Goal: Task Accomplishment & Management: Manage account settings

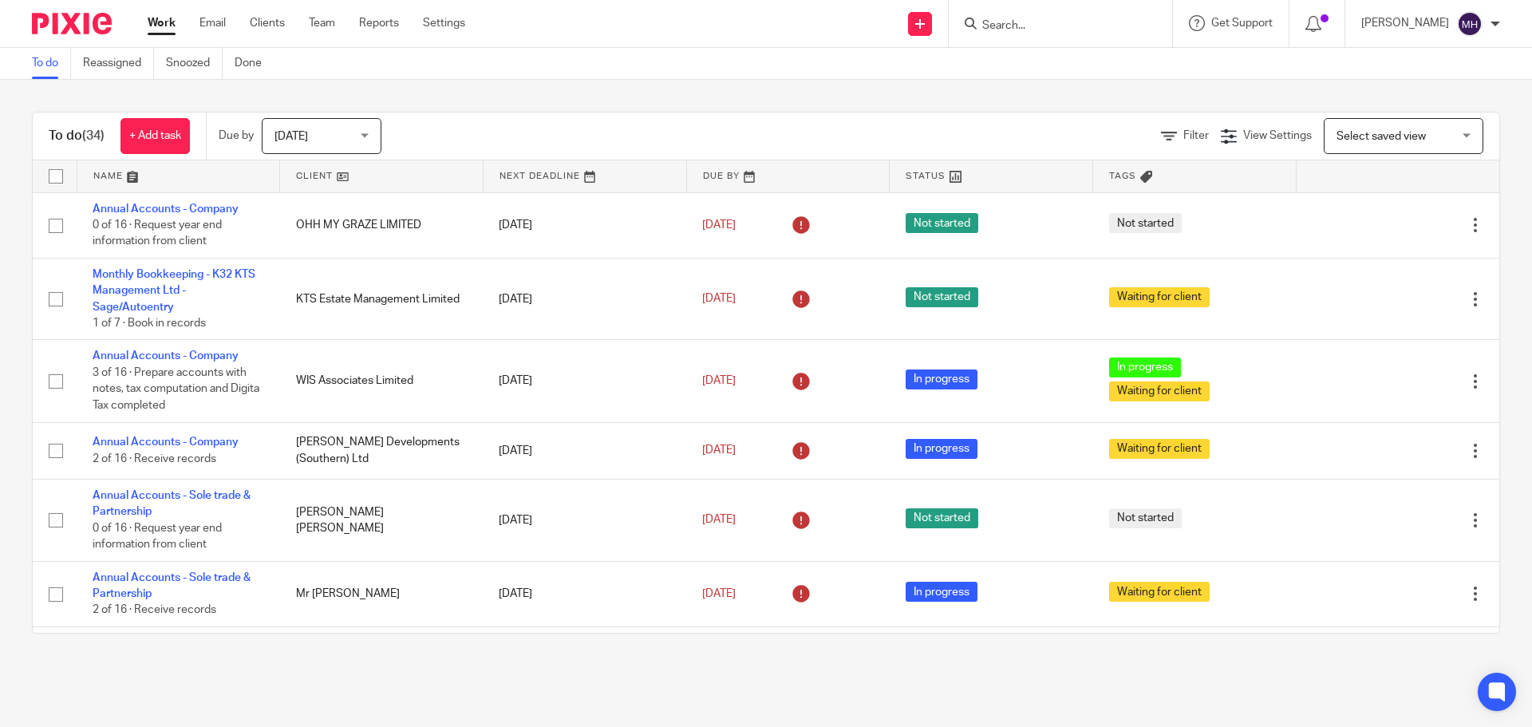
click at [156, 14] on div "Work Email Clients Team Reports Settings Work Email Clients Team Reports Settin…" at bounding box center [310, 23] width 357 height 47
click at [159, 24] on link "Work" at bounding box center [162, 23] width 28 height 16
click at [1045, 31] on input "Search" at bounding box center [1053, 26] width 144 height 14
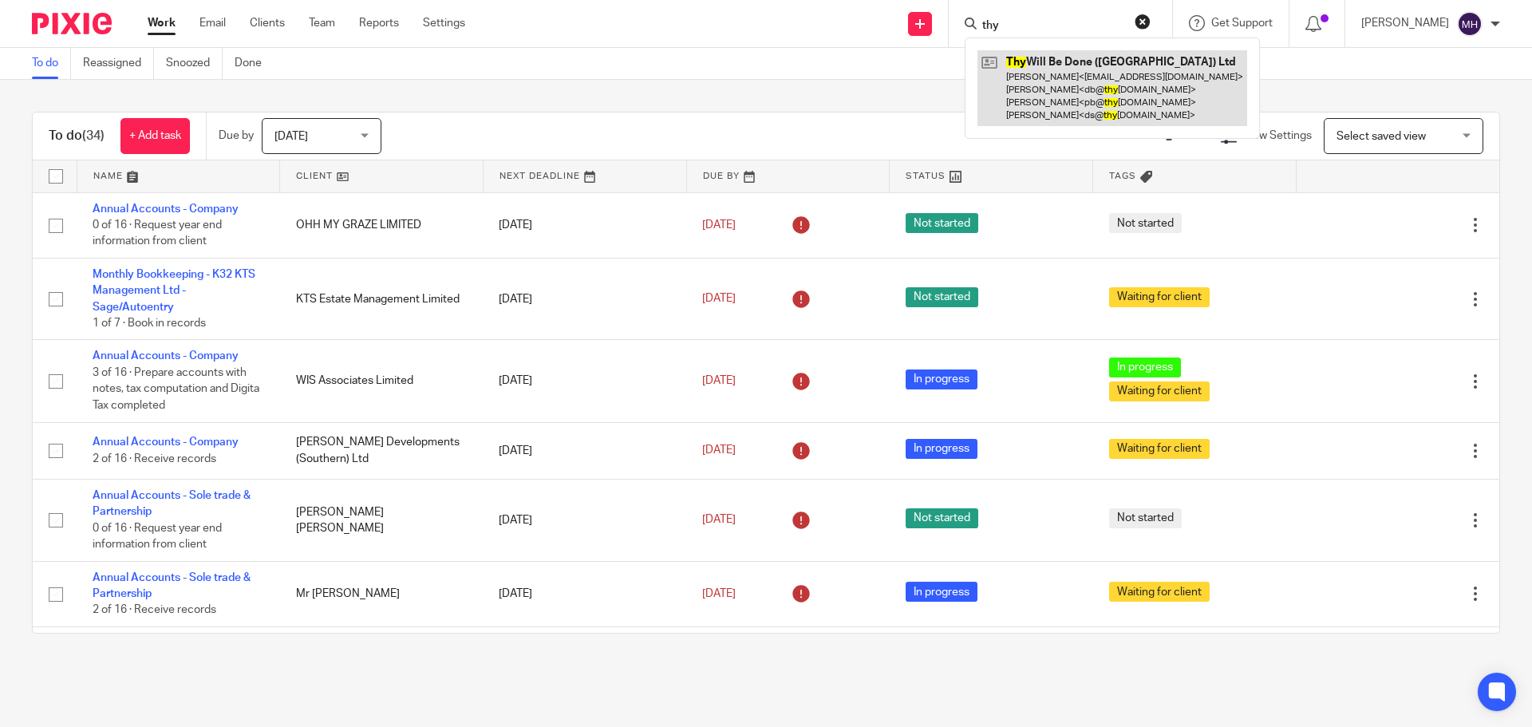
type input "thy"
click at [1043, 74] on link at bounding box center [1112, 88] width 270 height 76
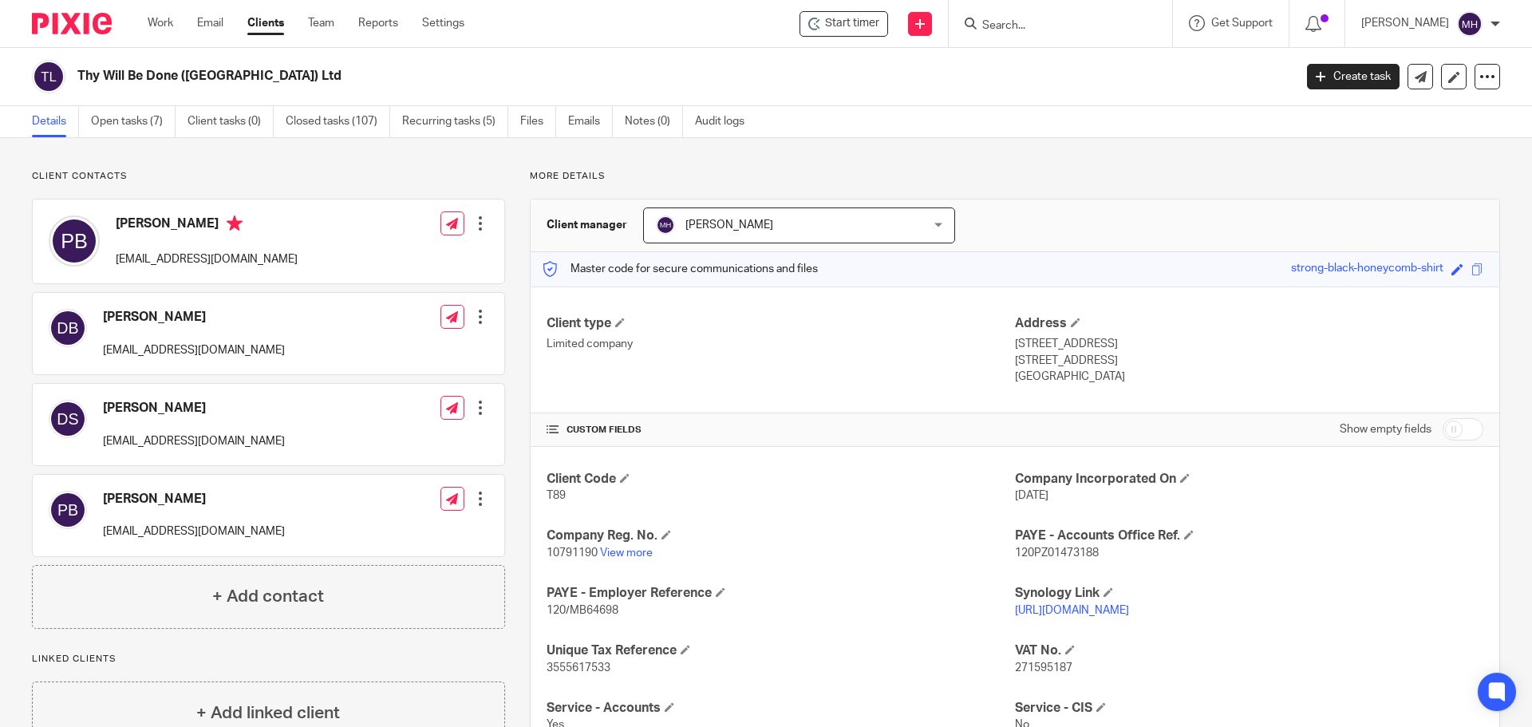
click at [1005, 22] on input "Search" at bounding box center [1053, 26] width 144 height 14
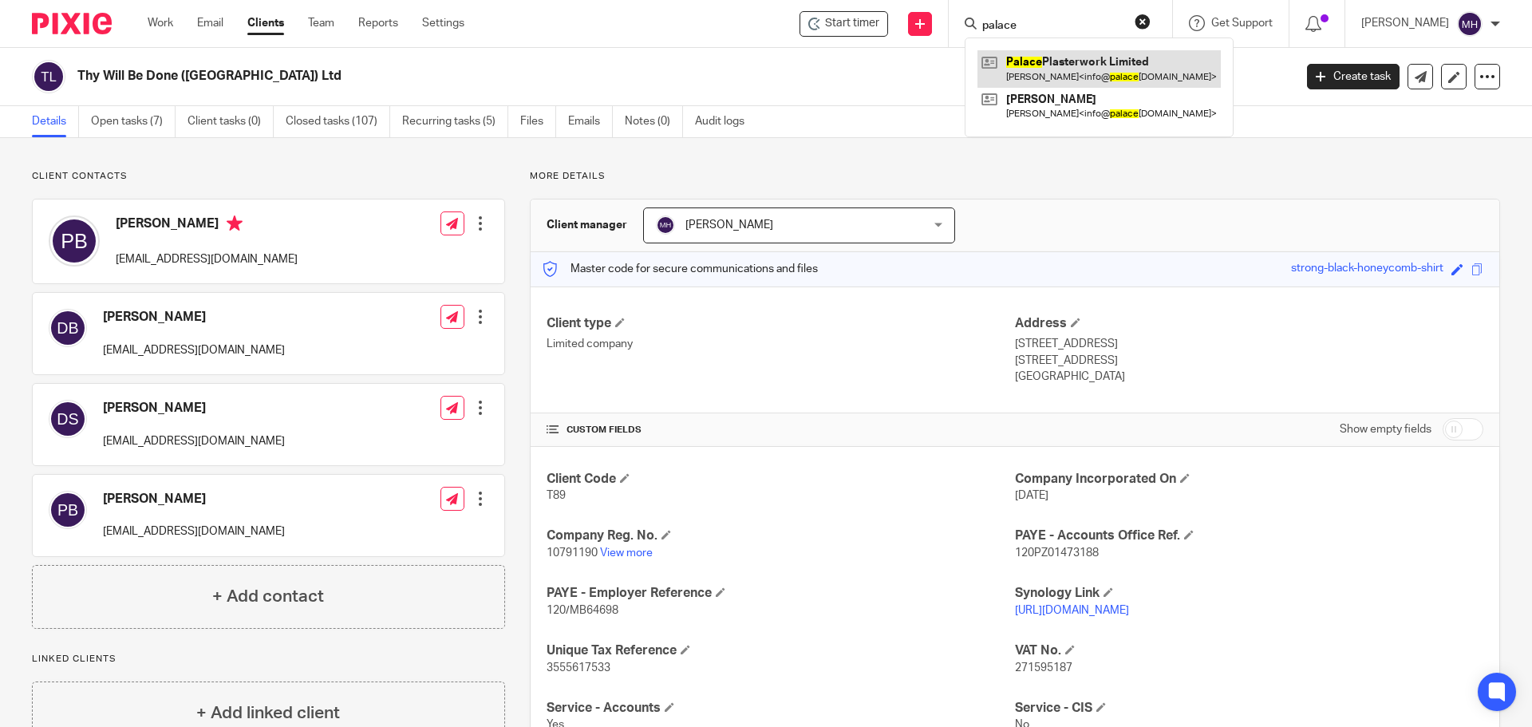
type input "palace"
click at [1061, 69] on link at bounding box center [1098, 68] width 243 height 37
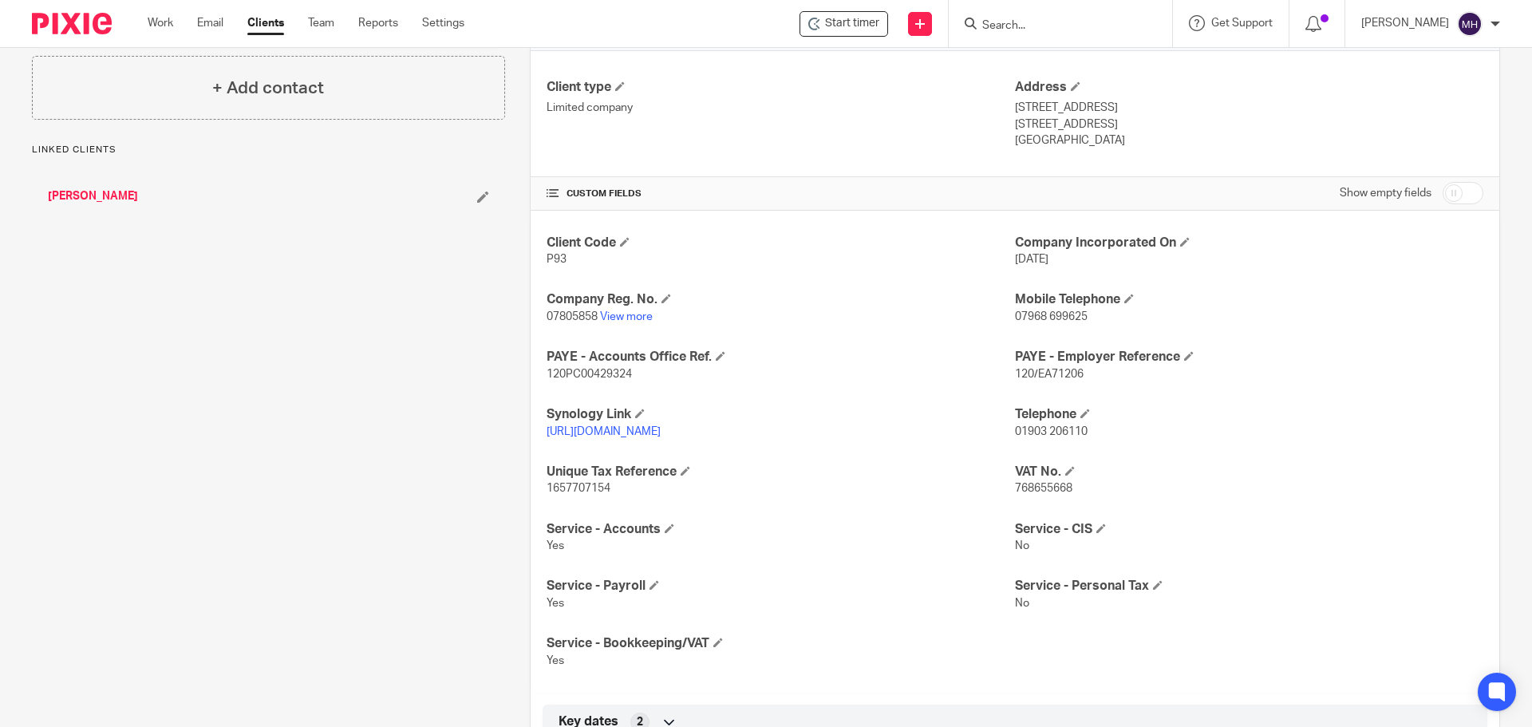
scroll to position [239, 0]
click at [1012, 24] on input "Search" at bounding box center [1053, 26] width 144 height 14
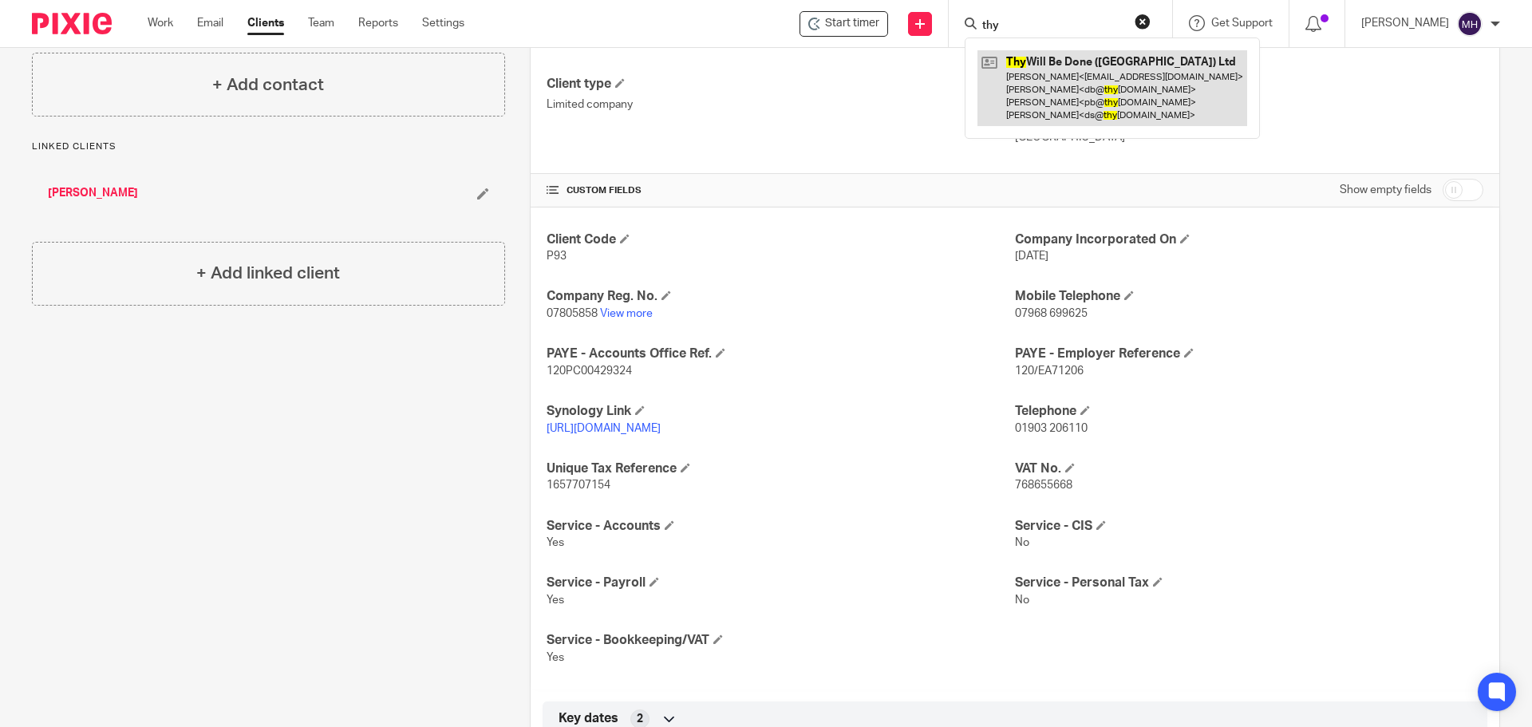
type input "thy"
click at [1067, 93] on link at bounding box center [1112, 88] width 270 height 76
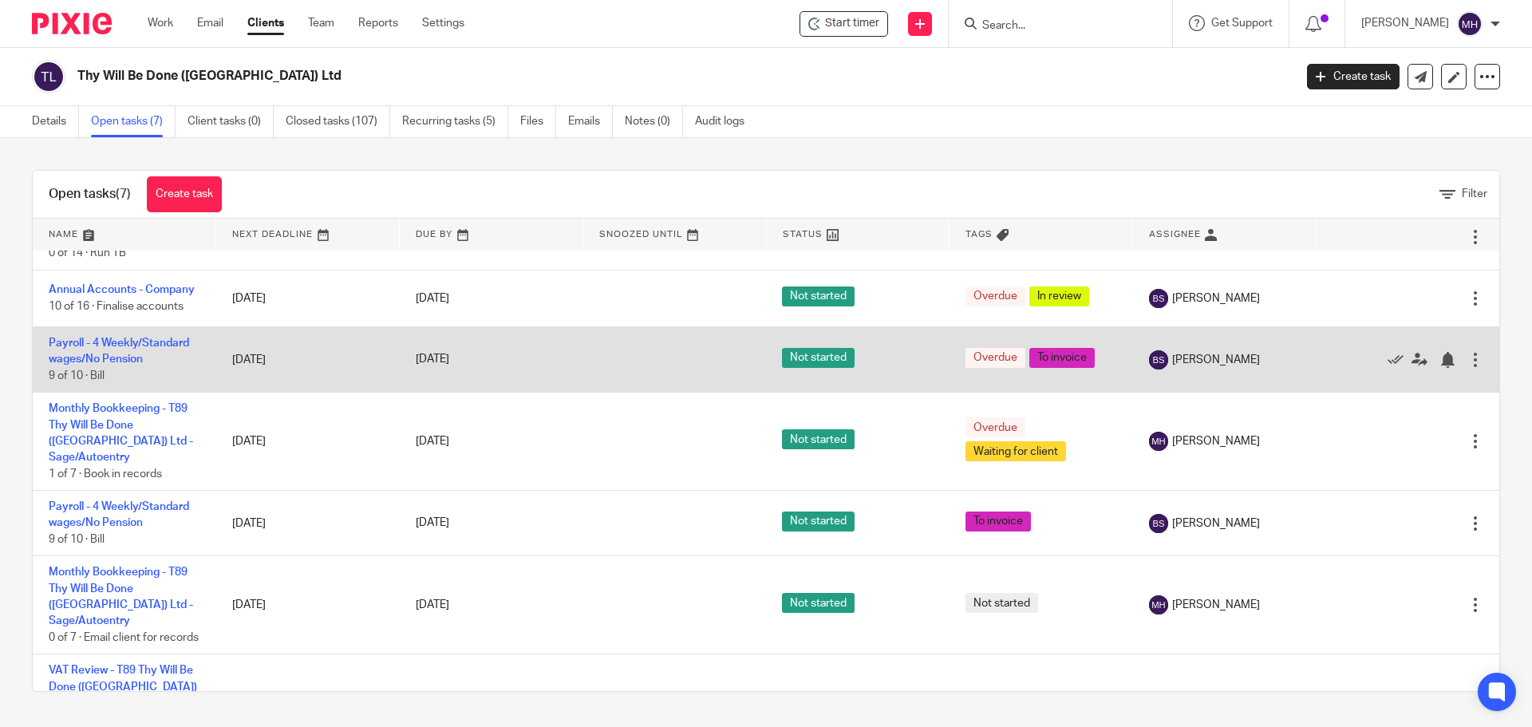
scroll to position [91, 0]
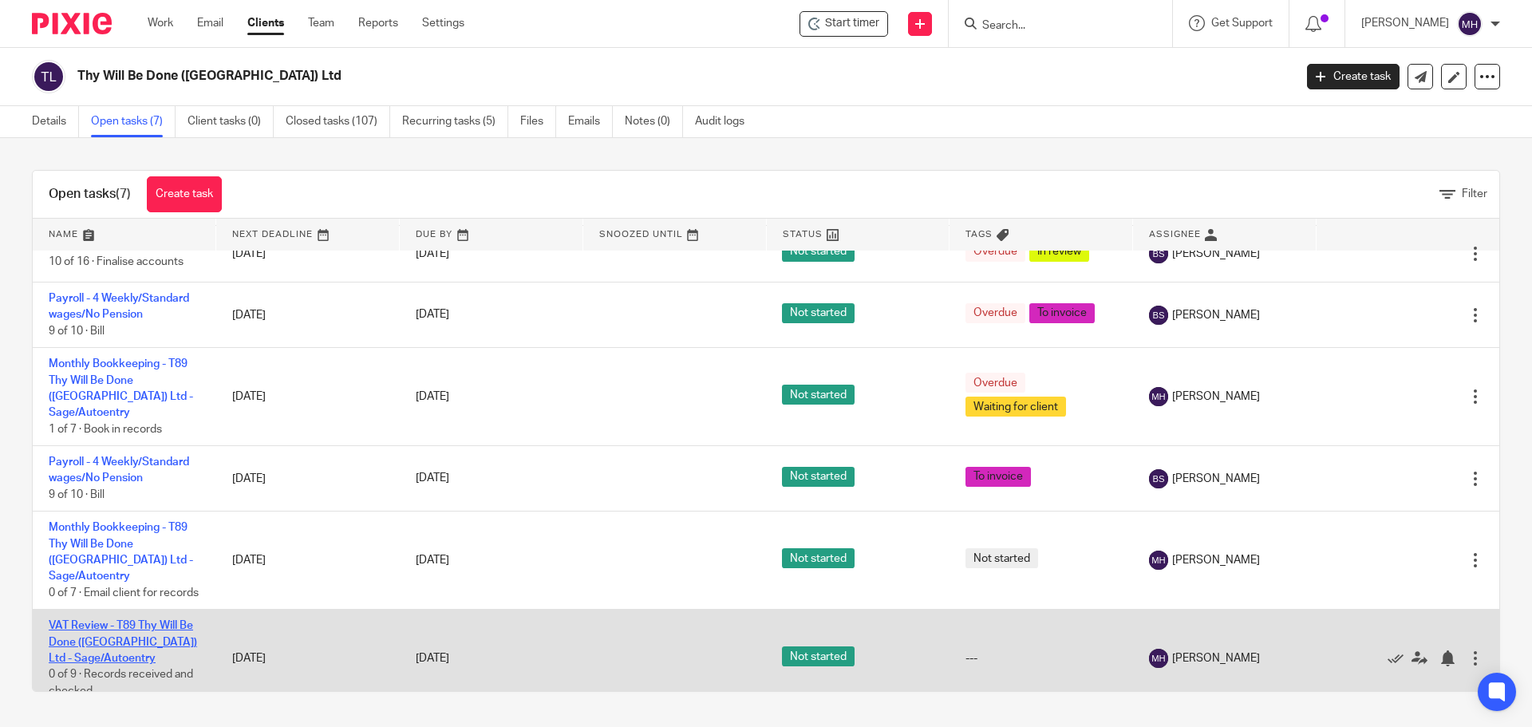
click at [128, 620] on link "VAT Review - T89 Thy Will Be Done ([GEOGRAPHIC_DATA]) Ltd - Sage/Autoentry" at bounding box center [123, 642] width 148 height 44
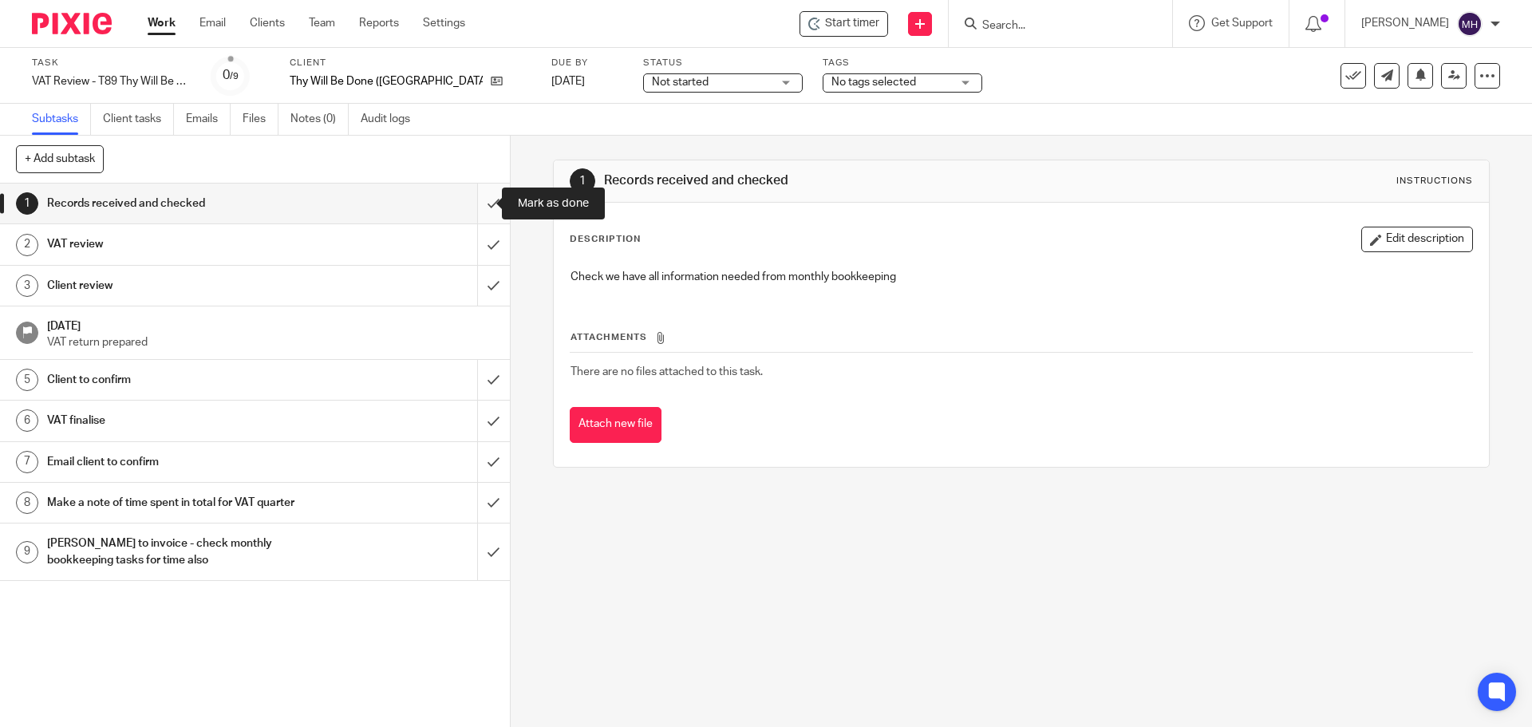
click at [471, 206] on input "submit" at bounding box center [255, 204] width 510 height 40
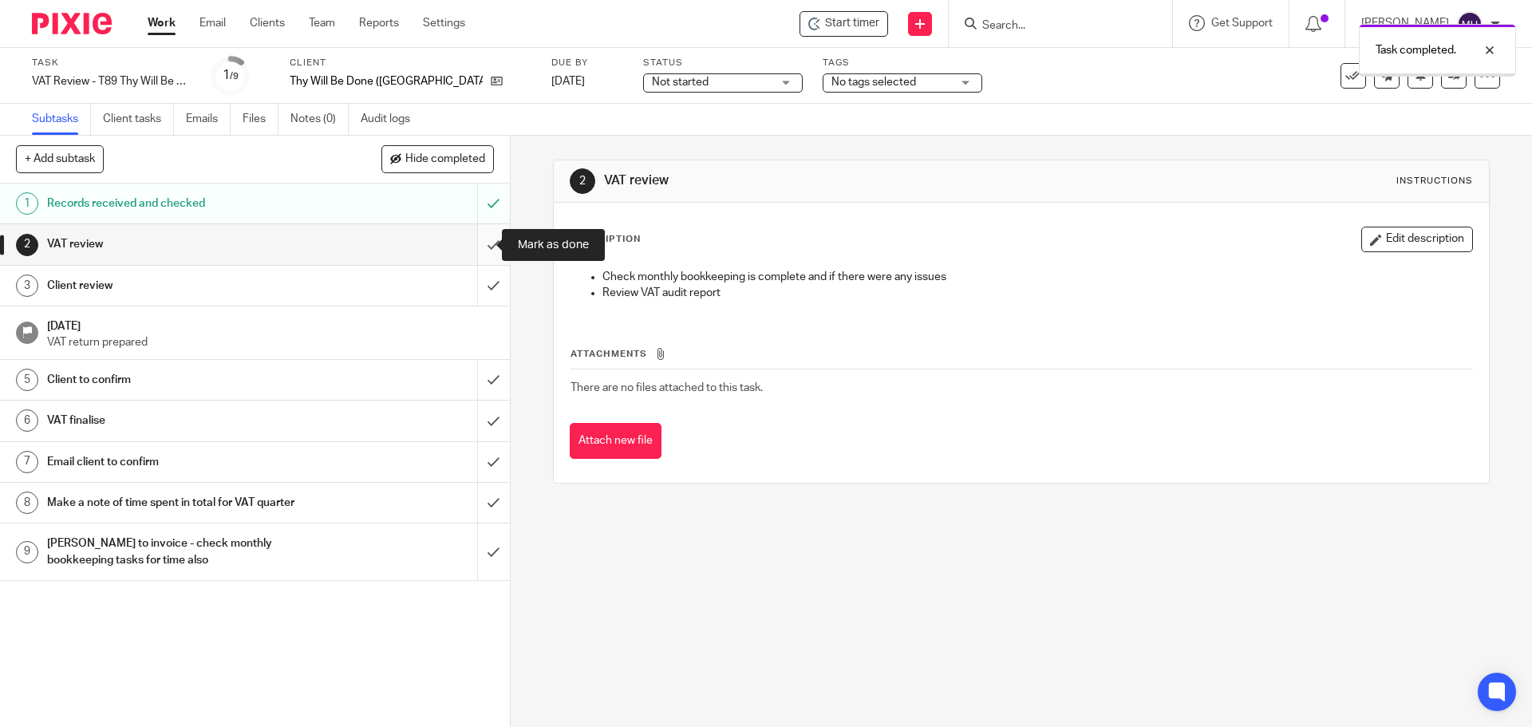
click at [474, 247] on input "submit" at bounding box center [255, 244] width 510 height 40
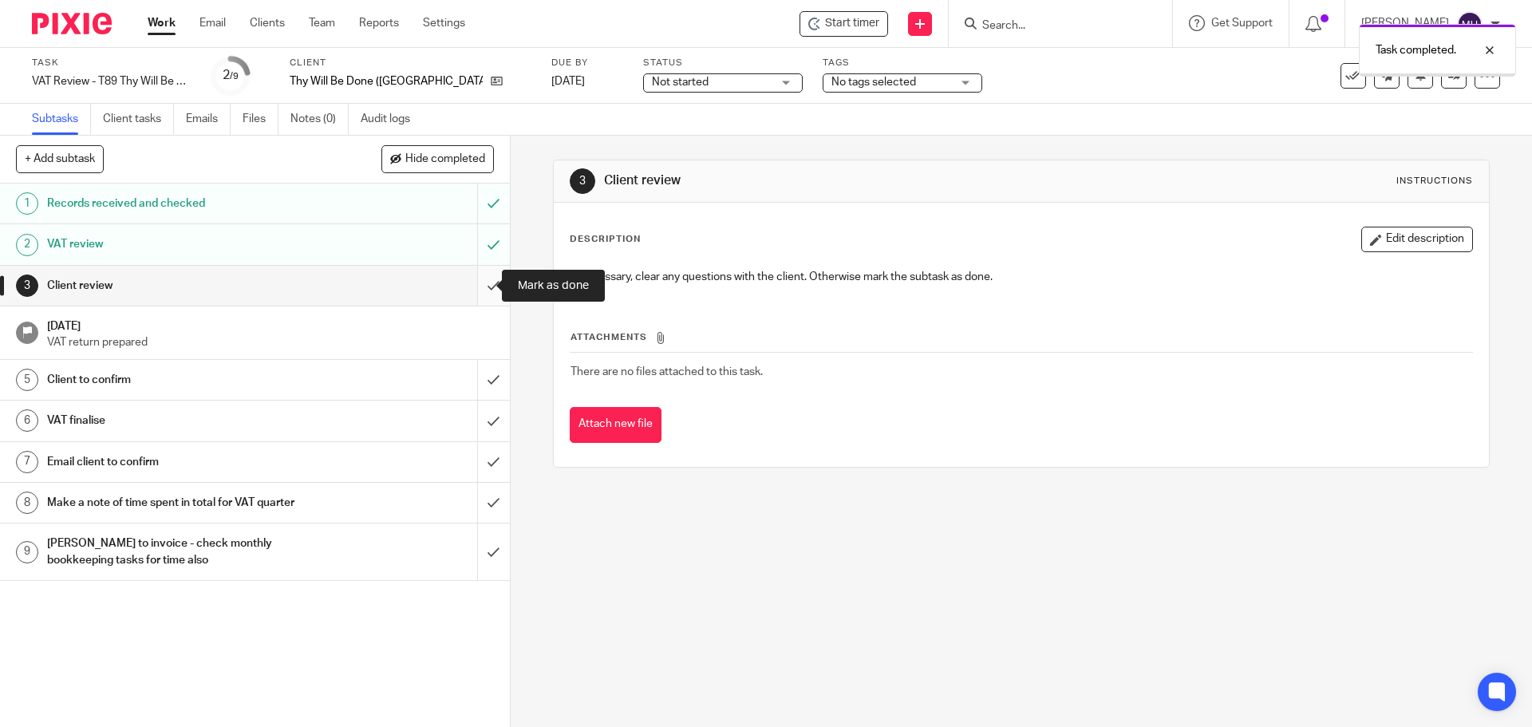
click at [478, 283] on input "submit" at bounding box center [255, 286] width 510 height 40
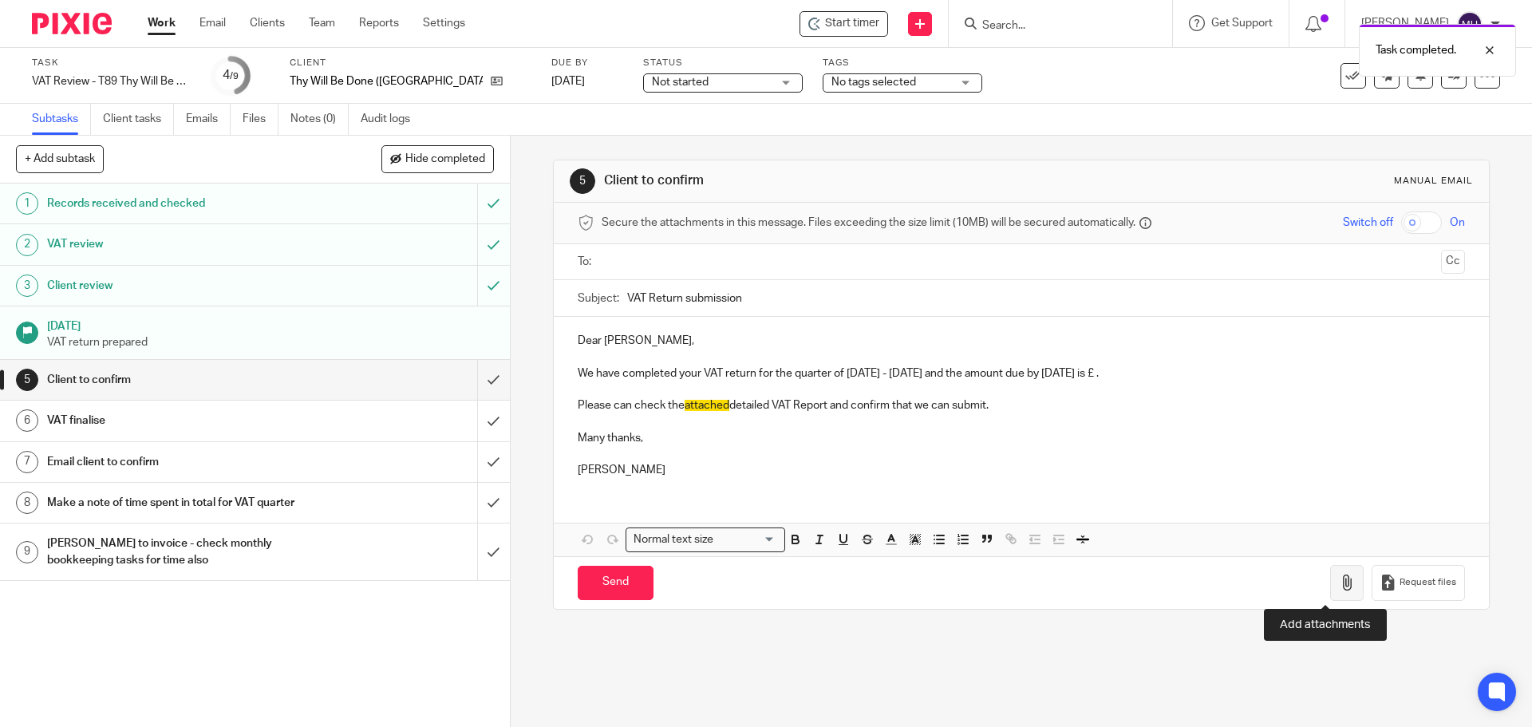
click at [1339, 584] on icon "button" at bounding box center [1347, 582] width 16 height 16
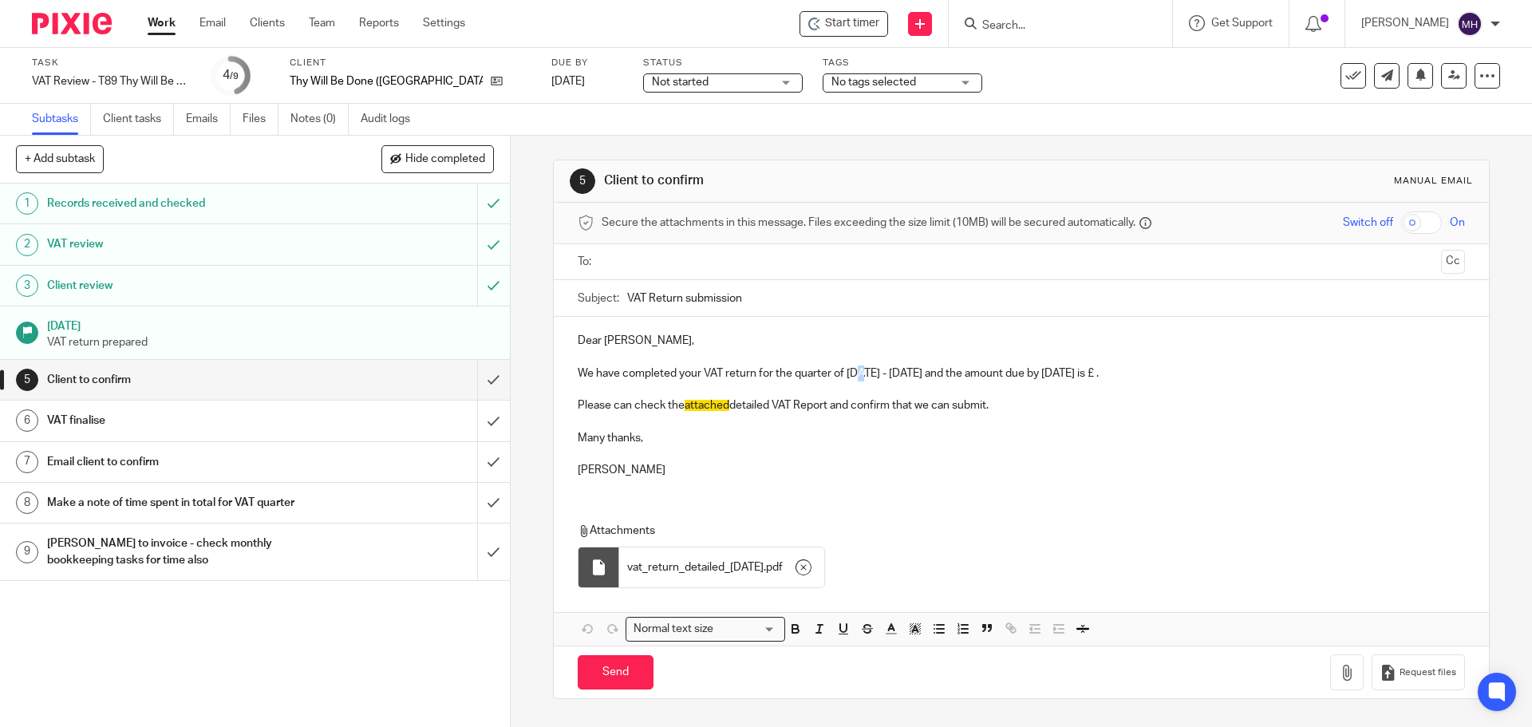
click at [857, 375] on p "We have completed your VAT return for the quarter of [DATE] - [DATE] and the am…" at bounding box center [1021, 373] width 886 height 16
drag, startPoint x: 865, startPoint y: 374, endPoint x: 843, endPoint y: 373, distance: 21.6
click at [843, 373] on p "We have completed your VAT return for the quarter of April - June, 2025 and the…" at bounding box center [1021, 373] width 886 height 16
drag, startPoint x: 902, startPoint y: 375, endPoint x: 894, endPoint y: 361, distance: 15.3
click at [879, 373] on p "We have completed your VAT return for the quarter of June - June, 2025 and the …" at bounding box center [1021, 373] width 886 height 16
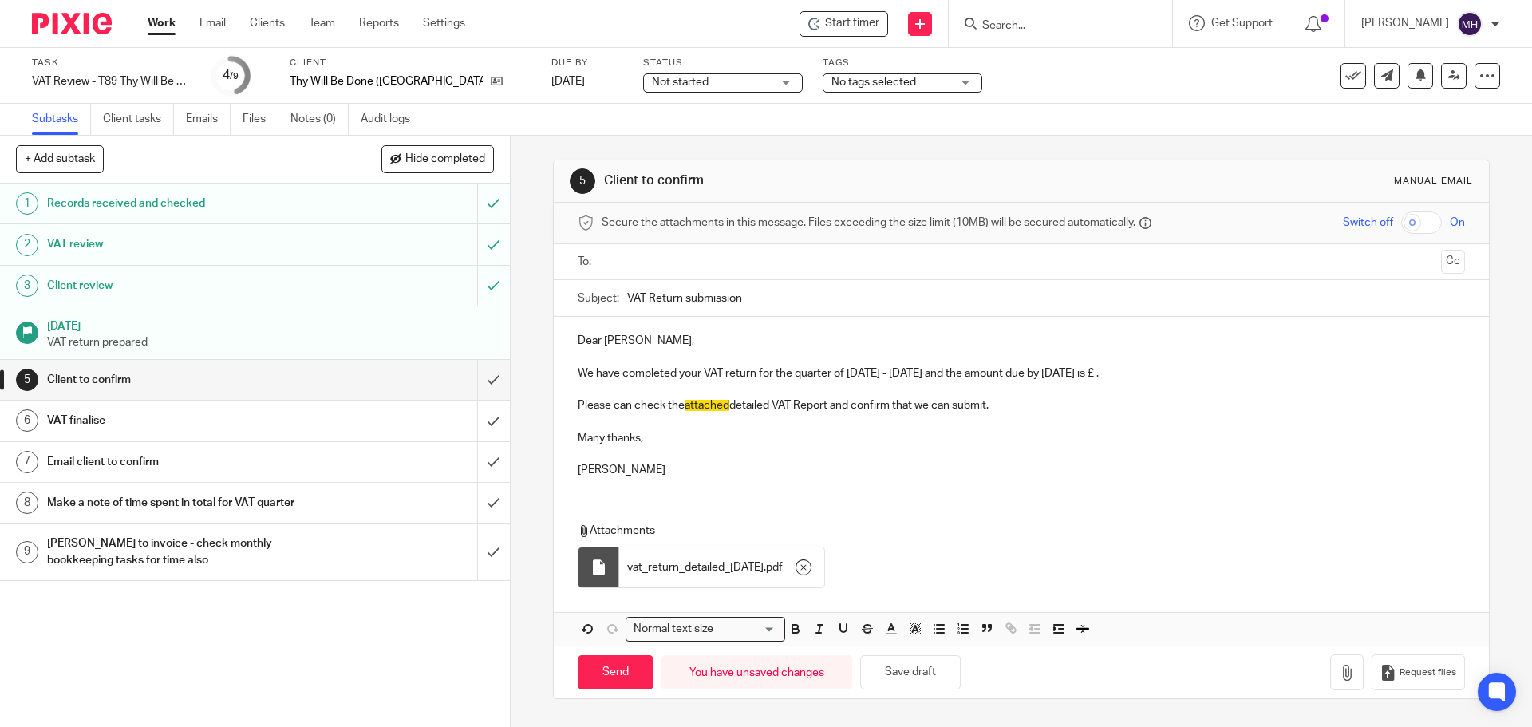
click at [1141, 373] on p "We have completed your VAT return for the quarter of June - August, 2025 and th…" at bounding box center [1021, 373] width 886 height 16
click at [1020, 405] on p "Please can check the attached detailed VAT Report and confirm that we can submi…" at bounding box center [1021, 405] width 886 height 16
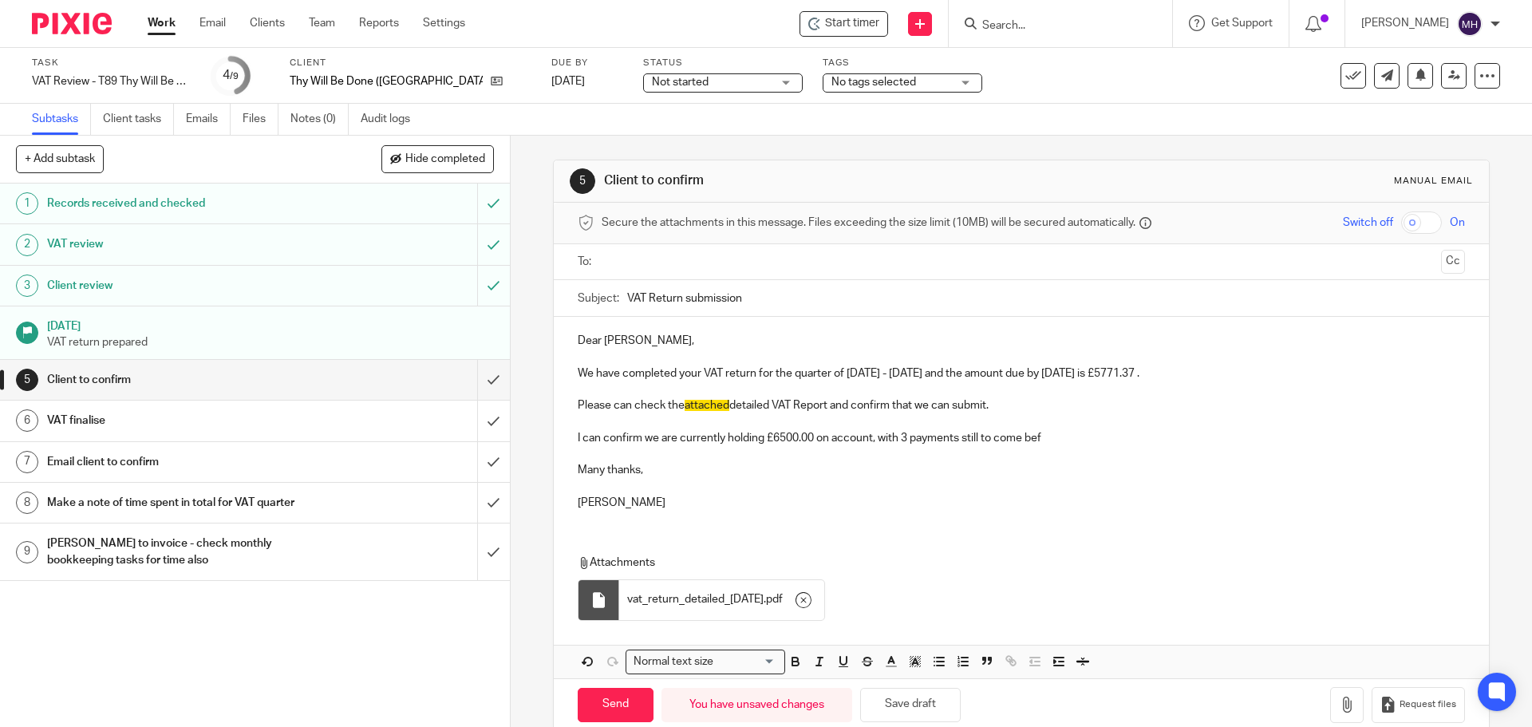
click at [901, 443] on p "I can confirm we are currently holding £6500.00 on account, with 3 payments sti…" at bounding box center [1021, 438] width 886 height 16
click at [1049, 442] on p "I can confirm we are currently holding £6500.00 on account, with 2 payments sti…" at bounding box center [1021, 438] width 886 height 16
click at [729, 264] on input "text" at bounding box center [1020, 262] width 827 height 18
click at [713, 259] on span at bounding box center [718, 263] width 10 height 10
click at [732, 262] on input "text" at bounding box center [1020, 262] width 827 height 18
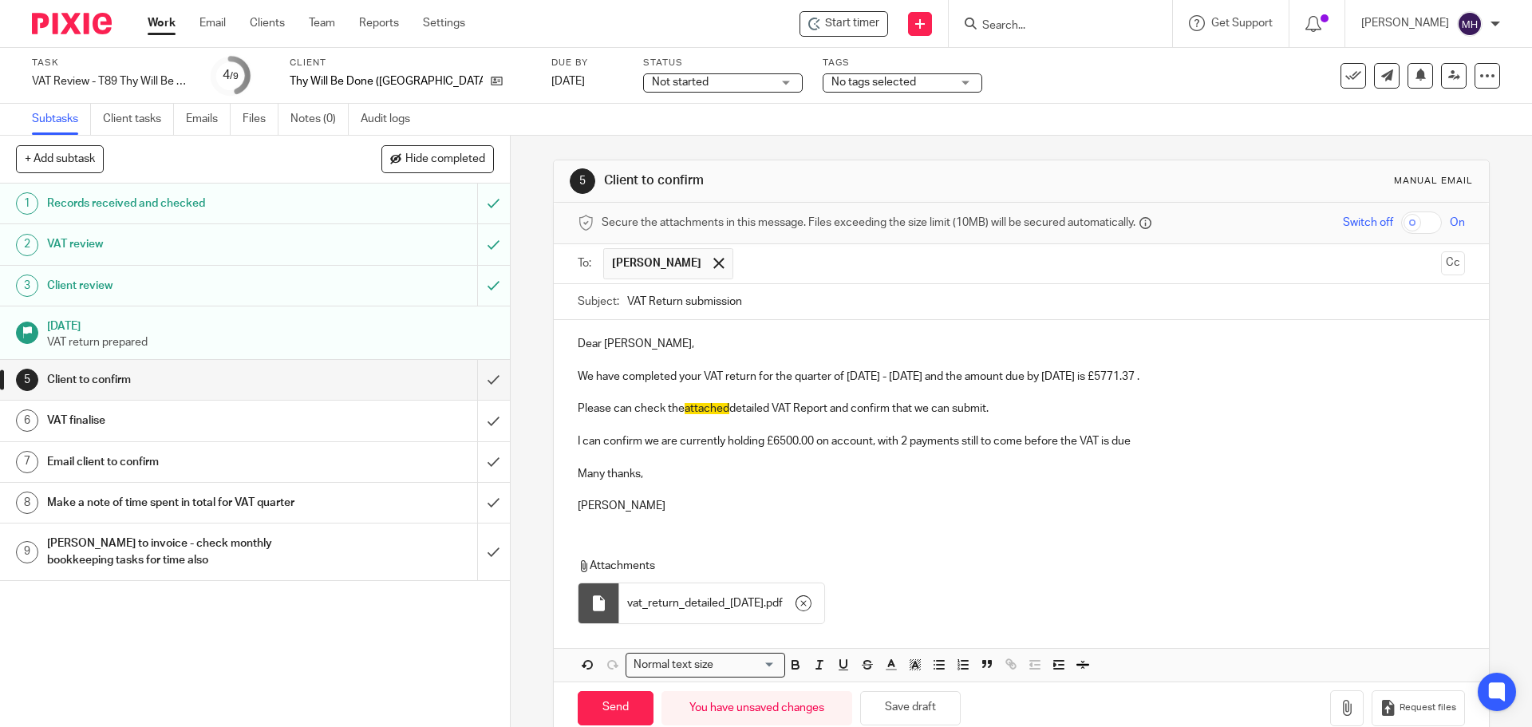
click at [1142, 377] on p "We have completed your VAT return for the quarter of June - August, 2025 and th…" at bounding box center [1021, 377] width 886 height 16
drag, startPoint x: 1136, startPoint y: 377, endPoint x: 1180, endPoint y: 381, distance: 44.1
click at [1180, 381] on p "We have completed your VAT return for the quarter of June - August, 2025 and th…" at bounding box center [1021, 377] width 886 height 16
click at [792, 669] on icon "button" at bounding box center [795, 667] width 6 height 4
click at [1087, 546] on div "Attachments vat_return_detailed_31.8.25 . pdf" at bounding box center [1021, 586] width 934 height 89
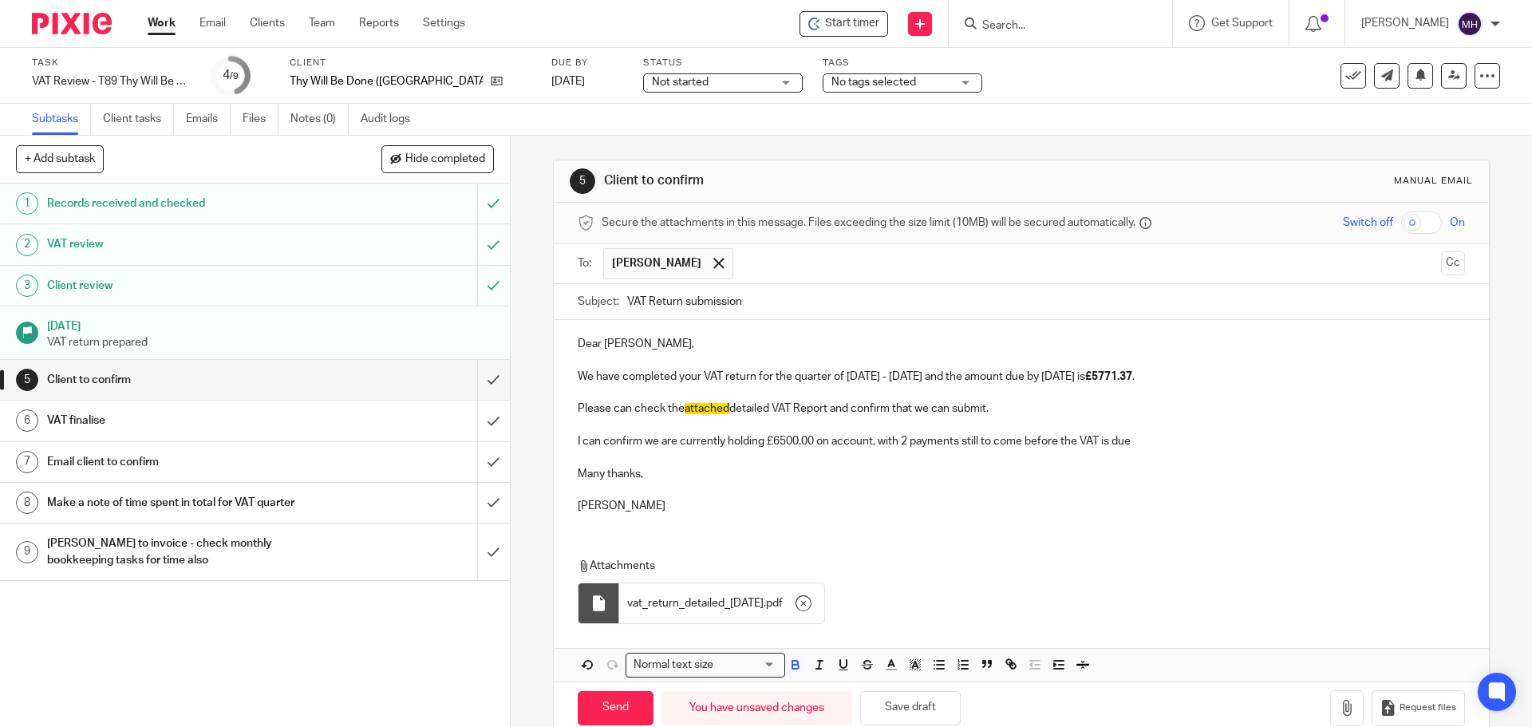
drag, startPoint x: 610, startPoint y: 712, endPoint x: 617, endPoint y: 658, distance: 54.7
click at [609, 712] on input "Send" at bounding box center [616, 708] width 76 height 34
type input "Sent"
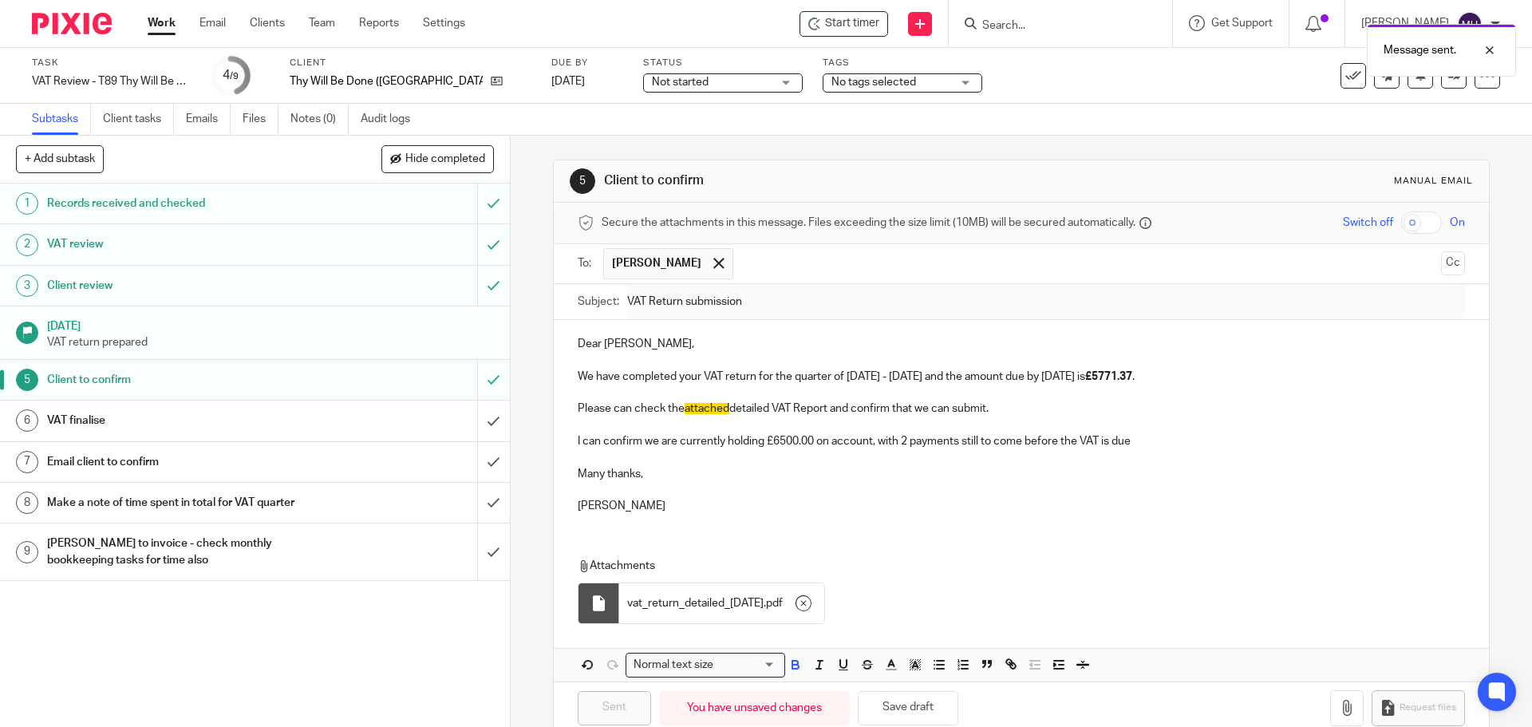
click at [831, 80] on span "No tags selected" at bounding box center [873, 82] width 85 height 11
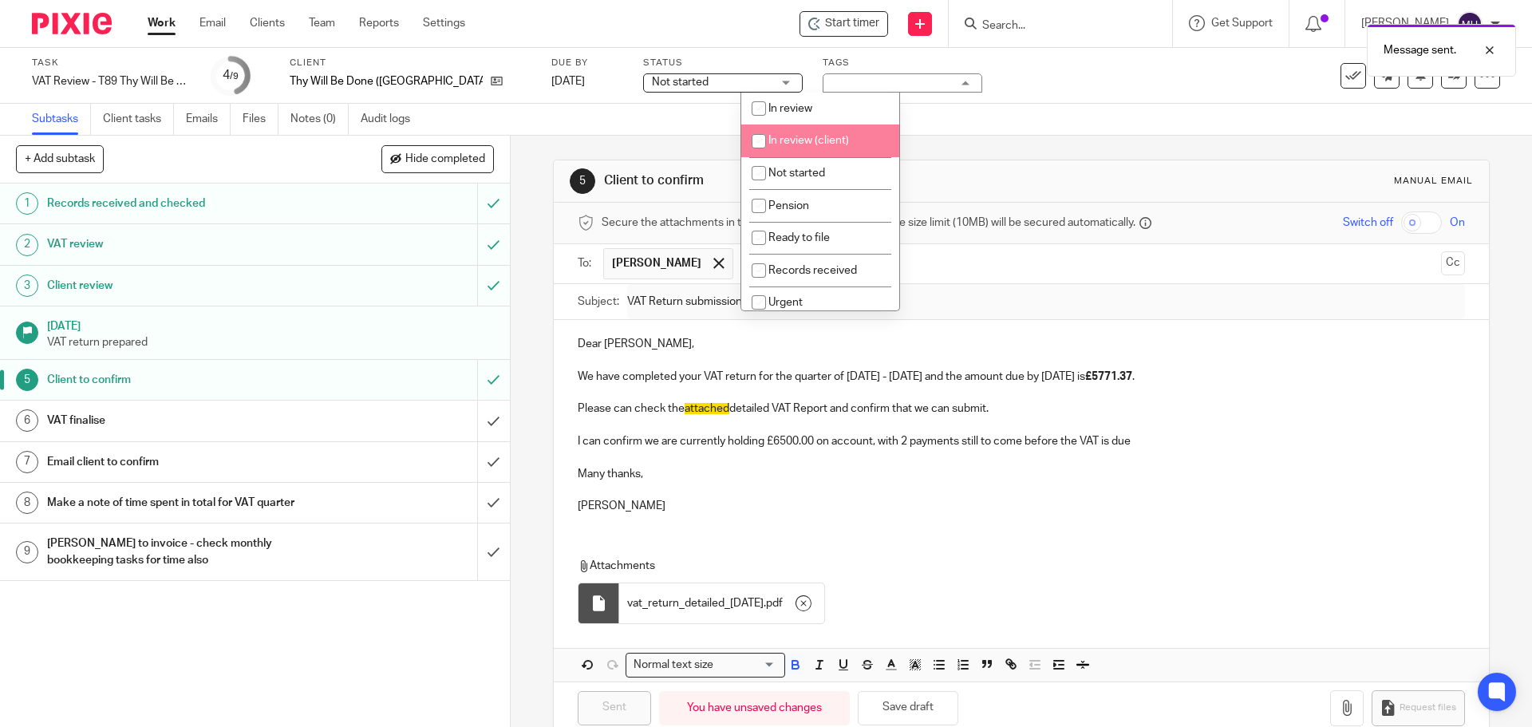
click at [830, 145] on span "In review (client)" at bounding box center [808, 140] width 81 height 11
checkbox input "true"
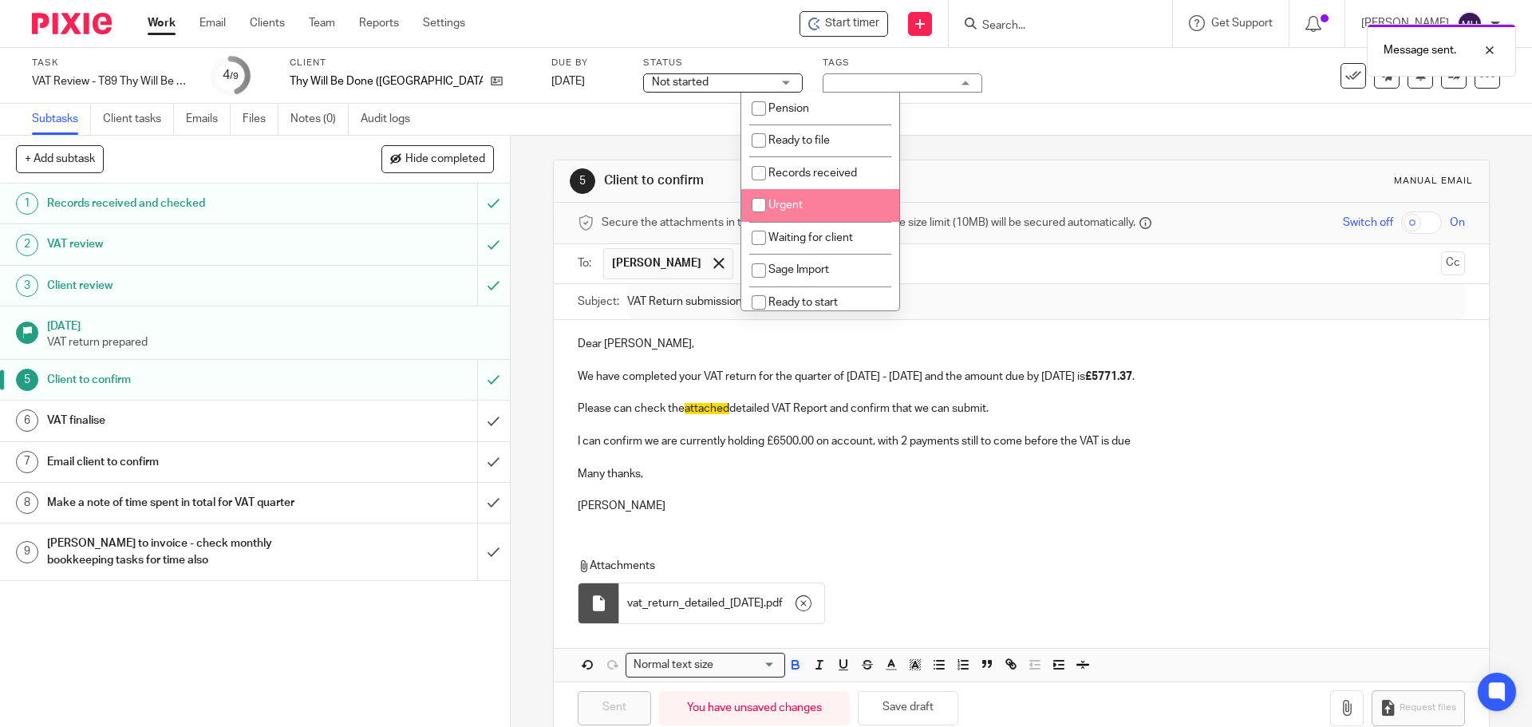
scroll to position [160, 0]
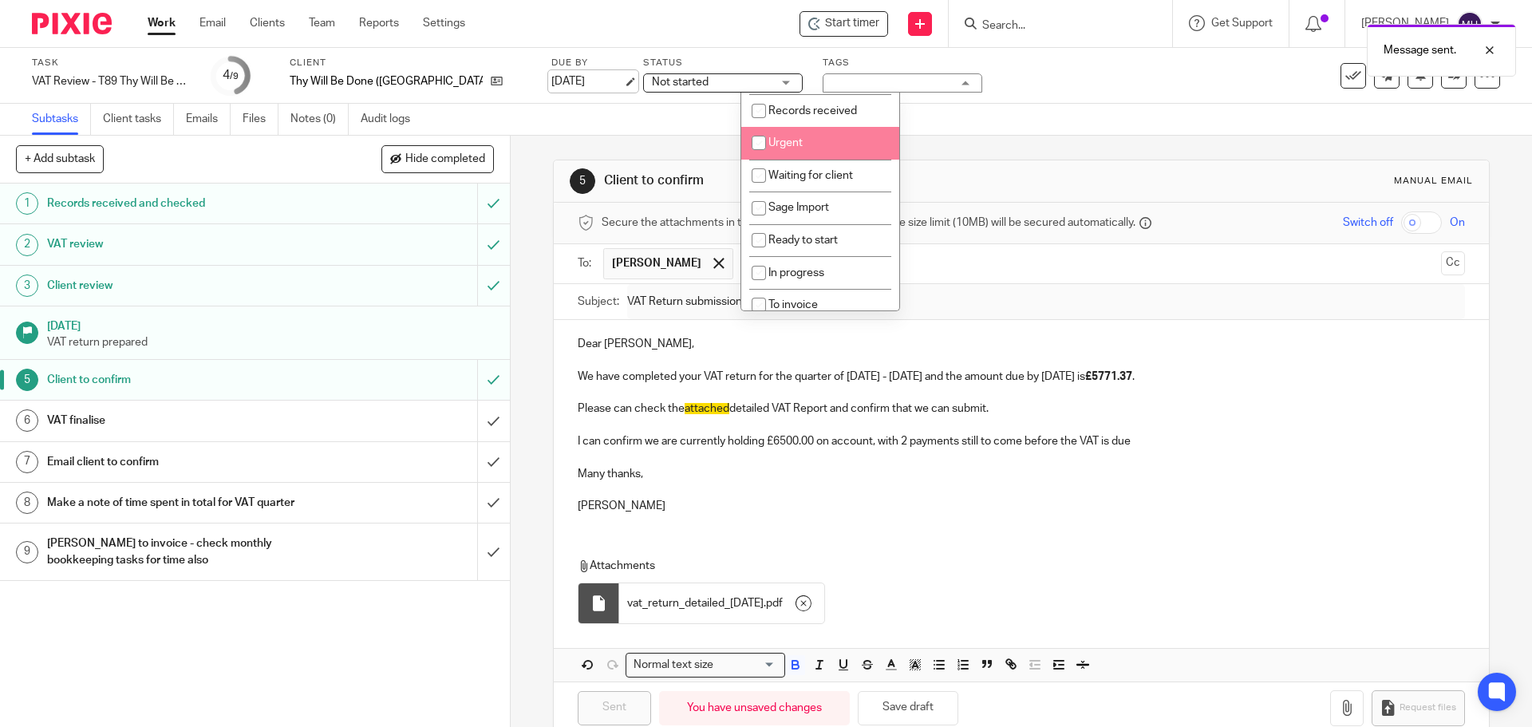
click at [551, 84] on link "7 Oct 2025" at bounding box center [587, 81] width 72 height 17
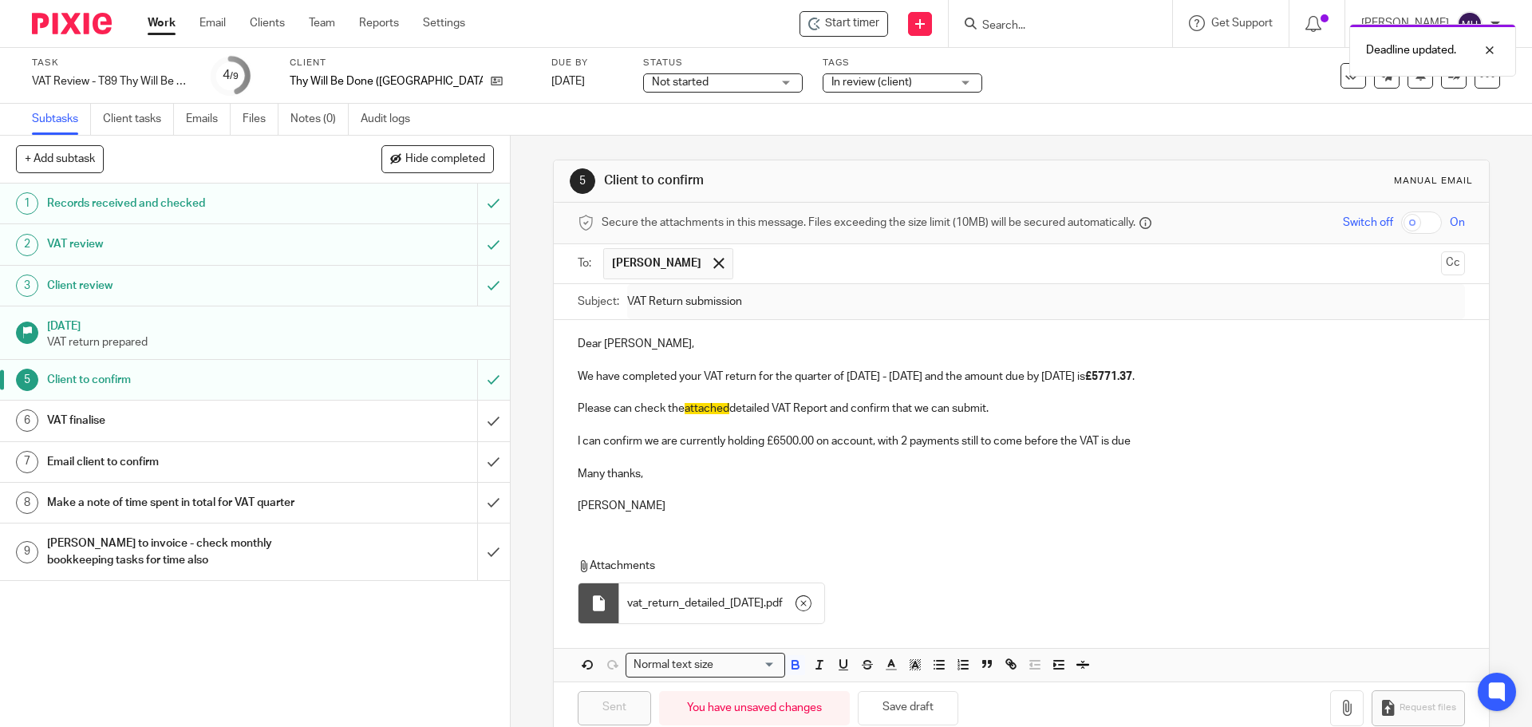
click at [158, 18] on link "Work" at bounding box center [162, 23] width 28 height 16
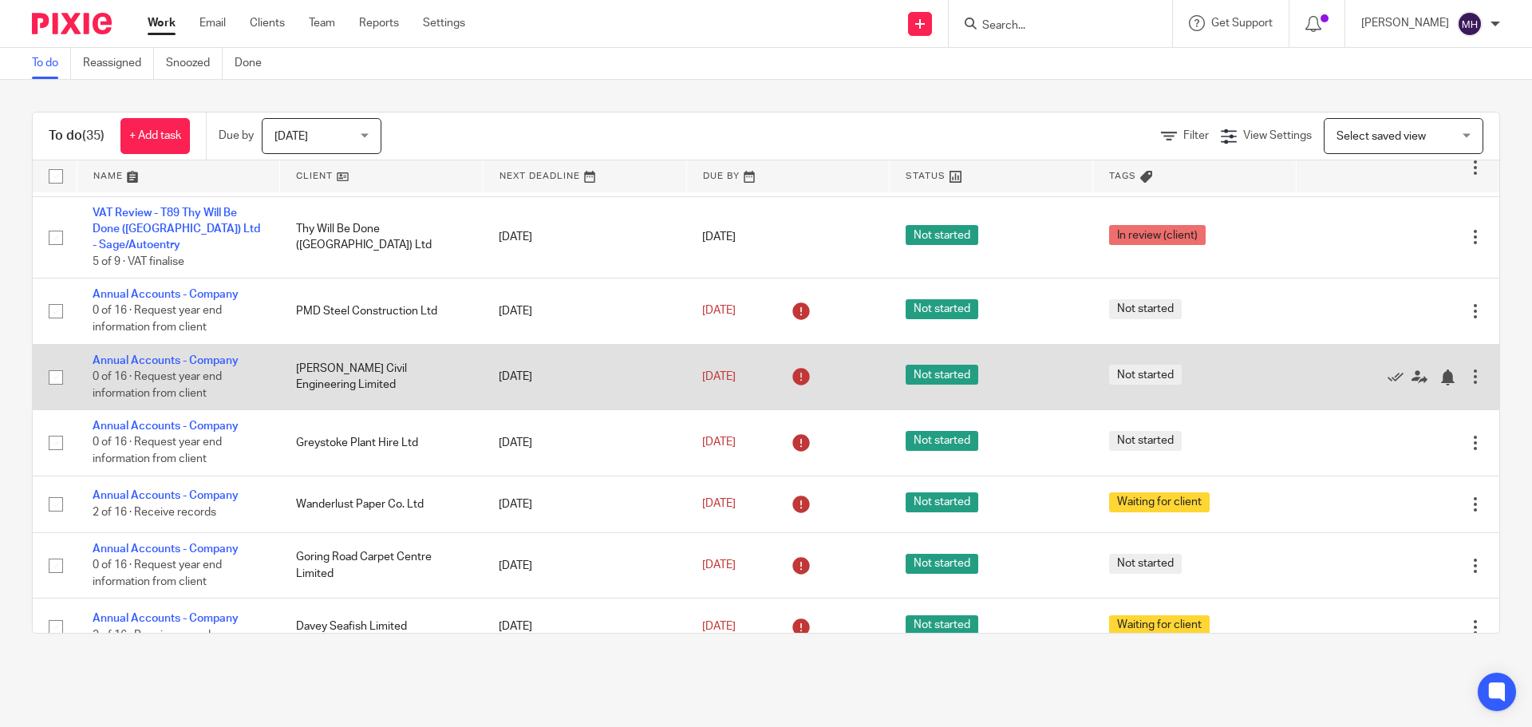
scroll to position [1037, 0]
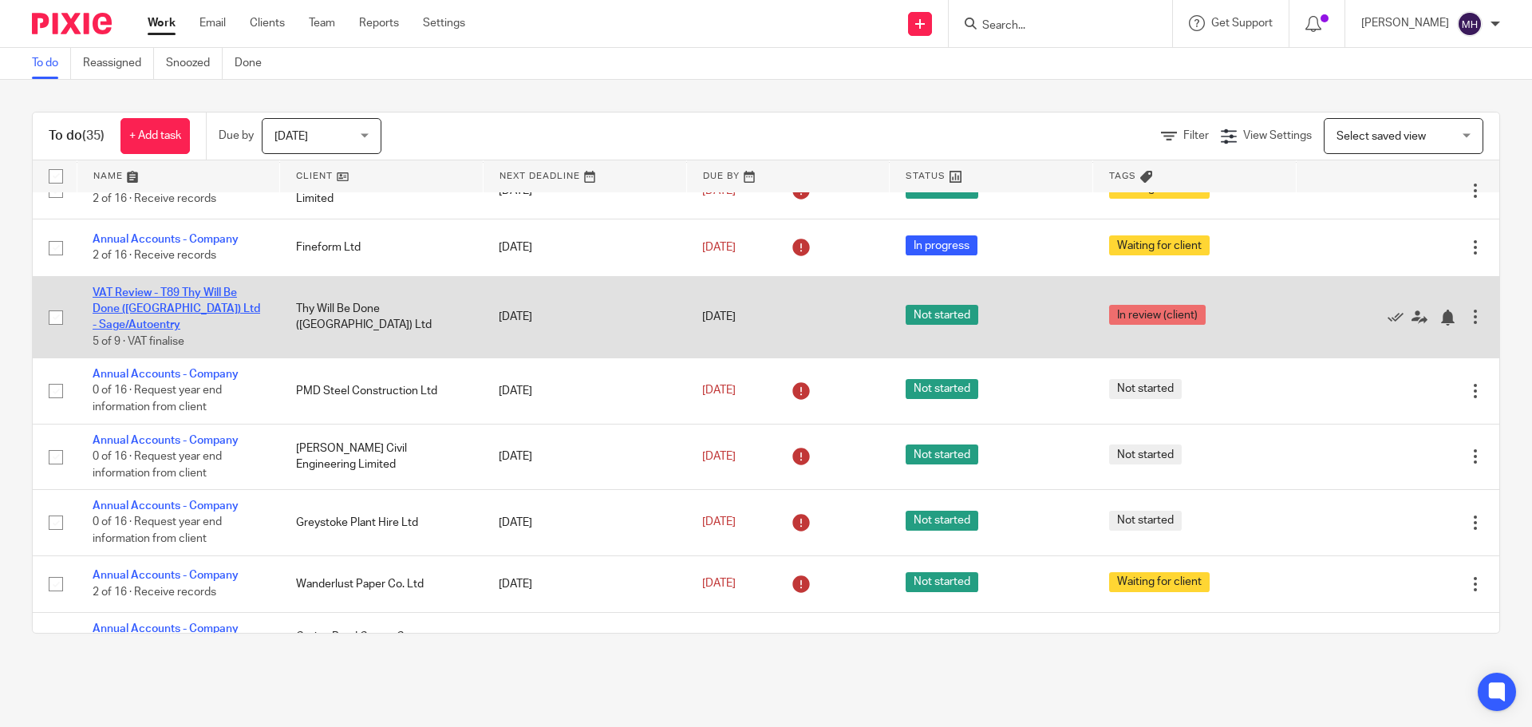
click at [128, 287] on link "VAT Review - T89 Thy Will Be Done ([GEOGRAPHIC_DATA]) Ltd - Sage/Autoentry" at bounding box center [177, 309] width 168 height 44
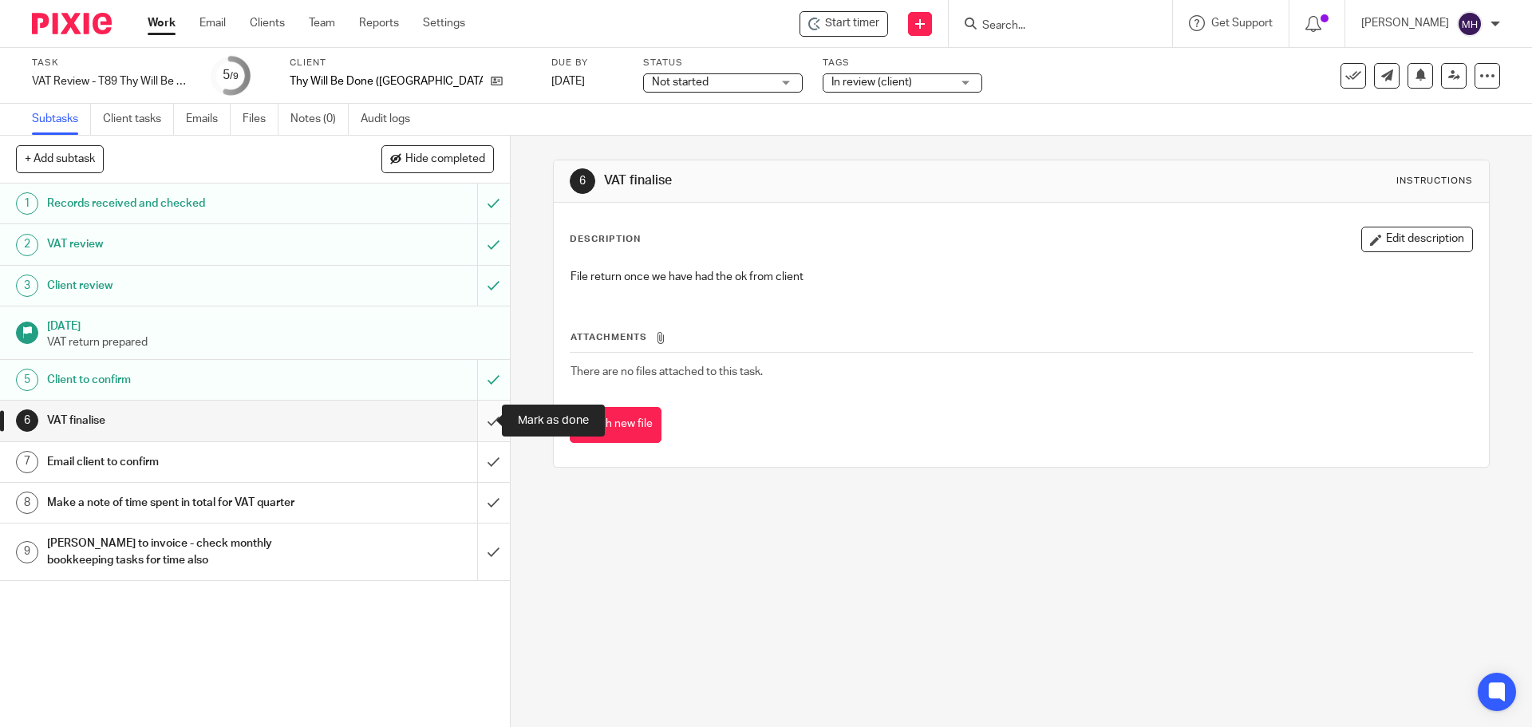
click at [479, 418] on input "submit" at bounding box center [255, 421] width 510 height 40
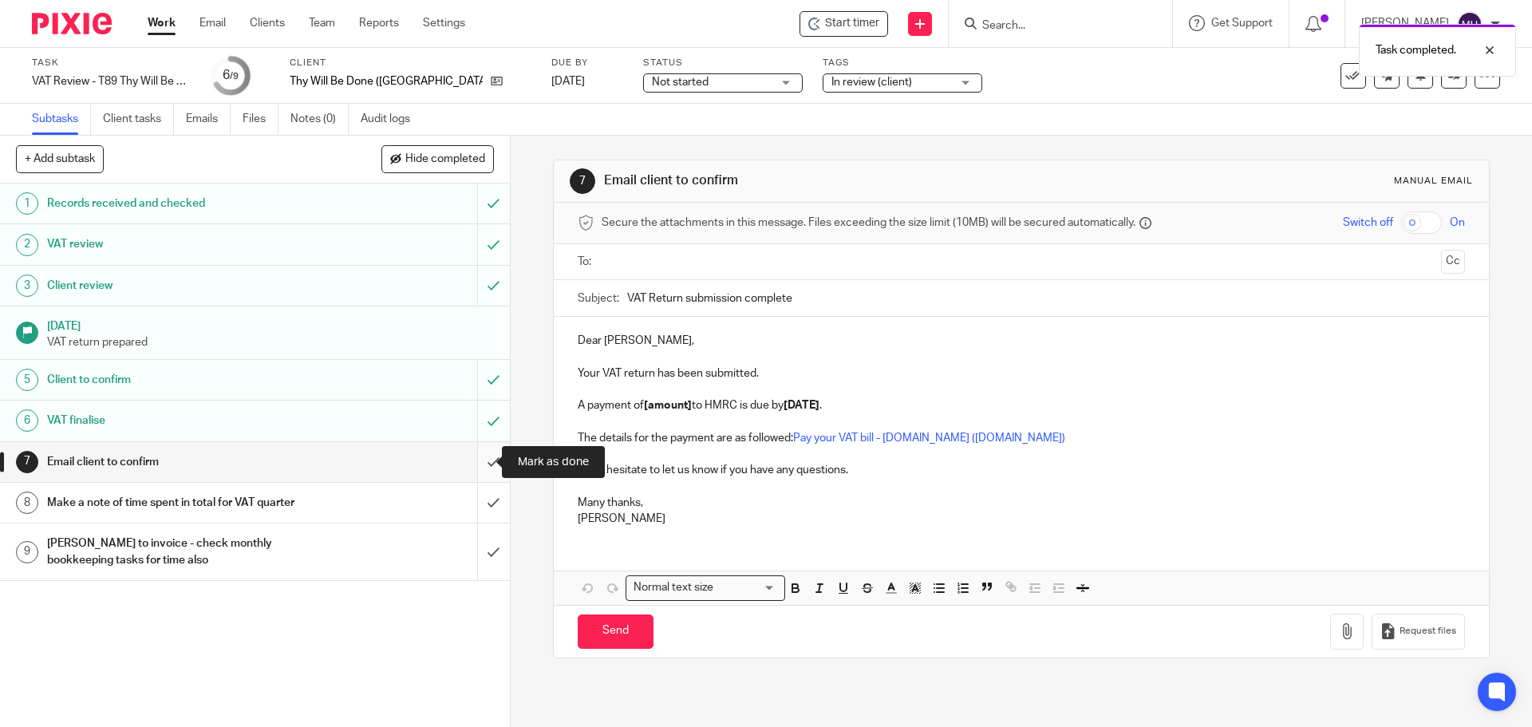
click at [474, 460] on input "submit" at bounding box center [255, 462] width 510 height 40
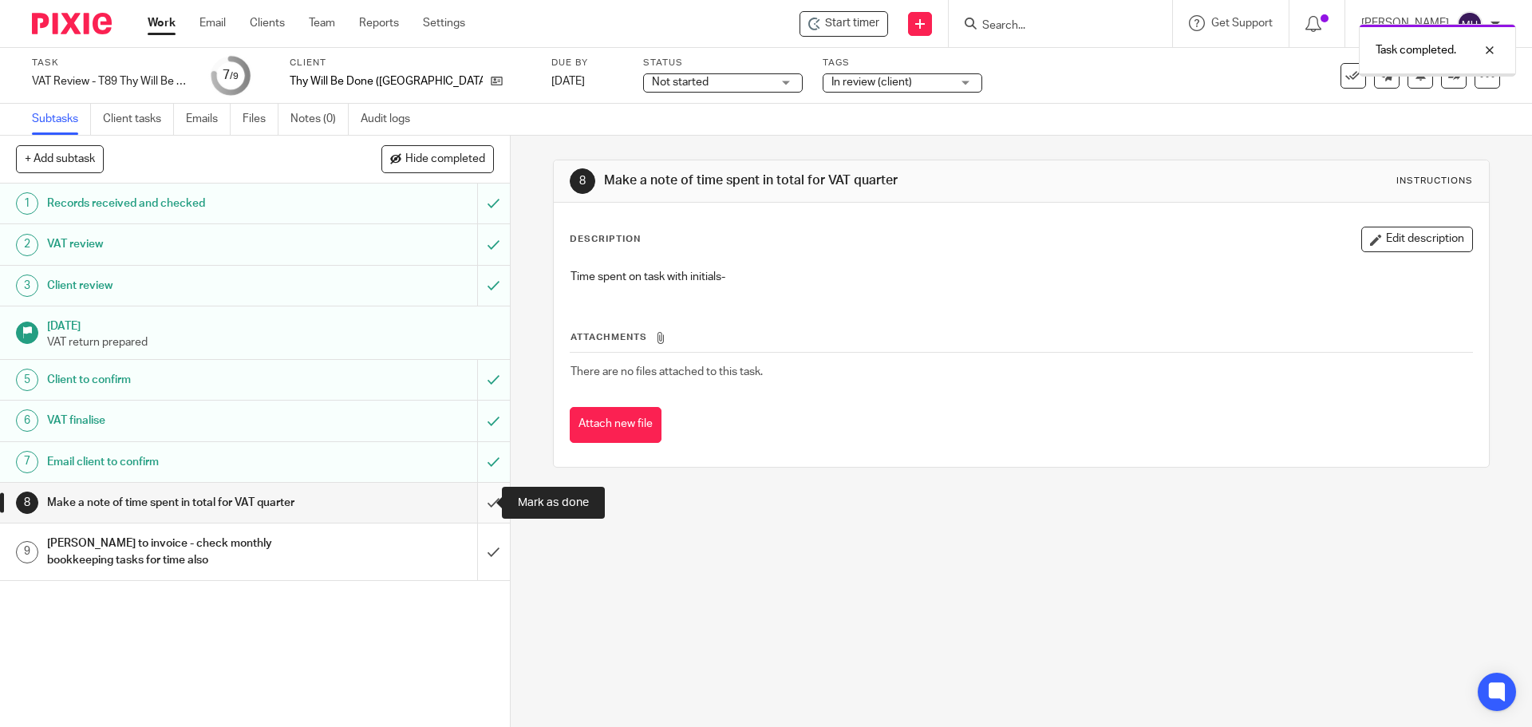
click at [472, 504] on input "submit" at bounding box center [255, 503] width 510 height 40
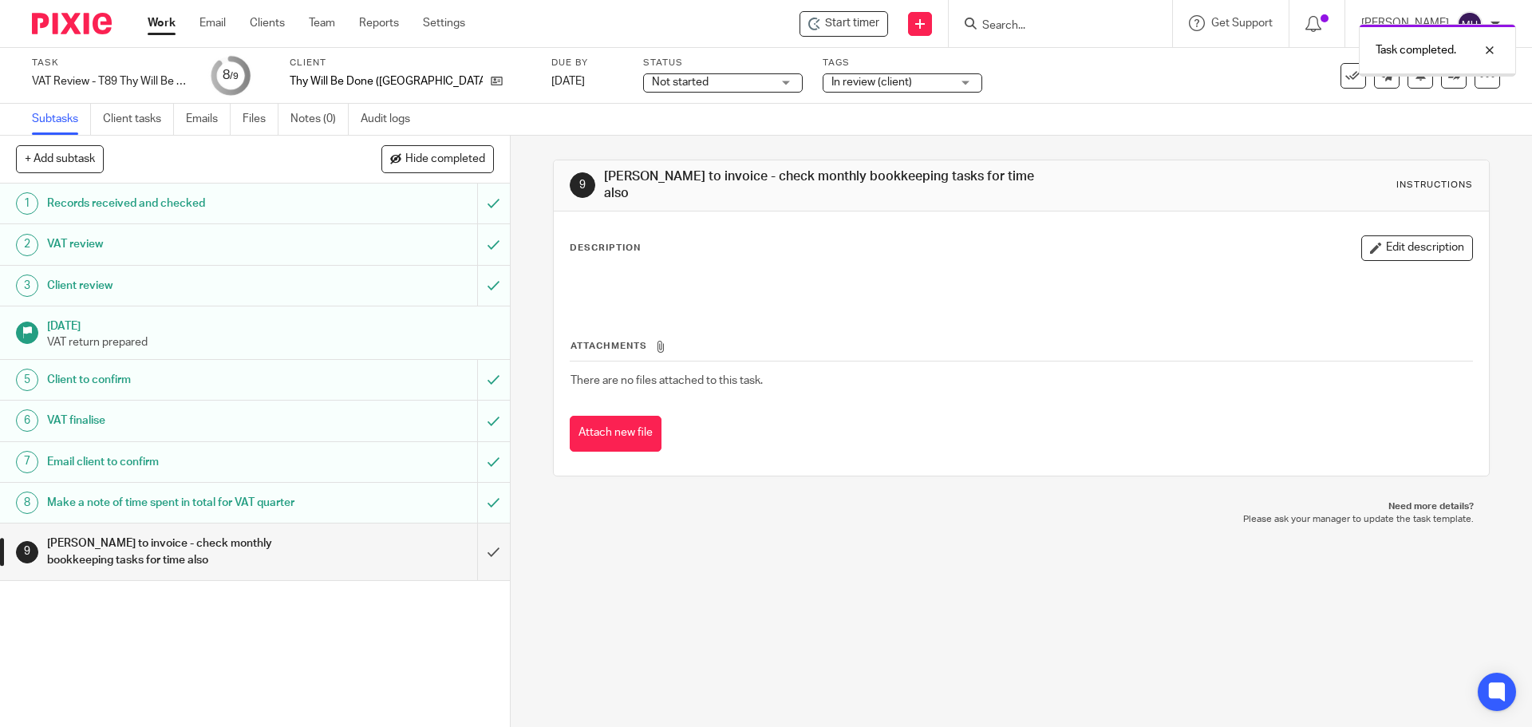
click at [845, 86] on span "In review (client)" at bounding box center [891, 82] width 120 height 17
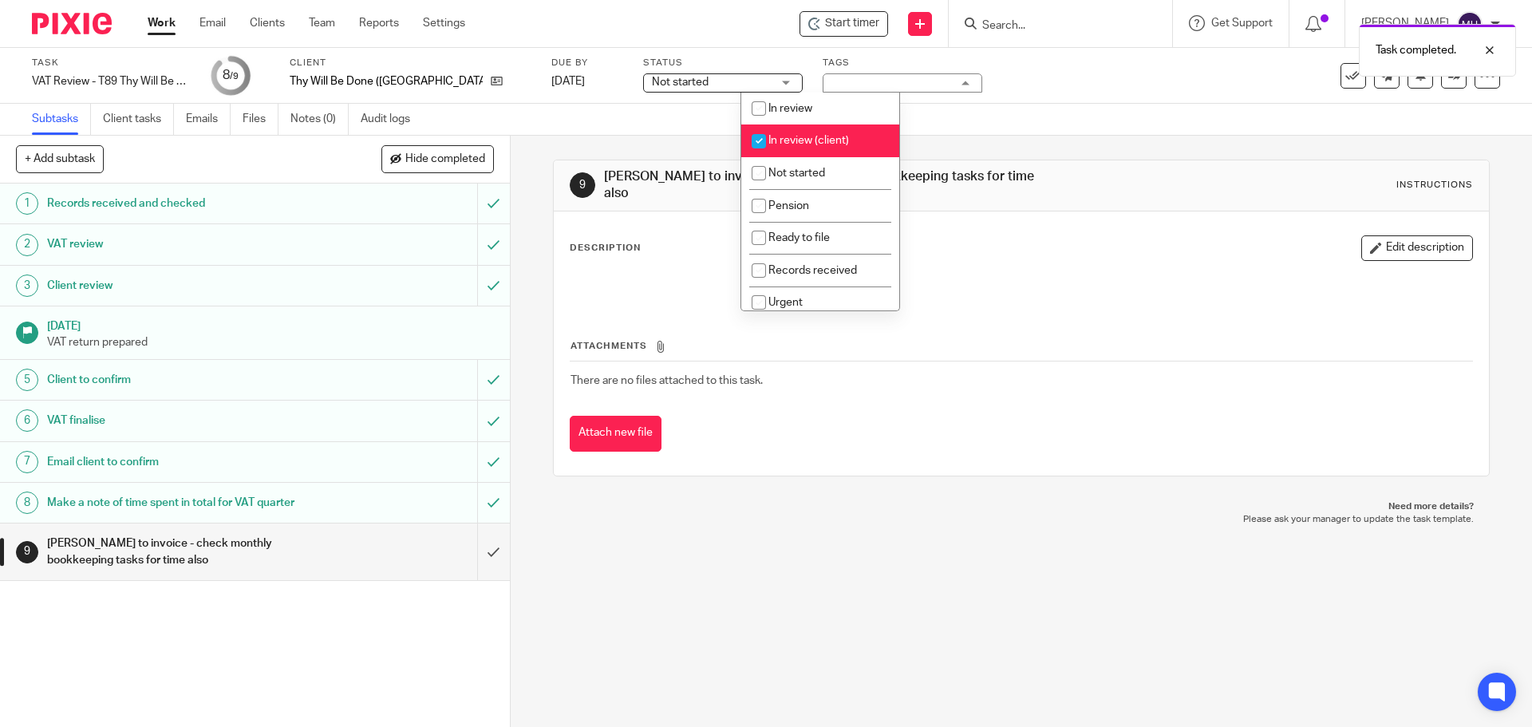
click at [810, 144] on span "In review (client)" at bounding box center [808, 140] width 81 height 11
checkbox input "false"
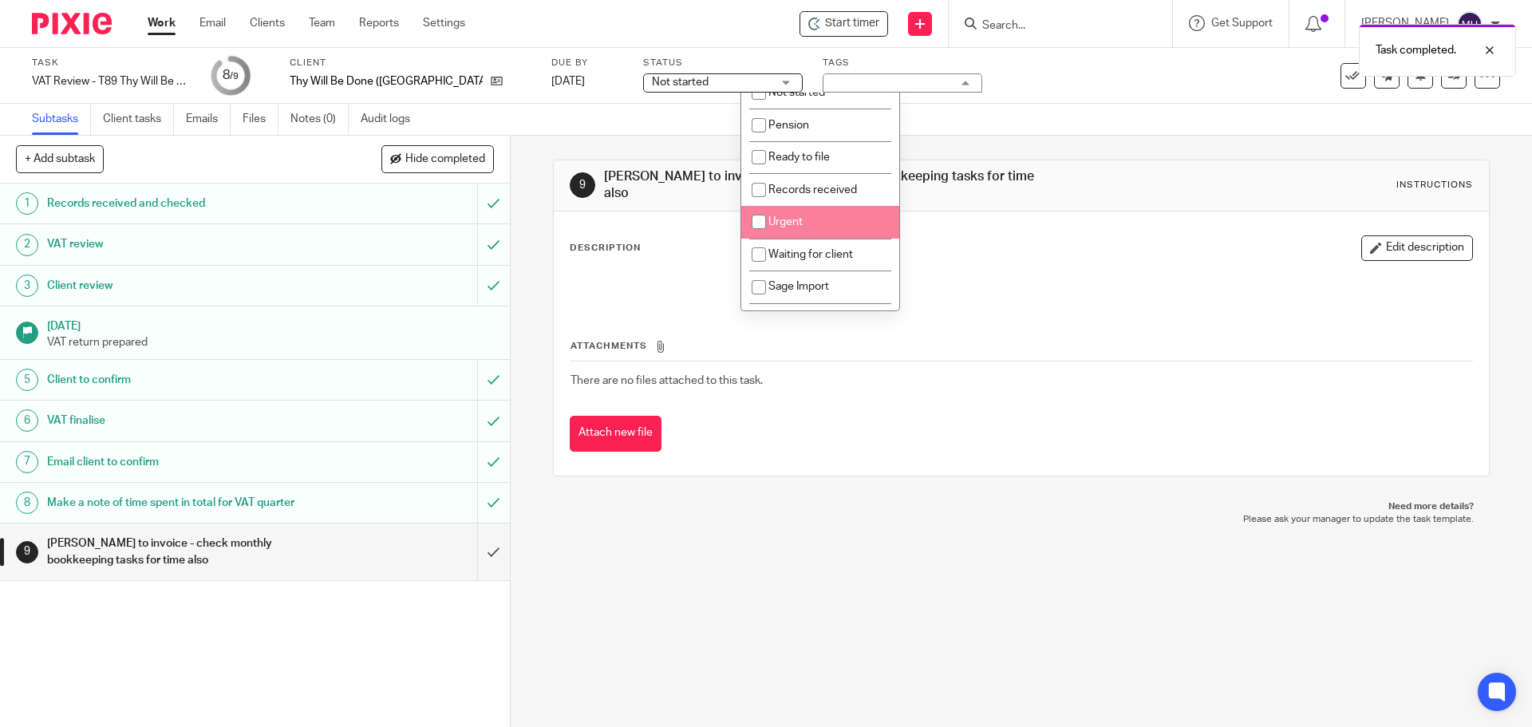
scroll to position [160, 0]
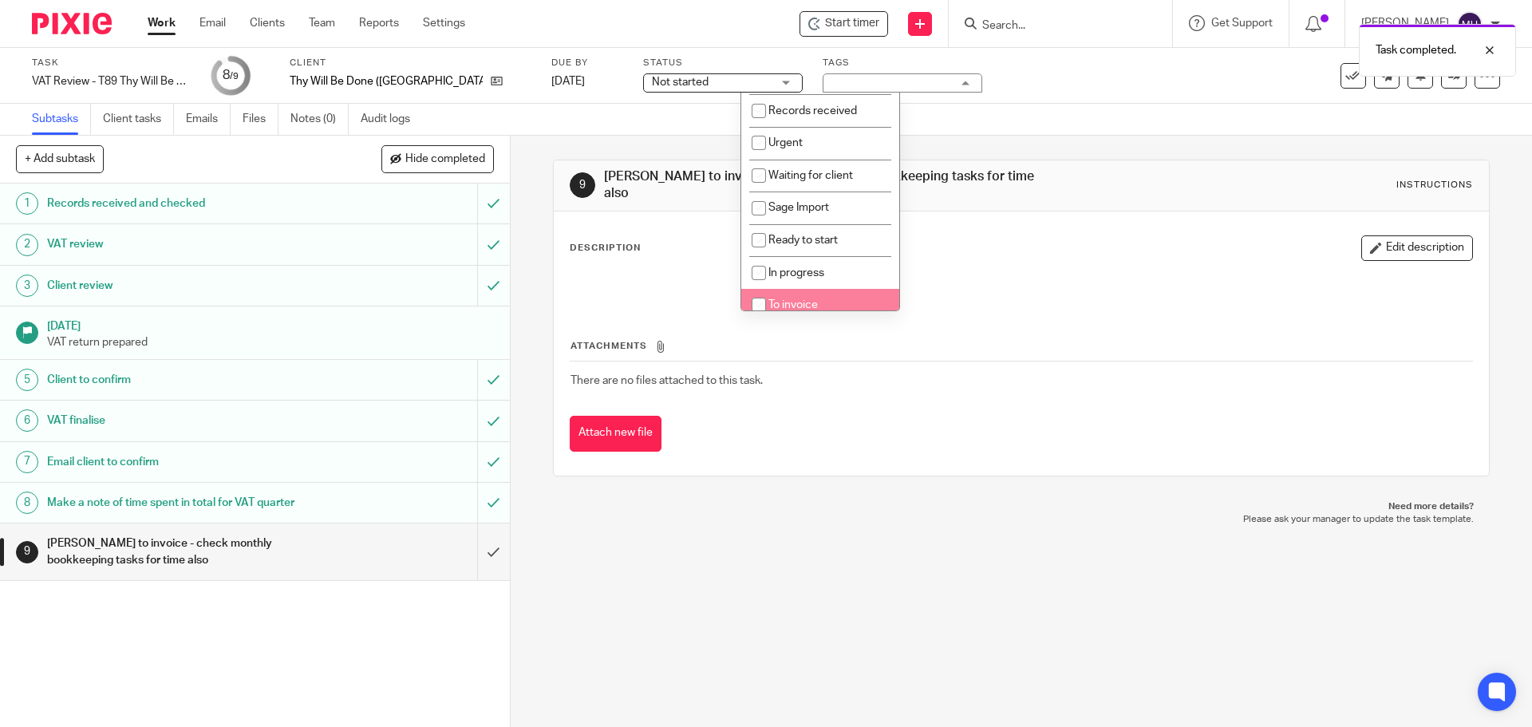
click at [848, 298] on li "To invoice" at bounding box center [820, 305] width 158 height 33
checkbox input "true"
click at [1087, 97] on div "Task VAT Review - T89 Thy Will Be Done (Spain) Ltd - Sage/Autoentry Save VAT Re…" at bounding box center [766, 76] width 1532 height 56
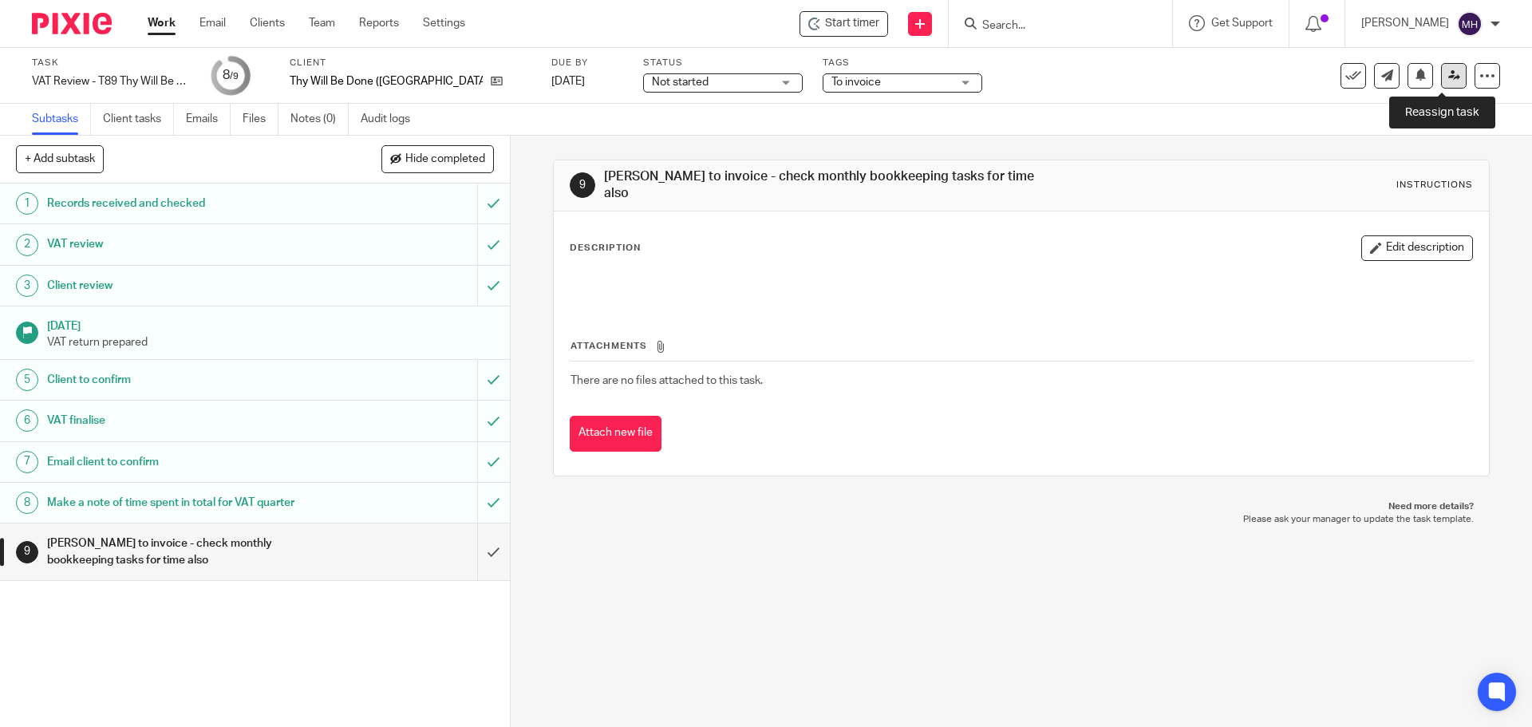
click at [1443, 85] on link at bounding box center [1454, 76] width 26 height 26
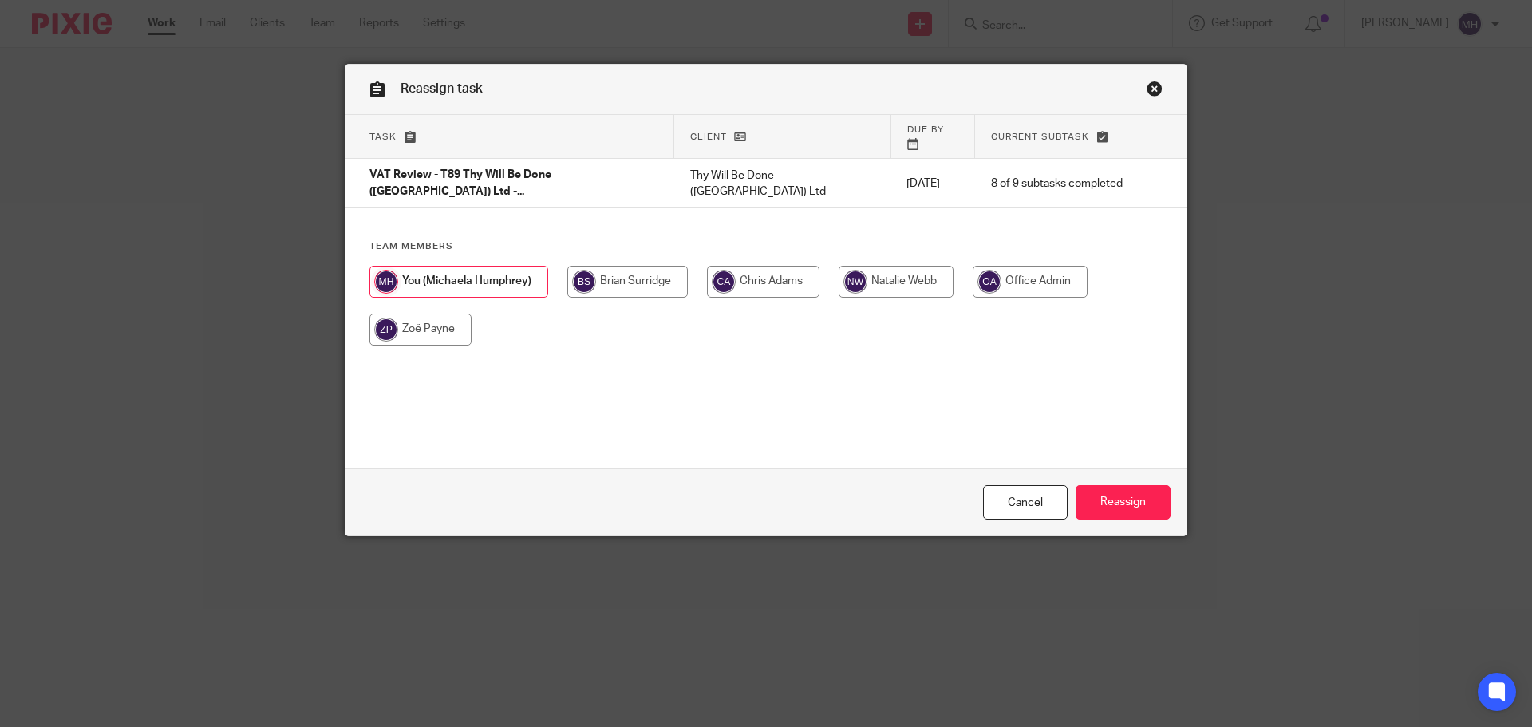
click at [618, 266] on input "radio" at bounding box center [627, 282] width 120 height 32
radio input "true"
click at [1130, 503] on input "Reassign" at bounding box center [1122, 502] width 95 height 34
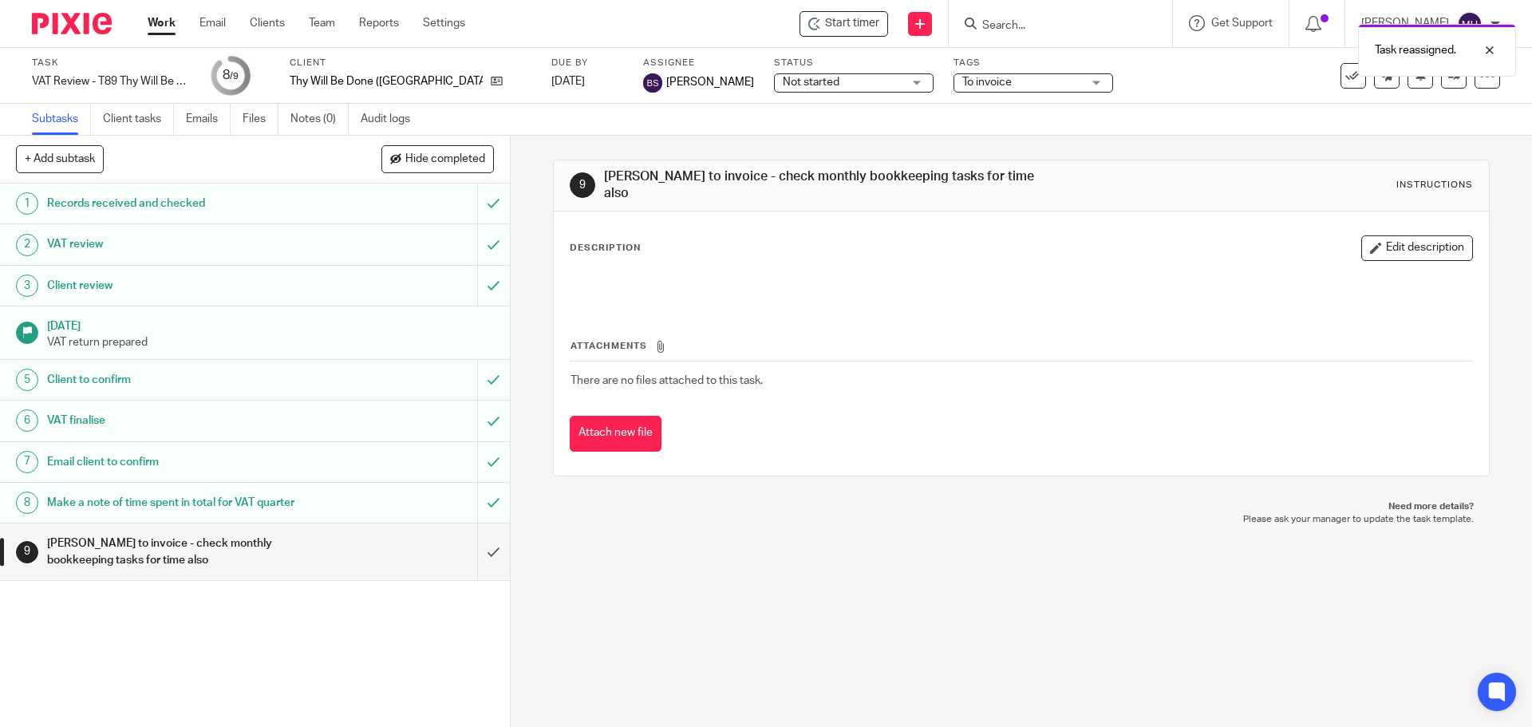
click at [159, 21] on link "Work" at bounding box center [162, 23] width 28 height 16
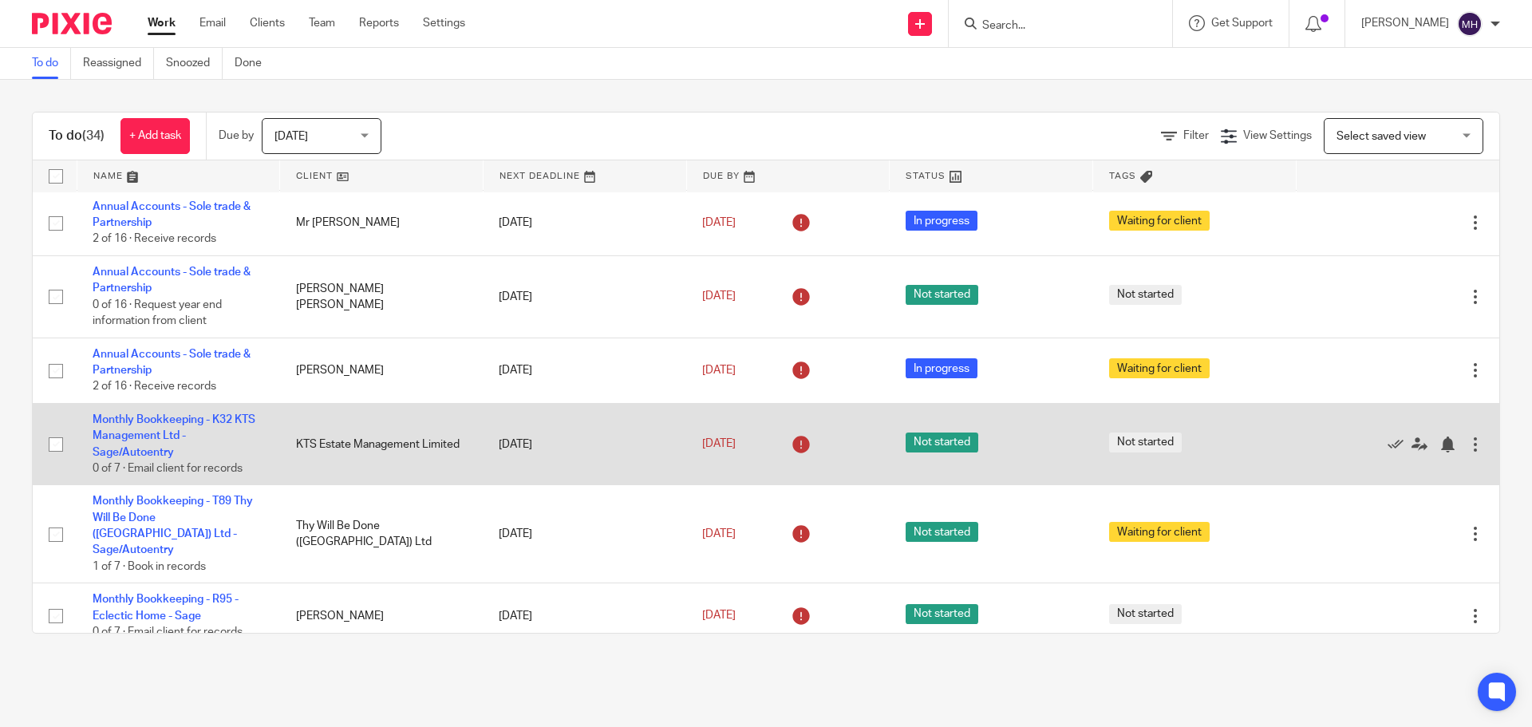
scroll to position [399, 0]
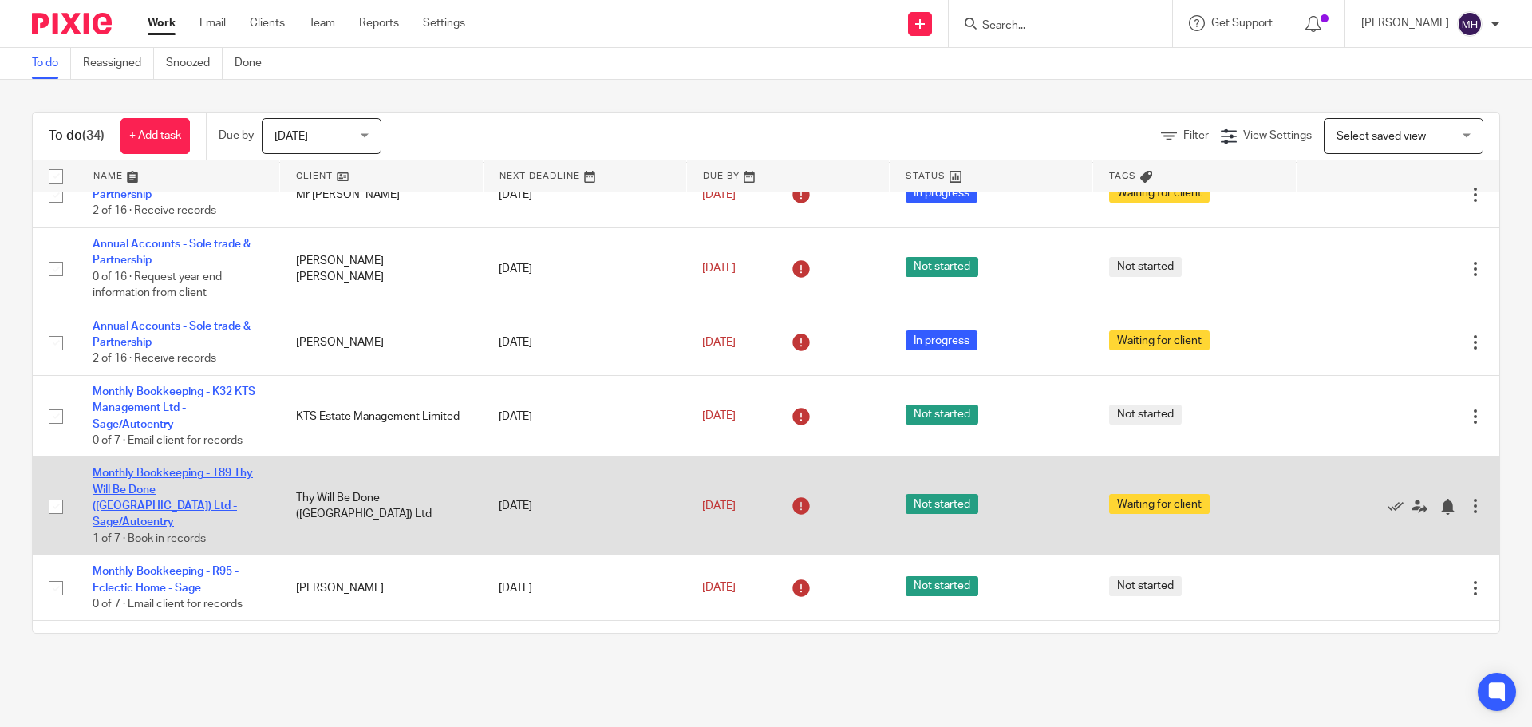
click at [145, 476] on link "Monthly Bookkeeping - T89 Thy Will Be Done ([GEOGRAPHIC_DATA]) Ltd - Sage/Autoe…" at bounding box center [173, 498] width 160 height 60
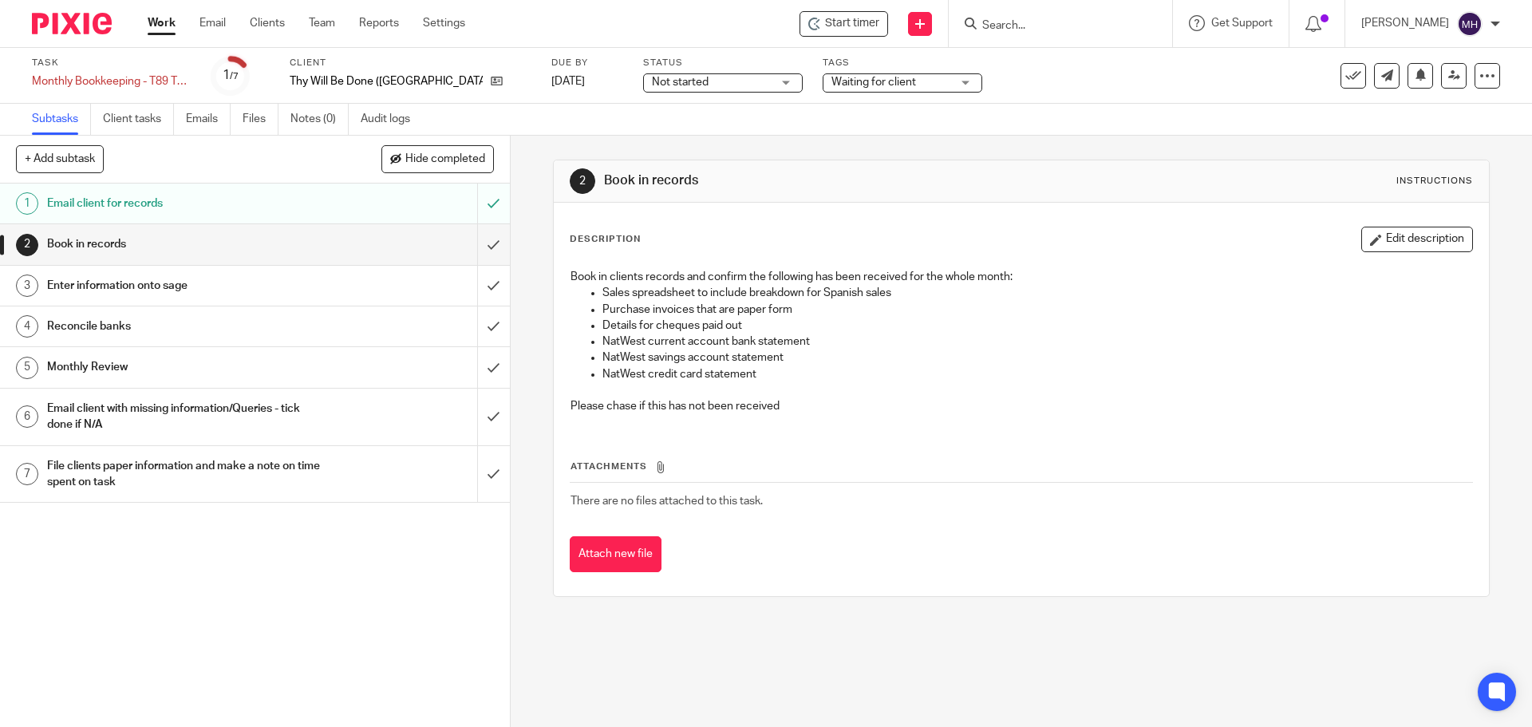
click at [272, 190] on link "1 Email client for records" at bounding box center [238, 204] width 477 height 40
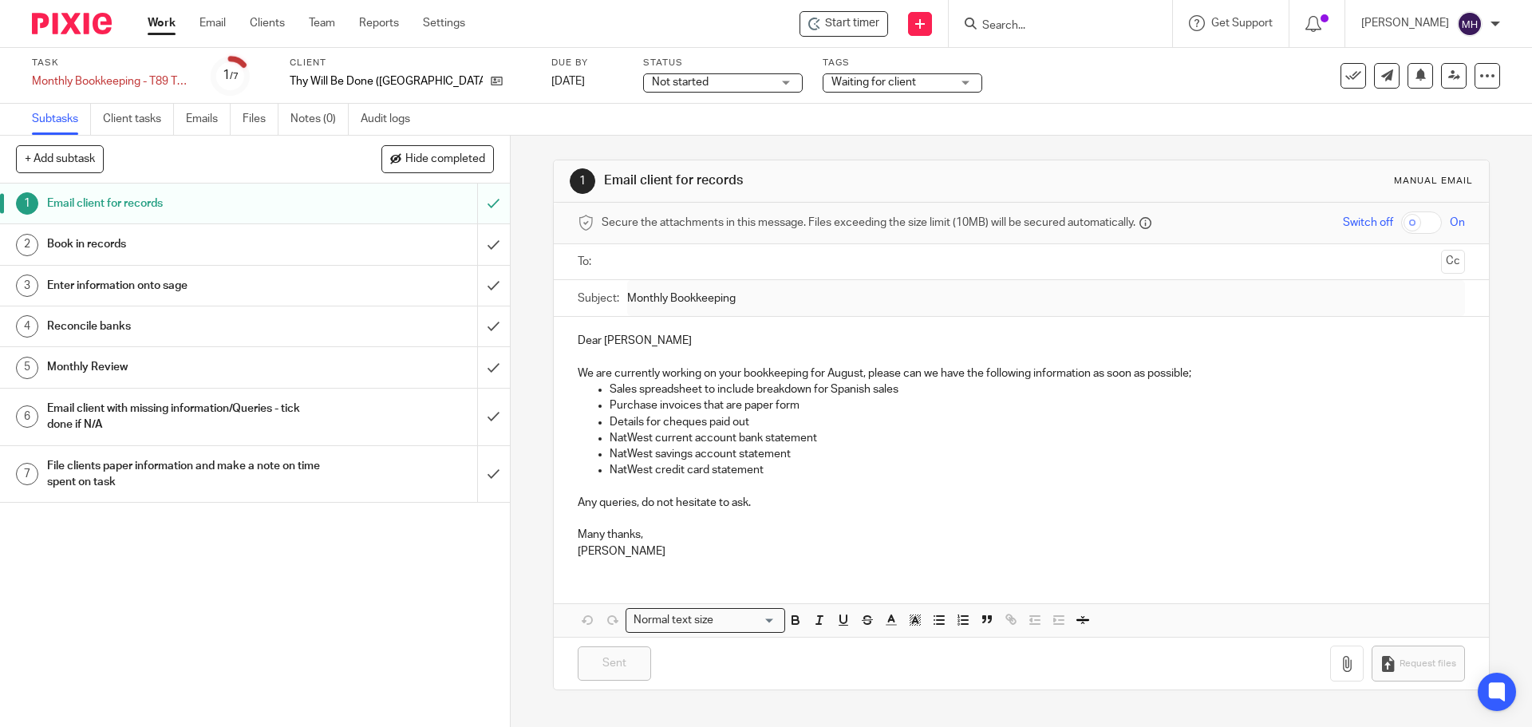
click at [270, 247] on h1 "Book in records" at bounding box center [185, 244] width 276 height 24
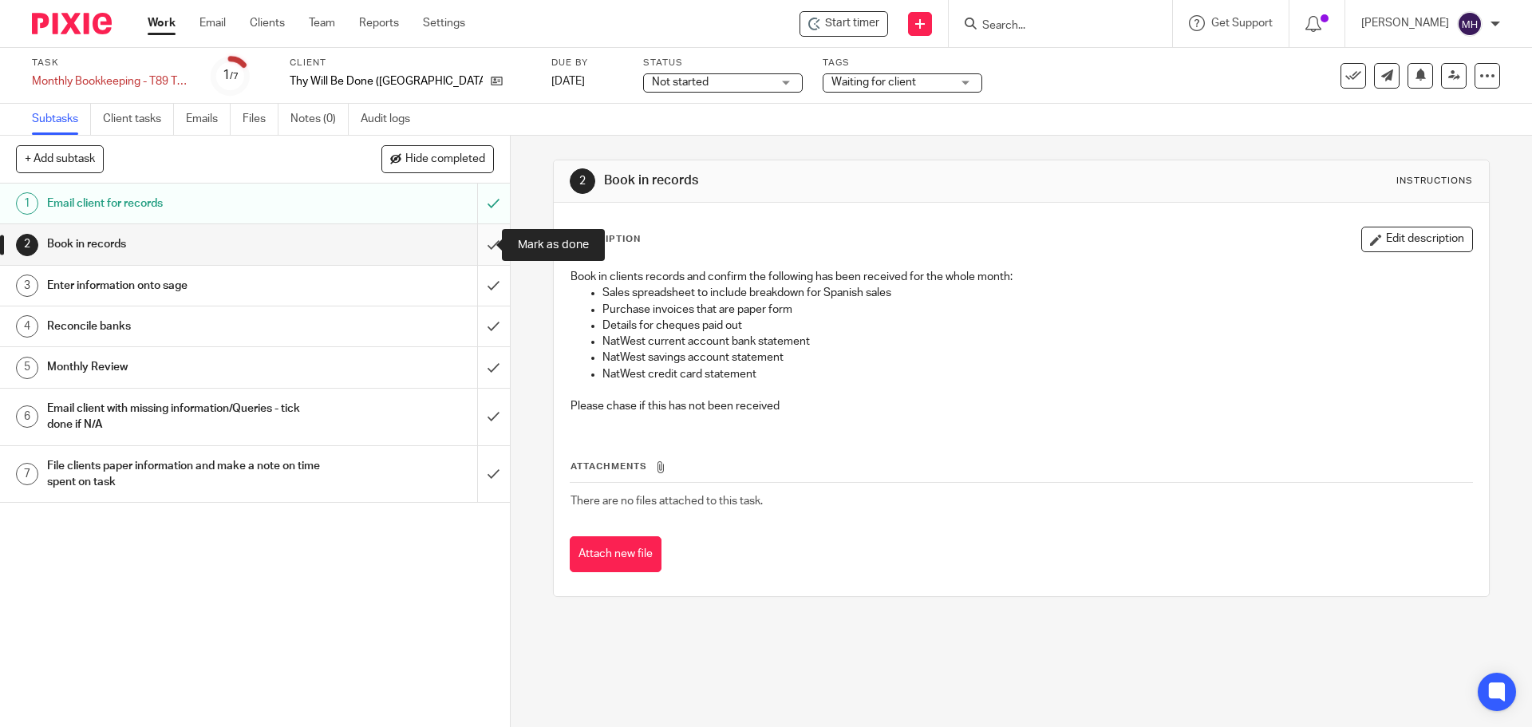
click at [474, 242] on input "submit" at bounding box center [255, 244] width 510 height 40
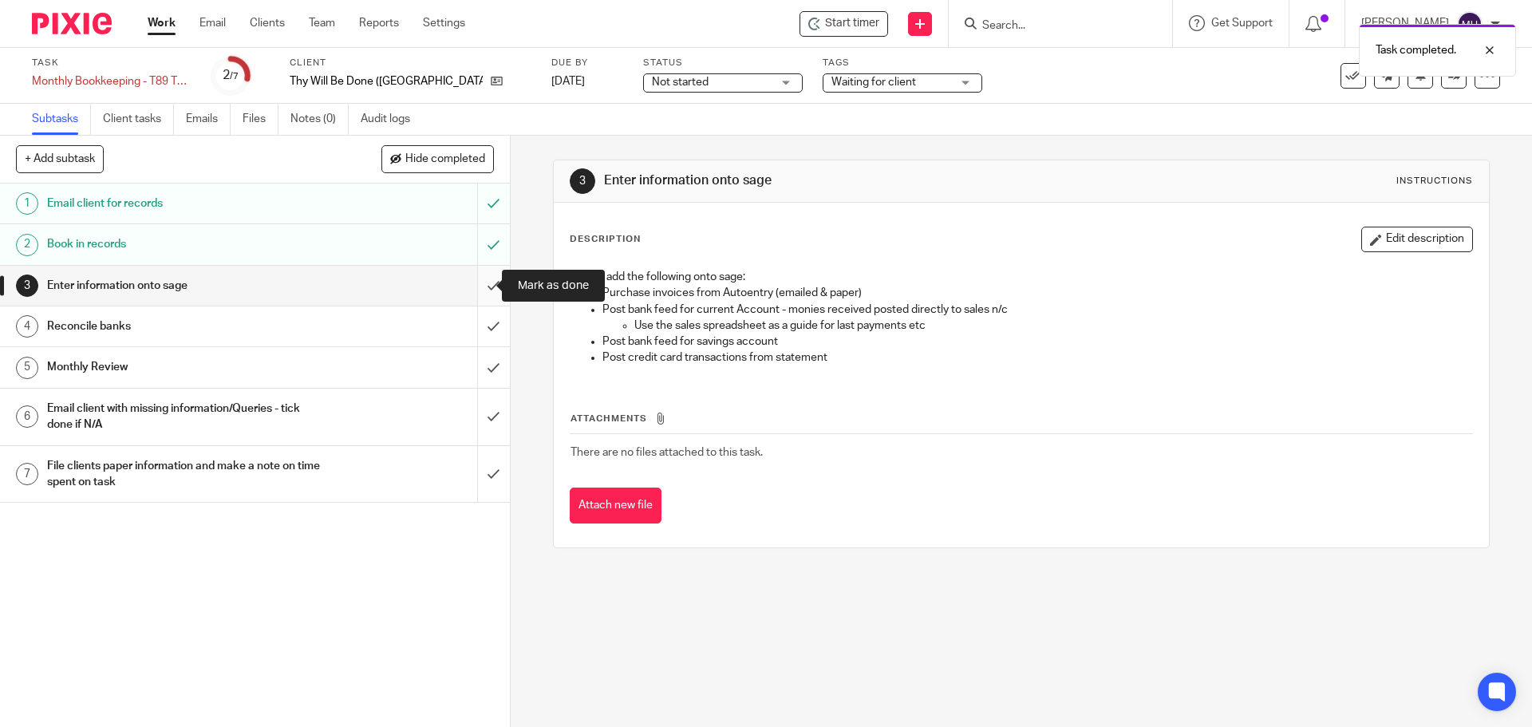
click at [475, 289] on input "submit" at bounding box center [255, 286] width 510 height 40
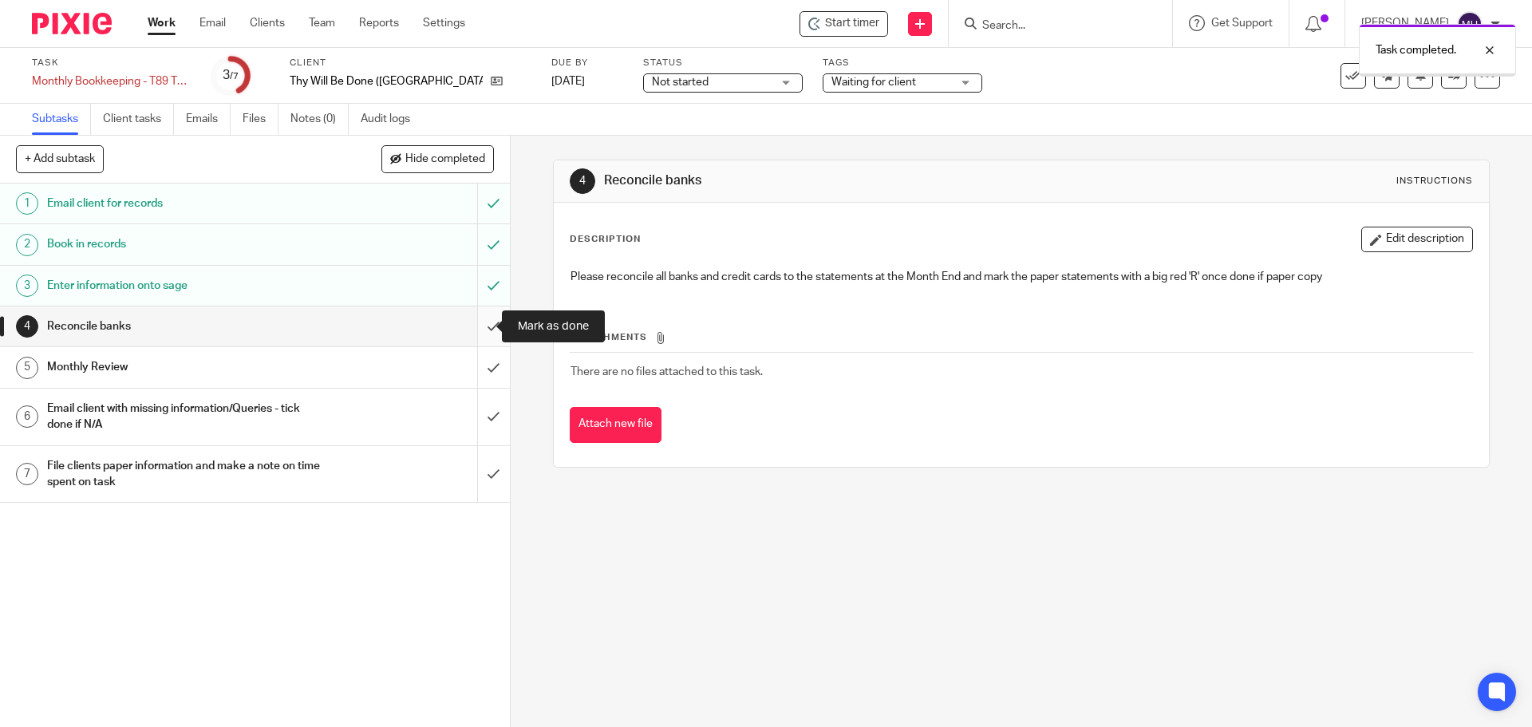
click at [478, 330] on input "submit" at bounding box center [255, 326] width 510 height 40
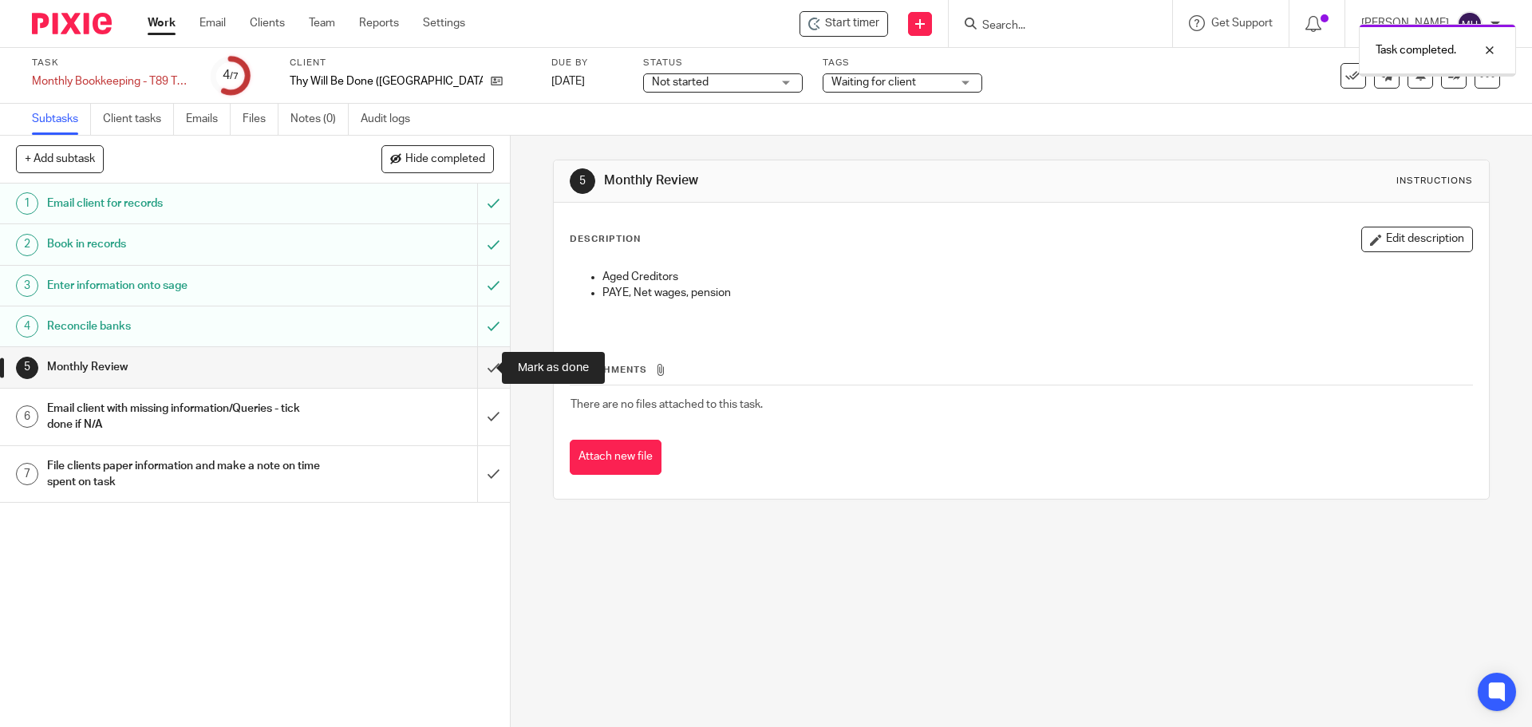
click at [479, 367] on input "submit" at bounding box center [255, 367] width 510 height 40
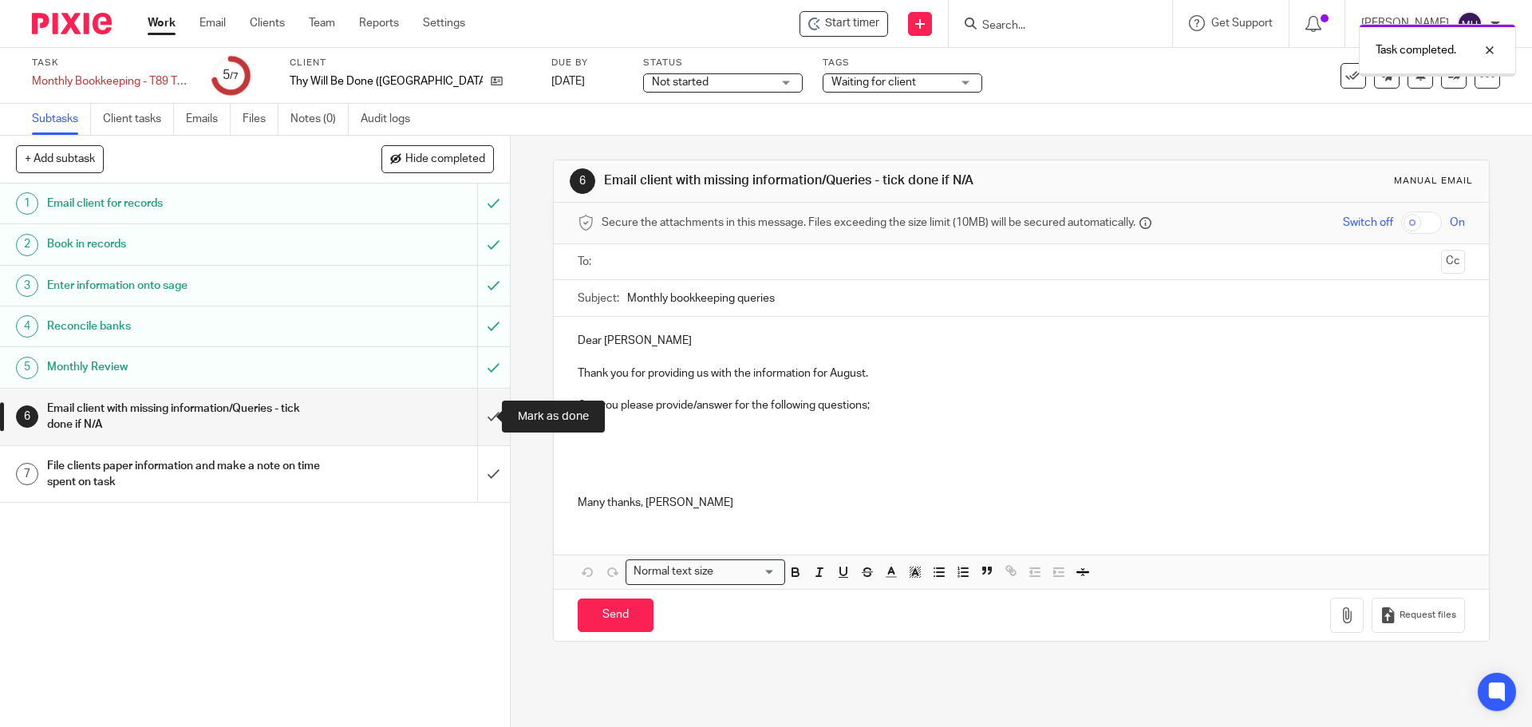
click at [479, 417] on input "submit" at bounding box center [255, 417] width 510 height 57
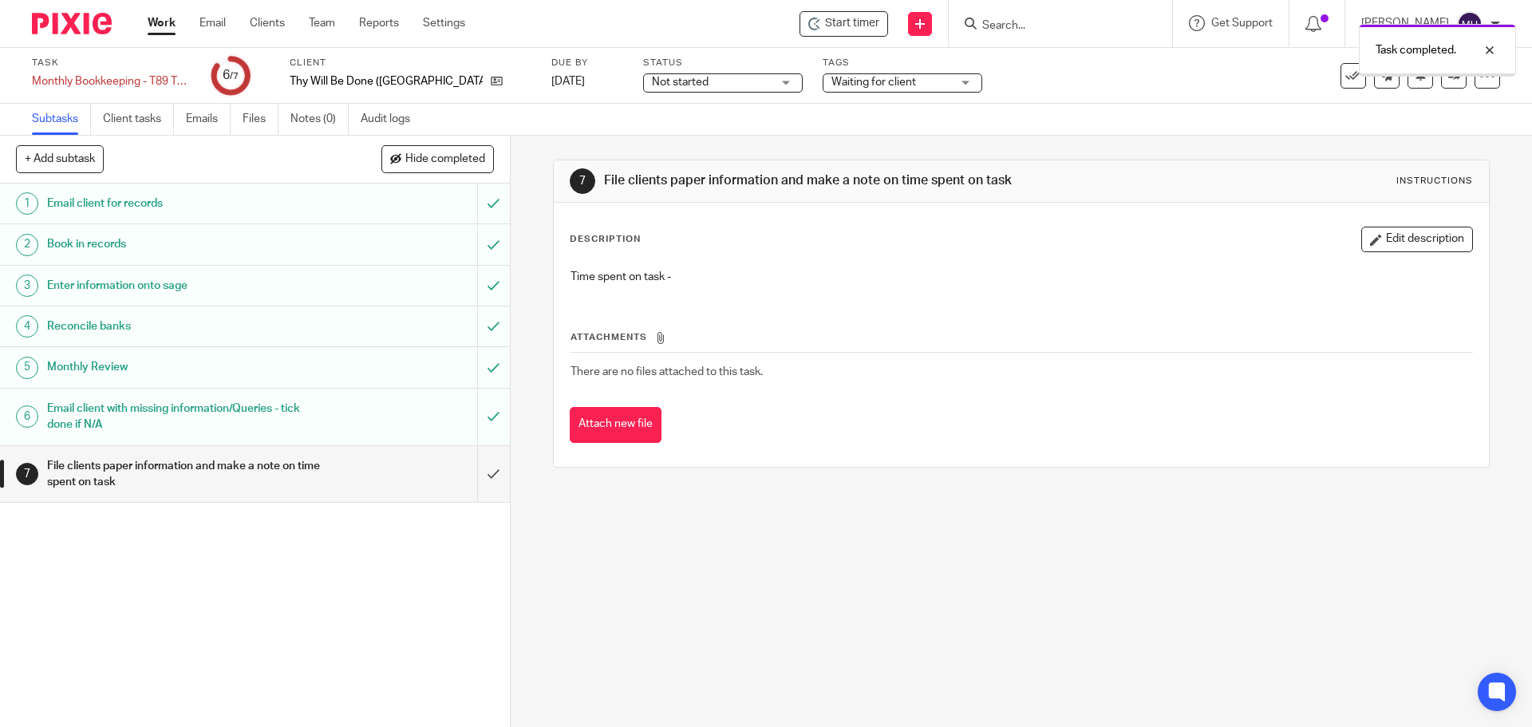
click at [1399, 239] on button "Edit description" at bounding box center [1417, 240] width 112 height 26
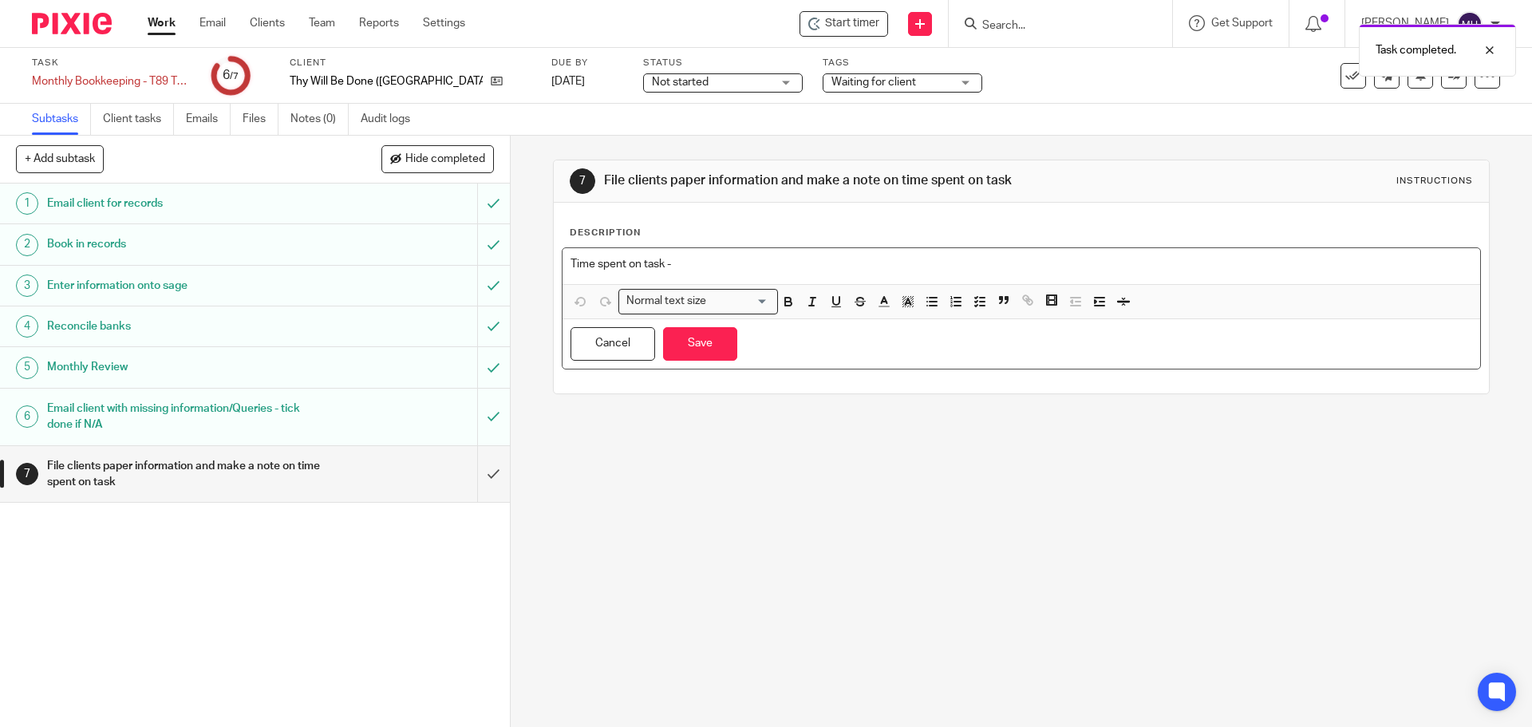
click at [780, 265] on p "Time spent on task -" at bounding box center [1020, 264] width 901 height 16
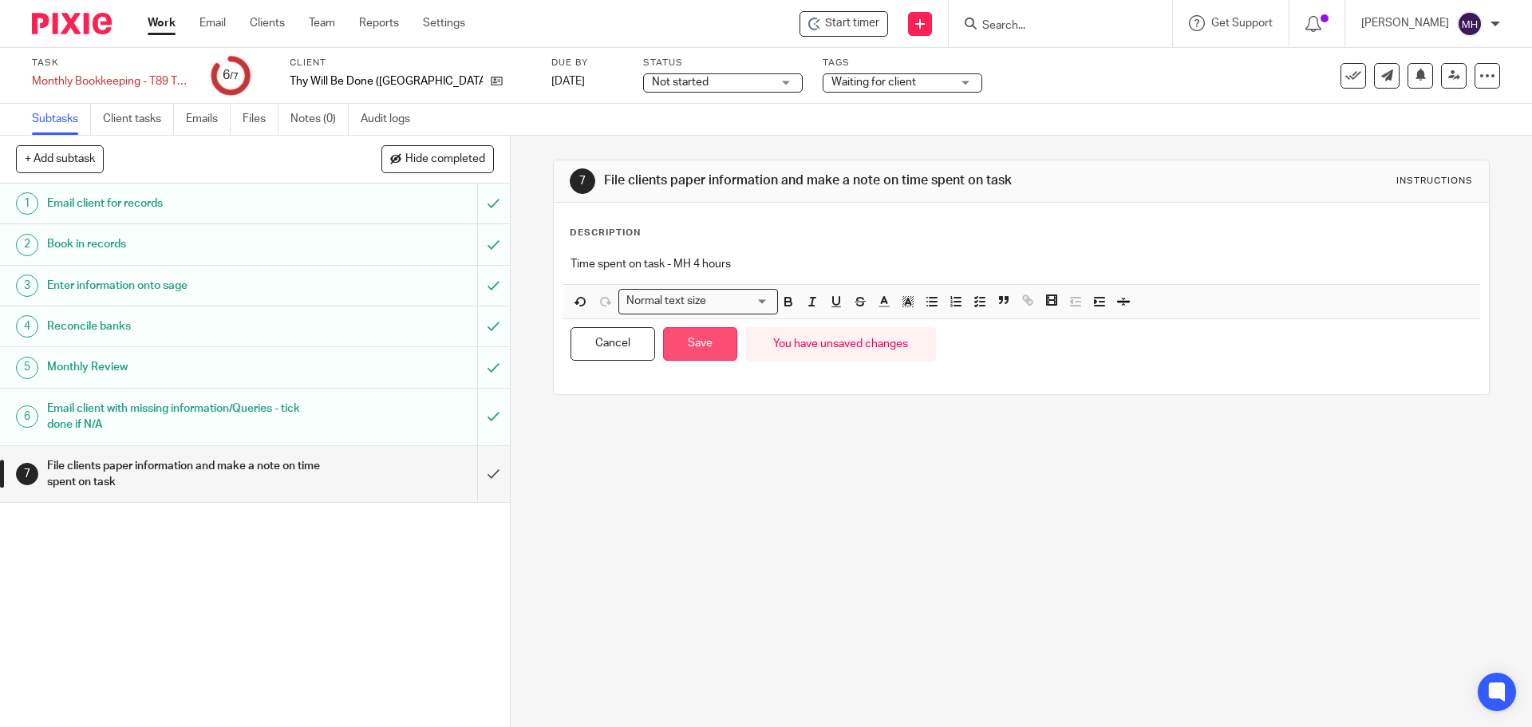
click at [720, 345] on button "Save" at bounding box center [700, 344] width 74 height 34
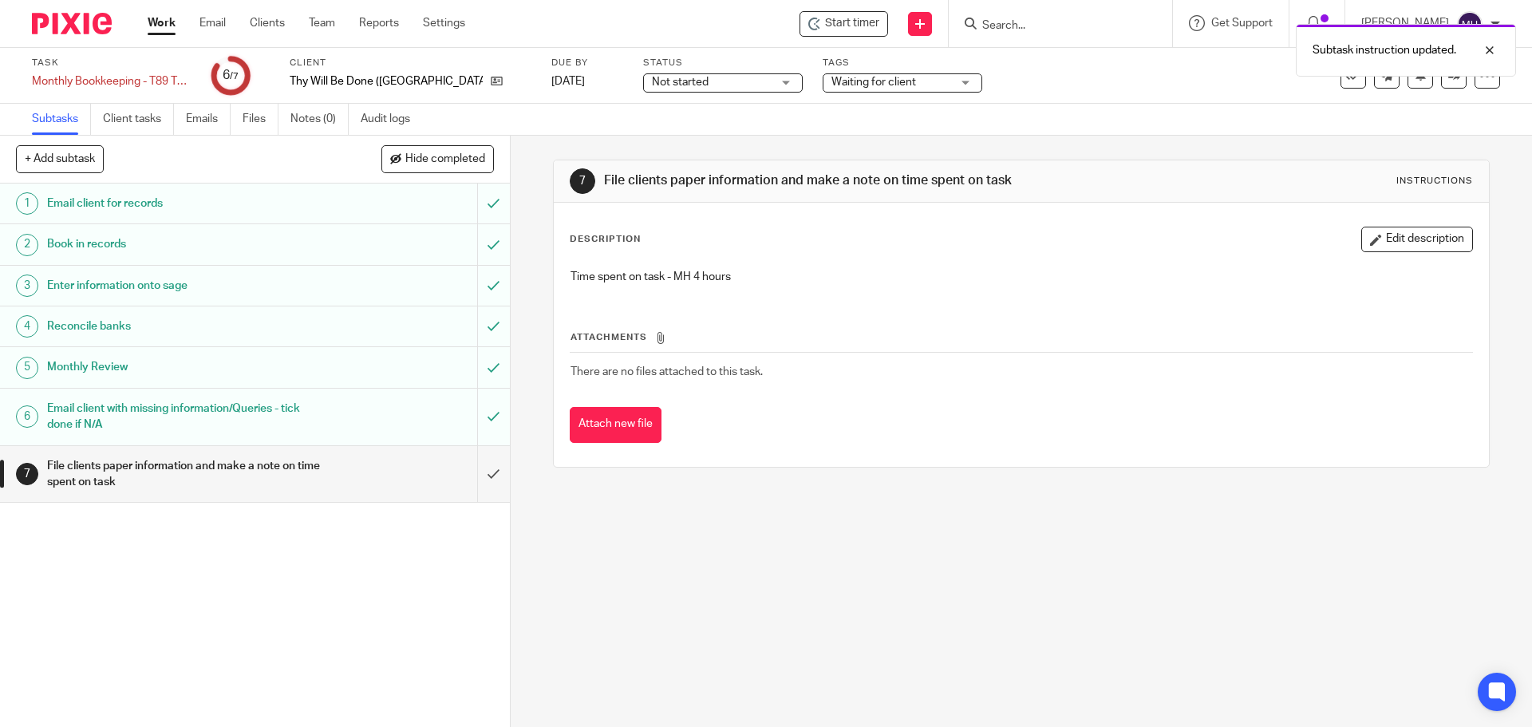
click at [831, 78] on span "Waiting for client" at bounding box center [873, 82] width 85 height 11
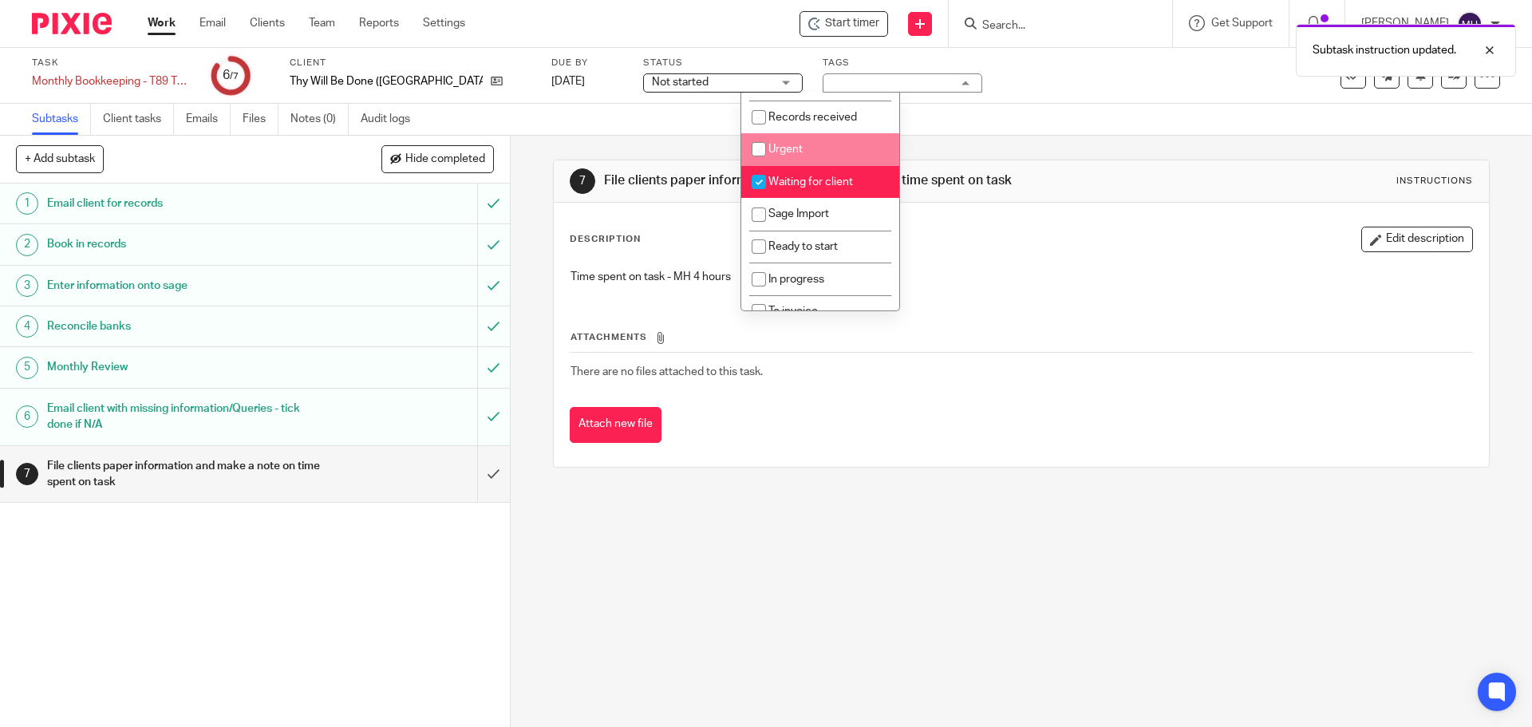
scroll to position [160, 0]
click at [841, 177] on span "Waiting for client" at bounding box center [810, 175] width 85 height 11
checkbox input "false"
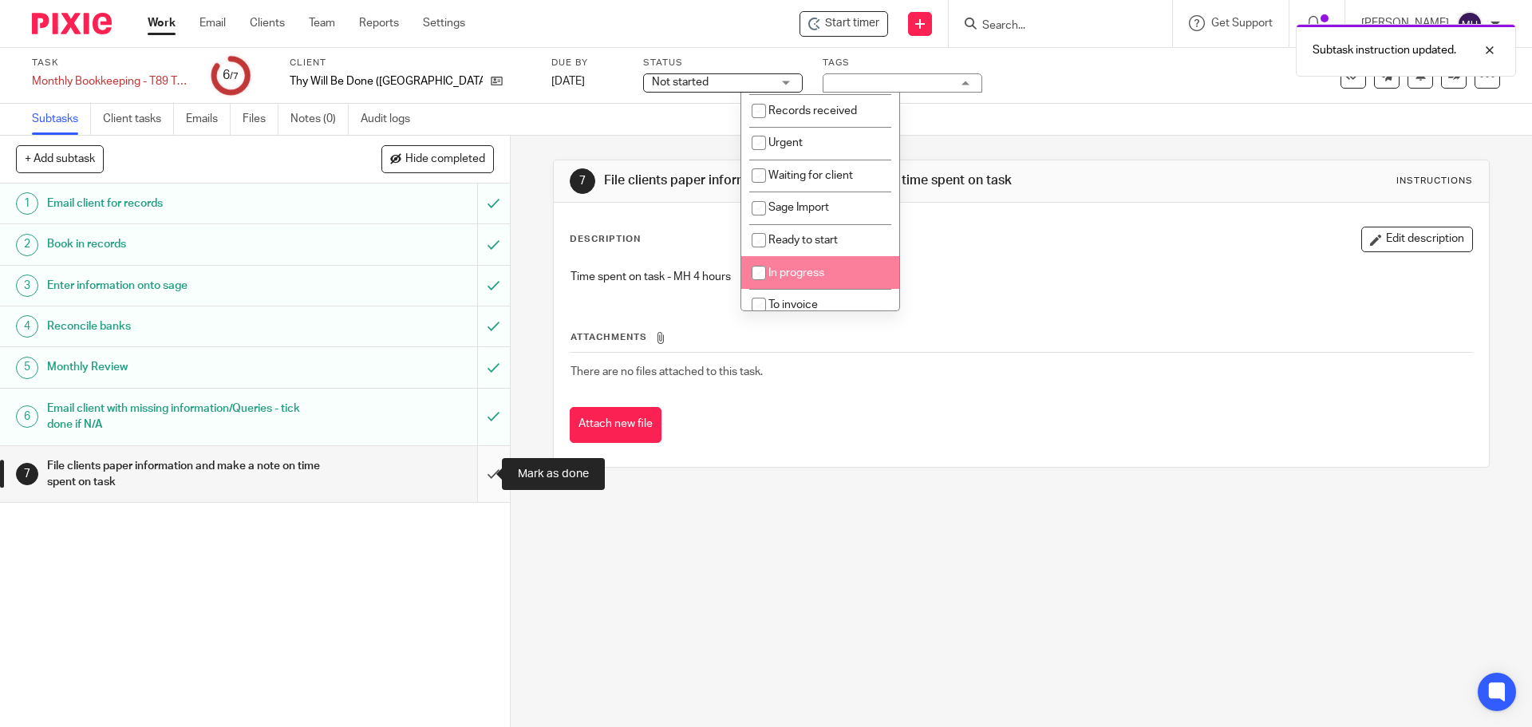
click at [470, 476] on input "submit" at bounding box center [255, 474] width 510 height 57
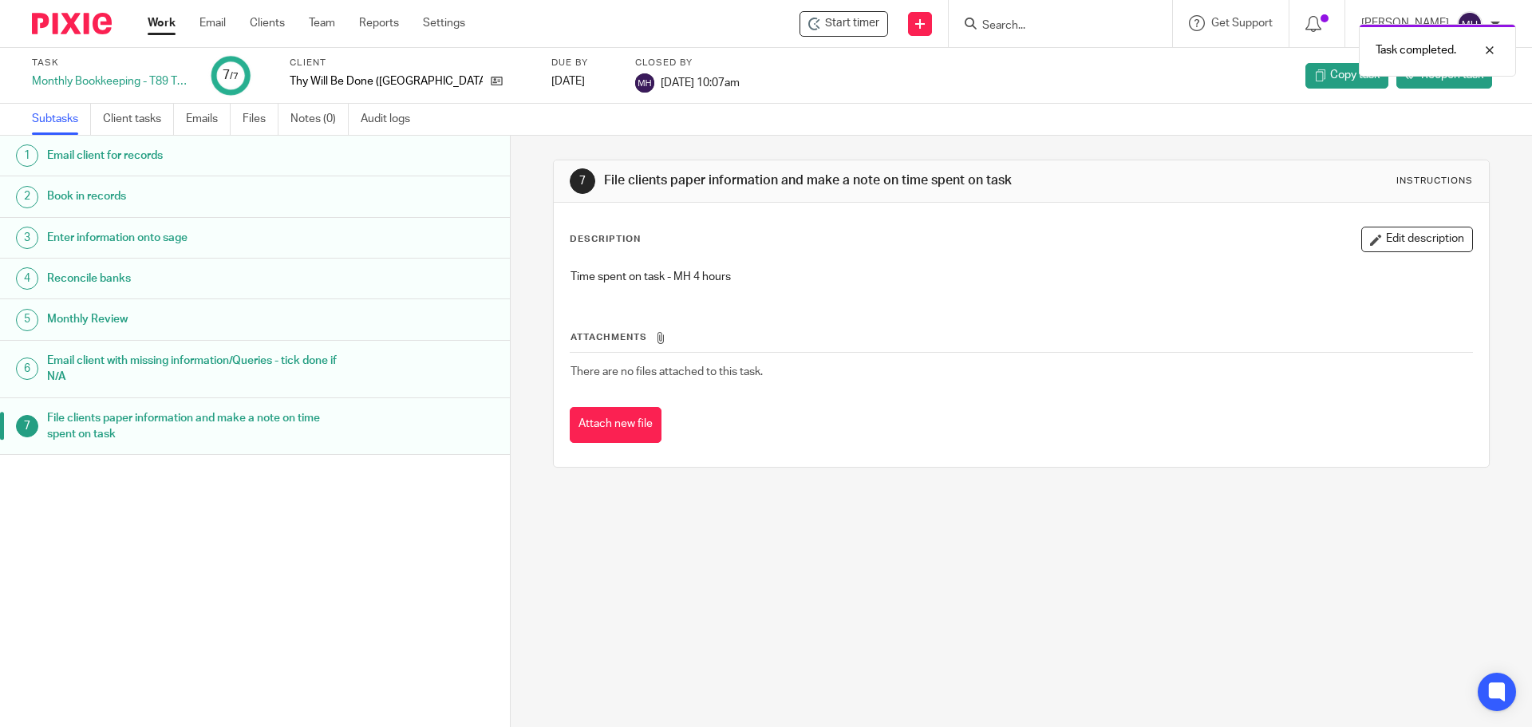
click at [160, 25] on link "Work" at bounding box center [162, 23] width 28 height 16
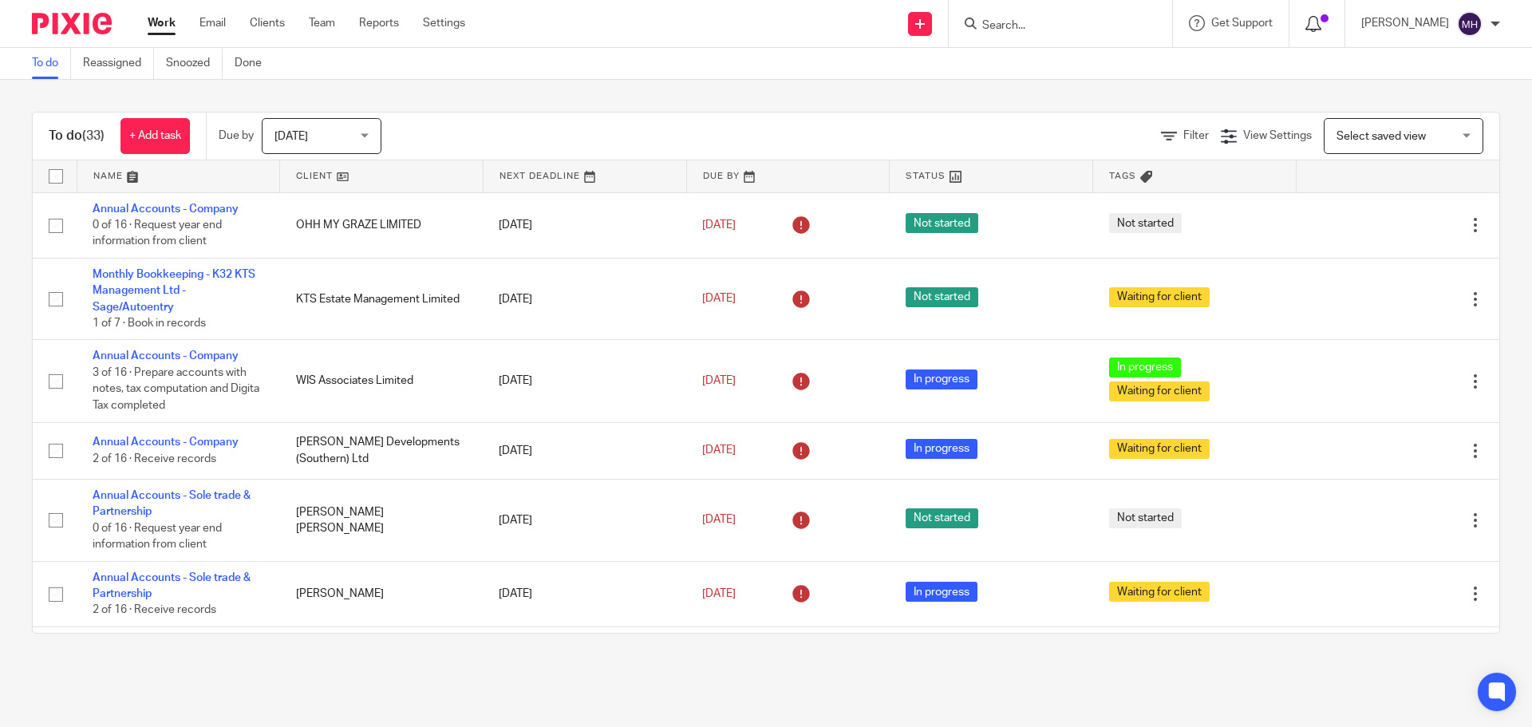
click at [1305, 22] on icon at bounding box center [1313, 24] width 16 height 16
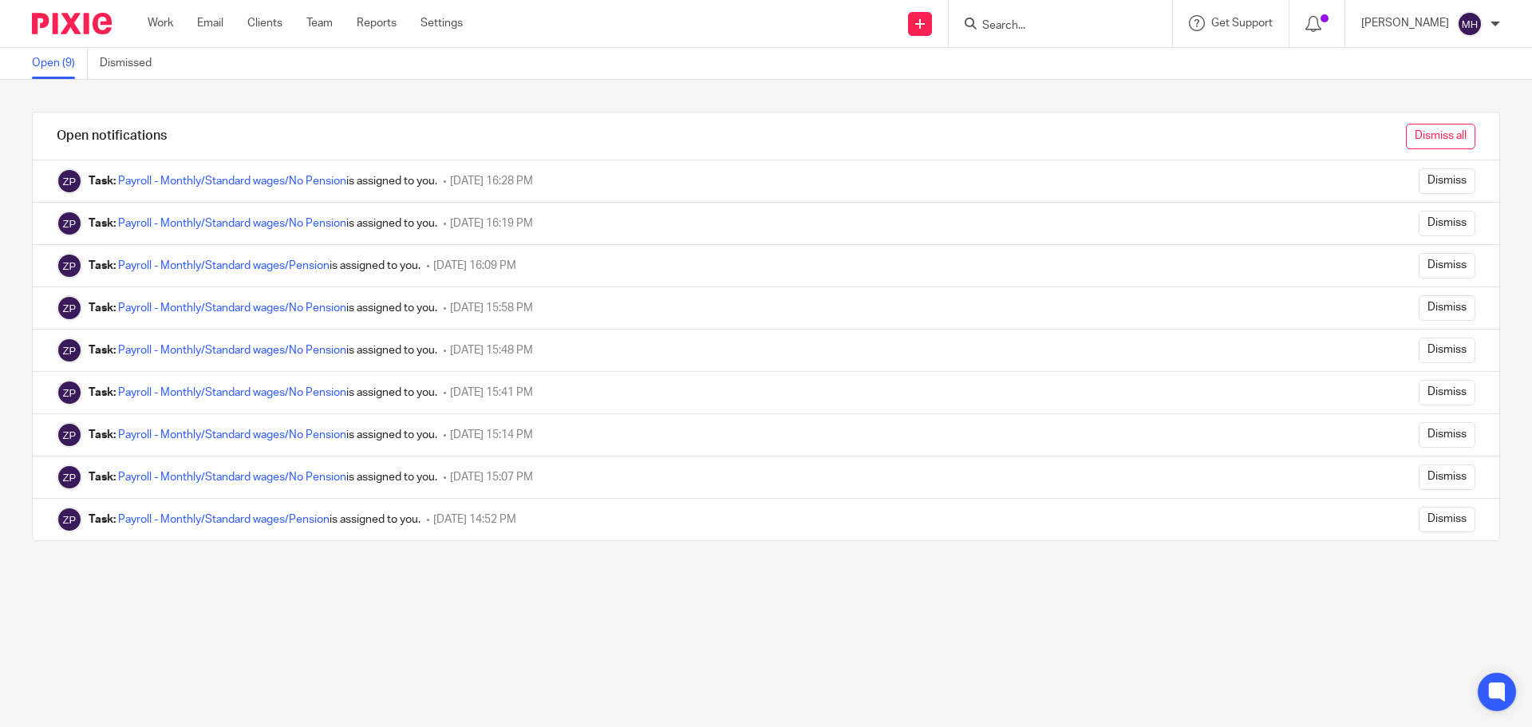
click at [1425, 137] on input "Dismiss all" at bounding box center [1440, 137] width 69 height 26
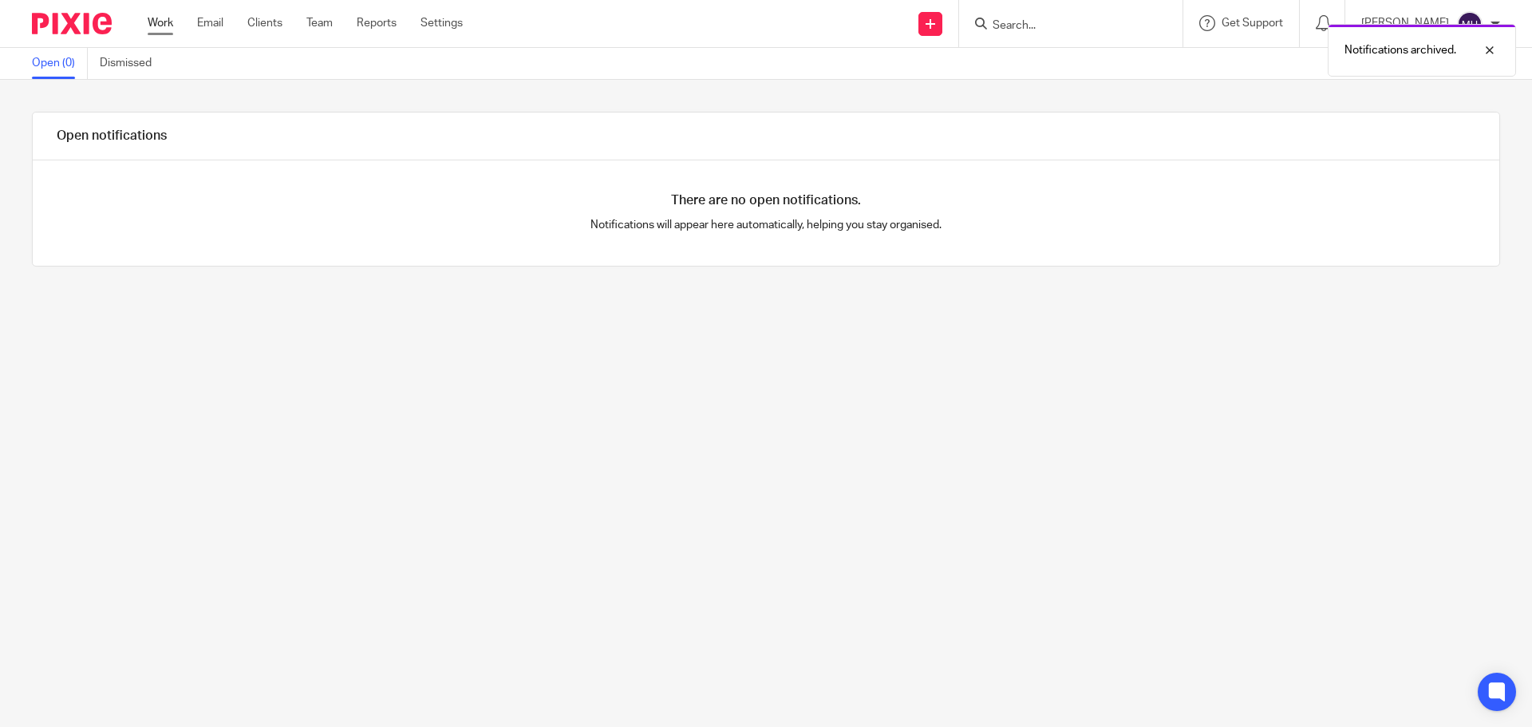
click at [166, 18] on link "Work" at bounding box center [161, 23] width 26 height 16
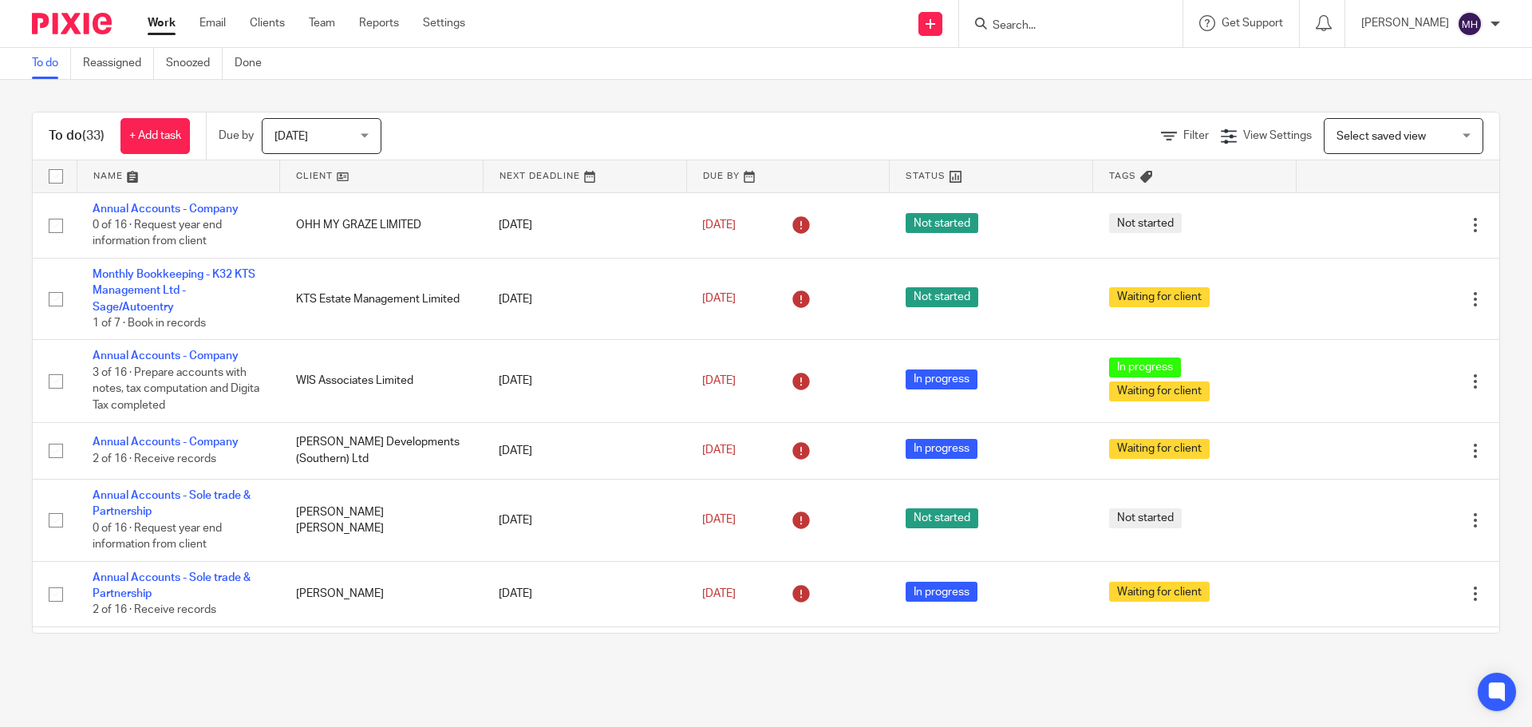
click at [1024, 24] on input "Search" at bounding box center [1063, 26] width 144 height 14
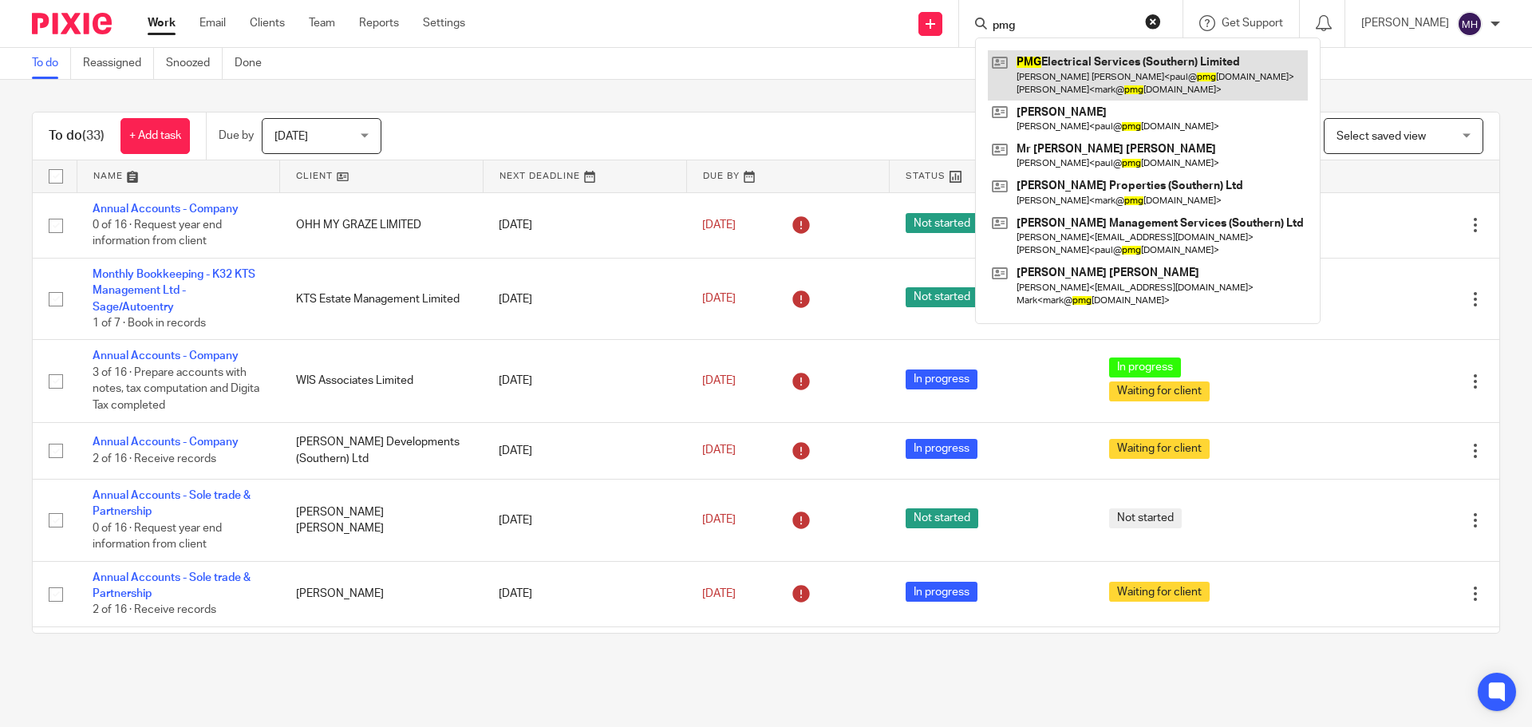
type input "pmg"
click at [1053, 74] on link at bounding box center [1148, 74] width 320 height 49
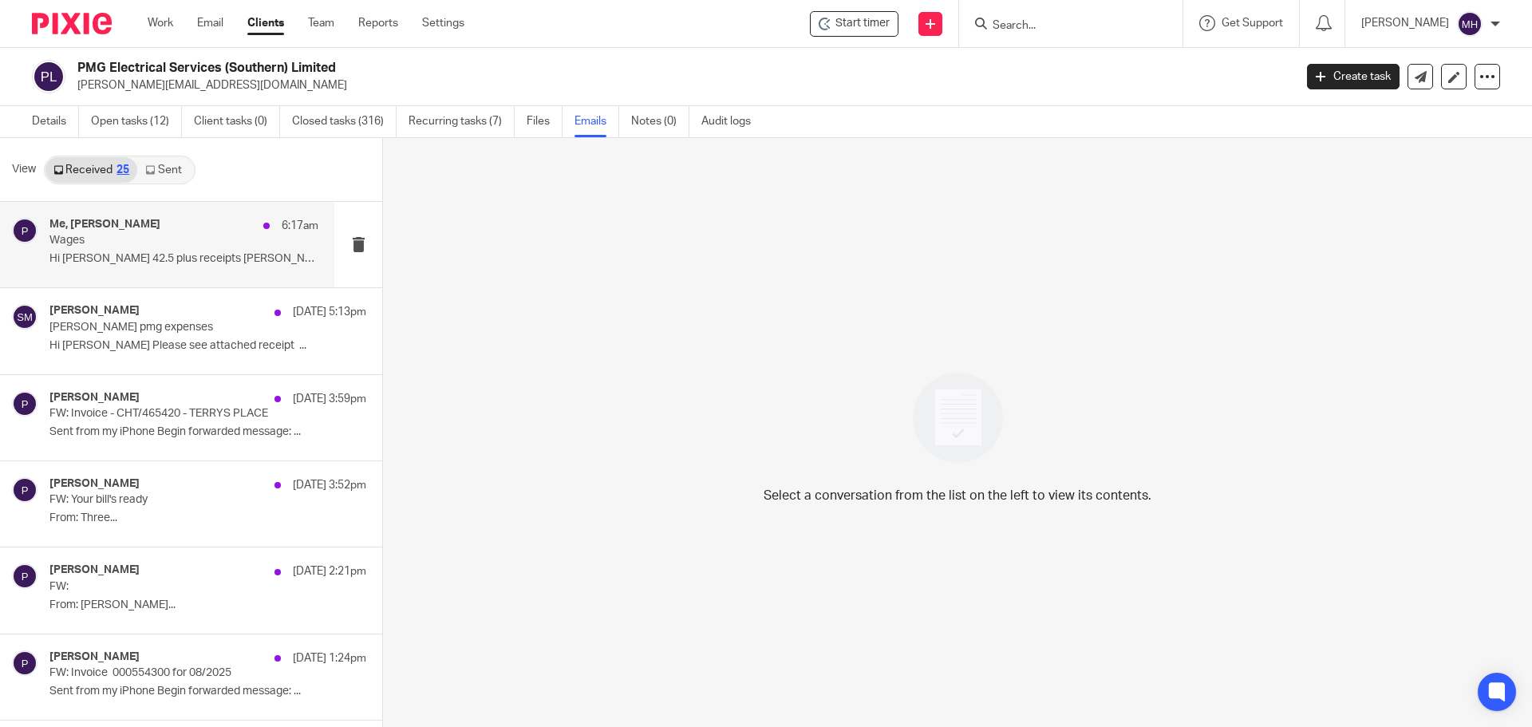
click at [143, 224] on div "Me, [PERSON_NAME][DEMOGRAPHIC_DATA]:17am" at bounding box center [183, 226] width 269 height 16
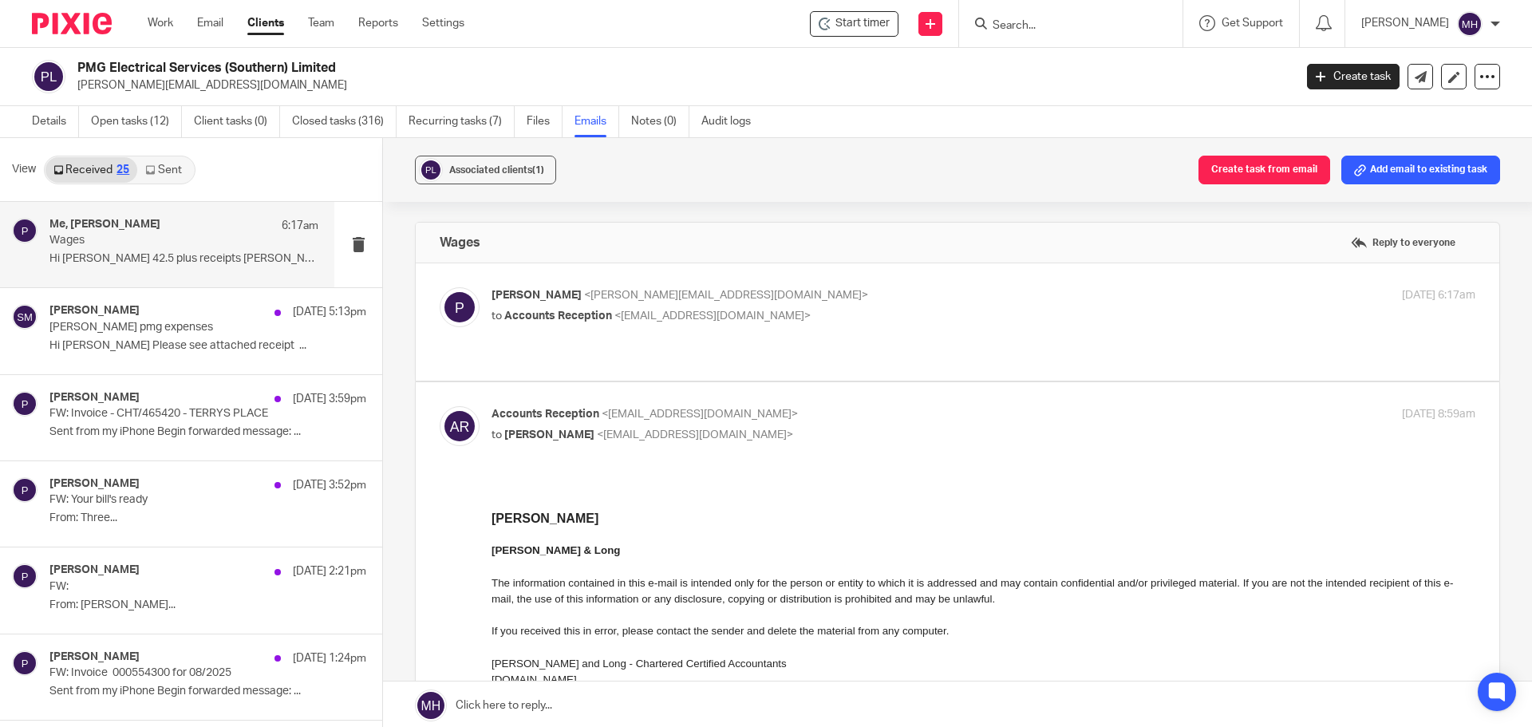
click at [1000, 282] on label at bounding box center [957, 321] width 1083 height 117
click at [440, 286] on input "checkbox" at bounding box center [439, 286] width 1 height 1
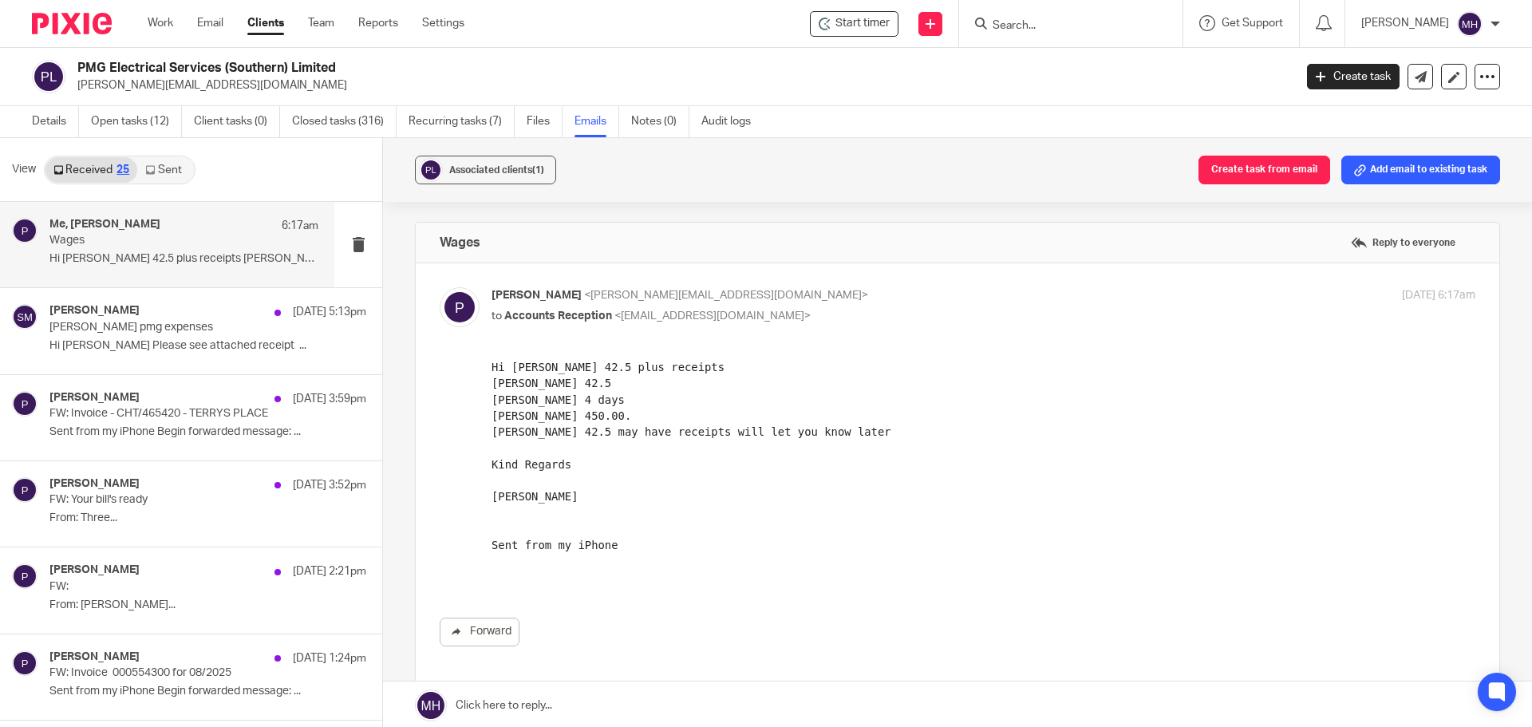
click at [996, 282] on label at bounding box center [957, 481] width 1083 height 436
click at [440, 286] on input "checkbox" at bounding box center [439, 286] width 1 height 1
checkbox input "false"
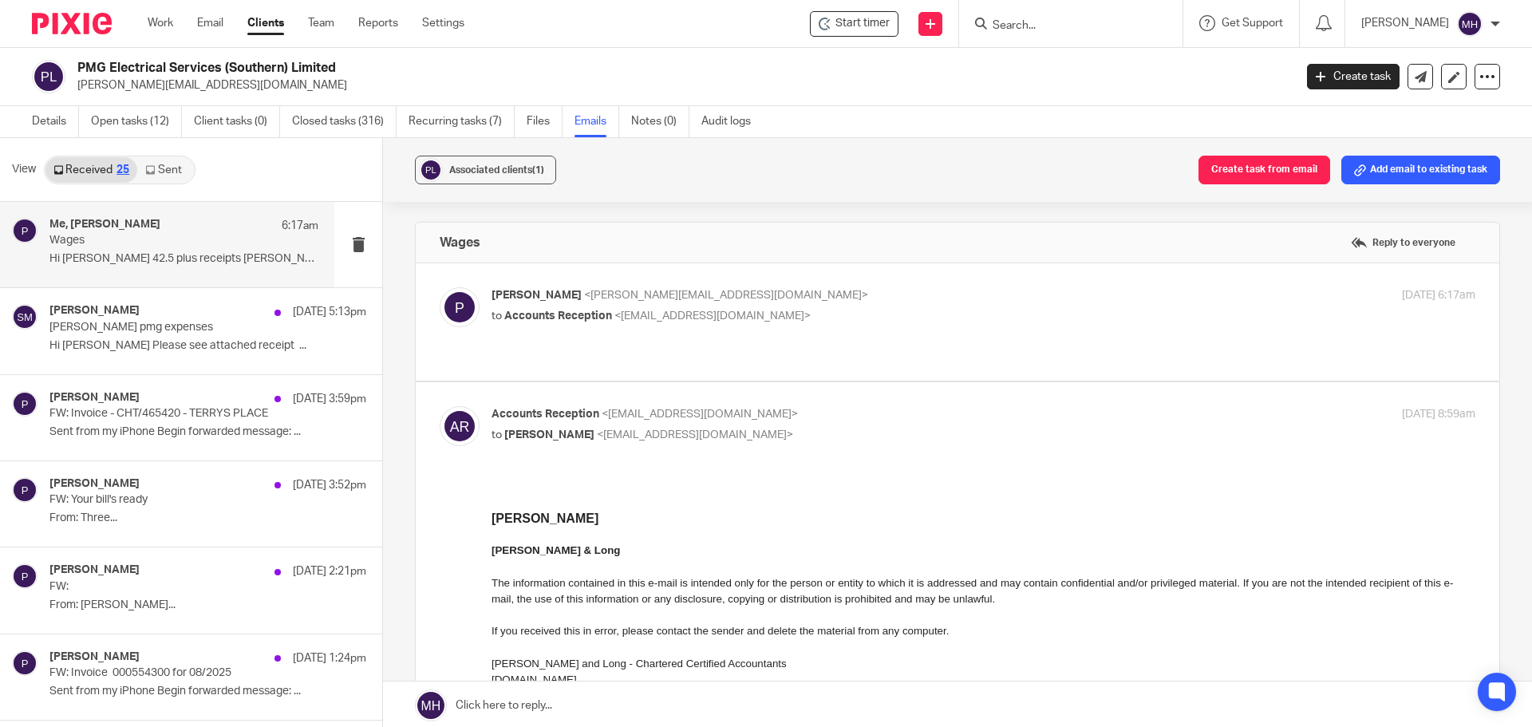
click at [172, 173] on link "Sent" at bounding box center [165, 170] width 56 height 26
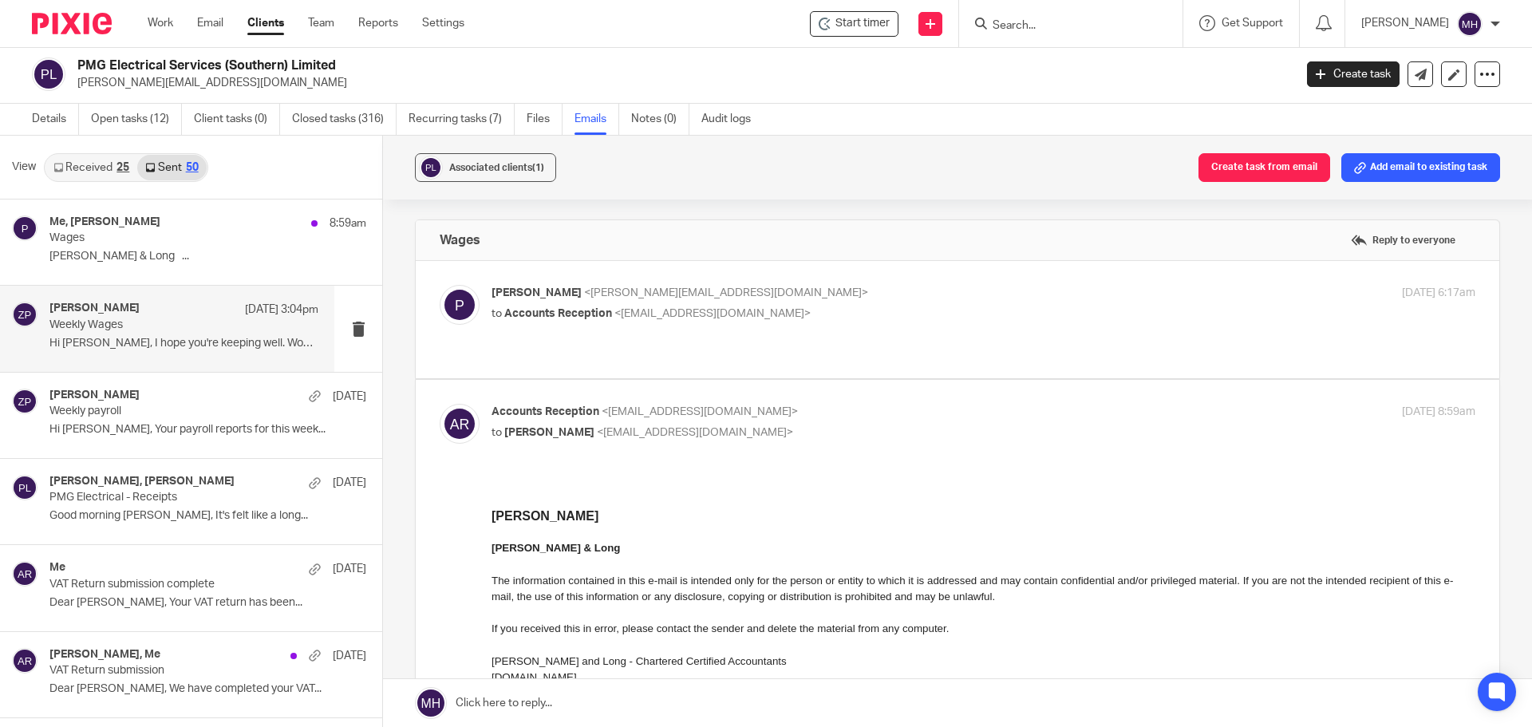
click at [167, 316] on div "[PERSON_NAME] [DATE] 3:04pm" at bounding box center [183, 310] width 269 height 16
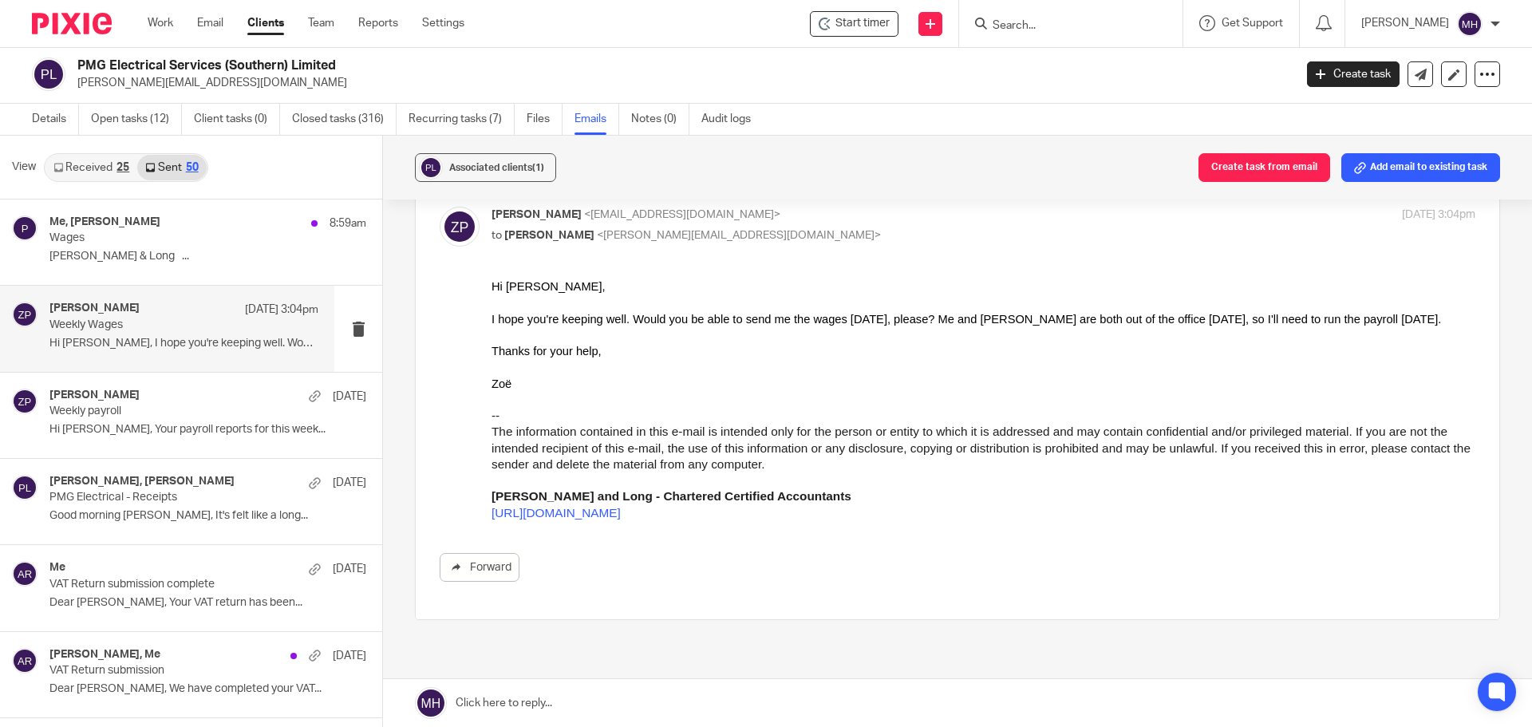
scroll to position [0, 0]
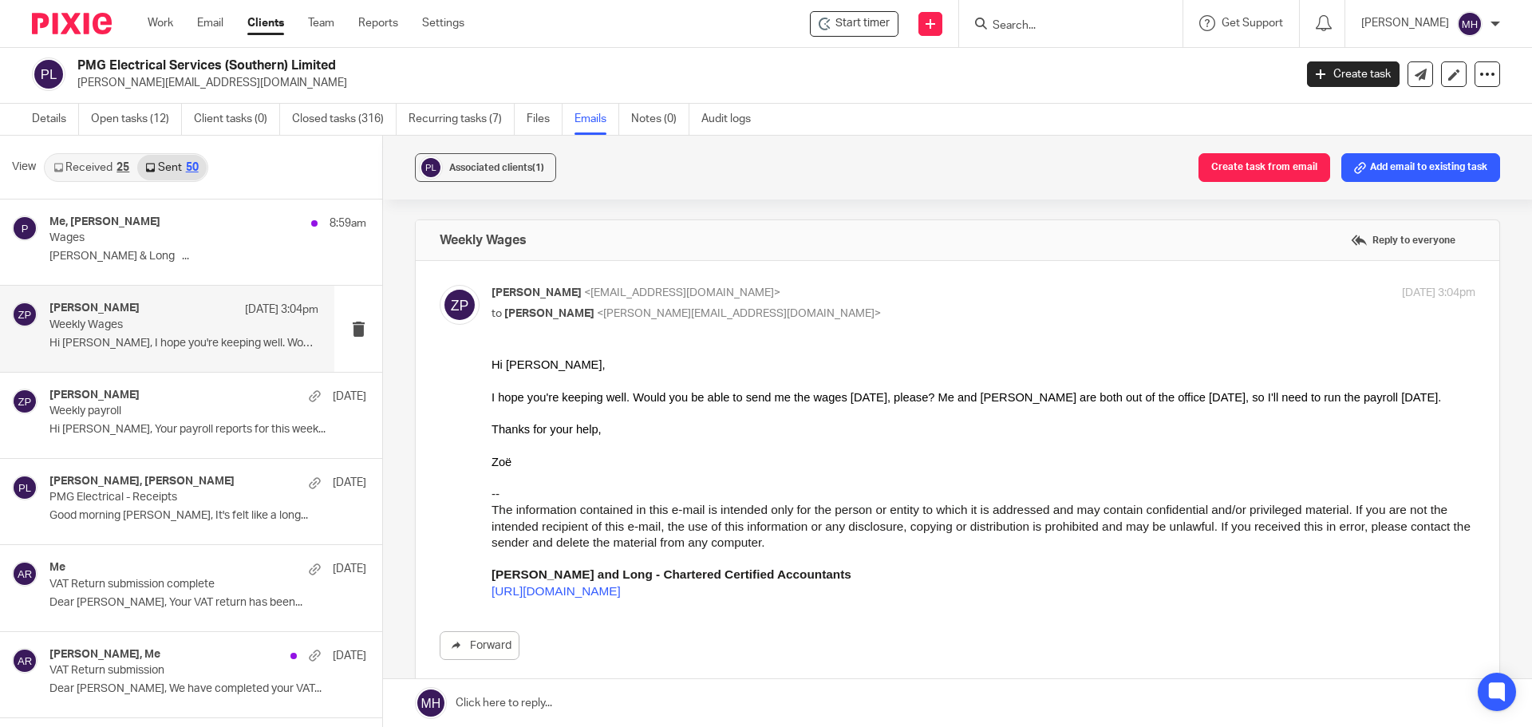
click at [103, 170] on link "Received 25" at bounding box center [91, 168] width 92 height 26
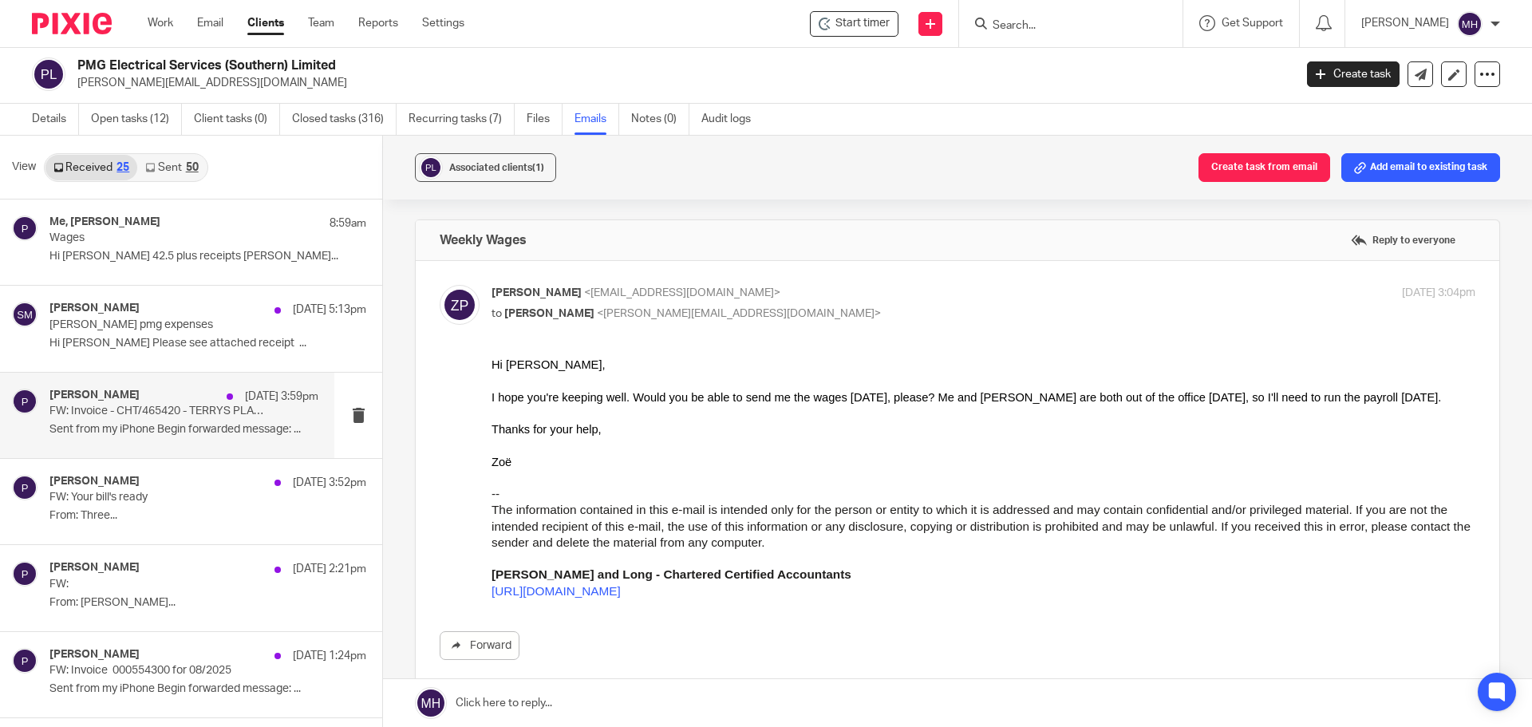
click at [152, 428] on p "Sent from my iPhone Begin forwarded message: ..." at bounding box center [183, 430] width 269 height 14
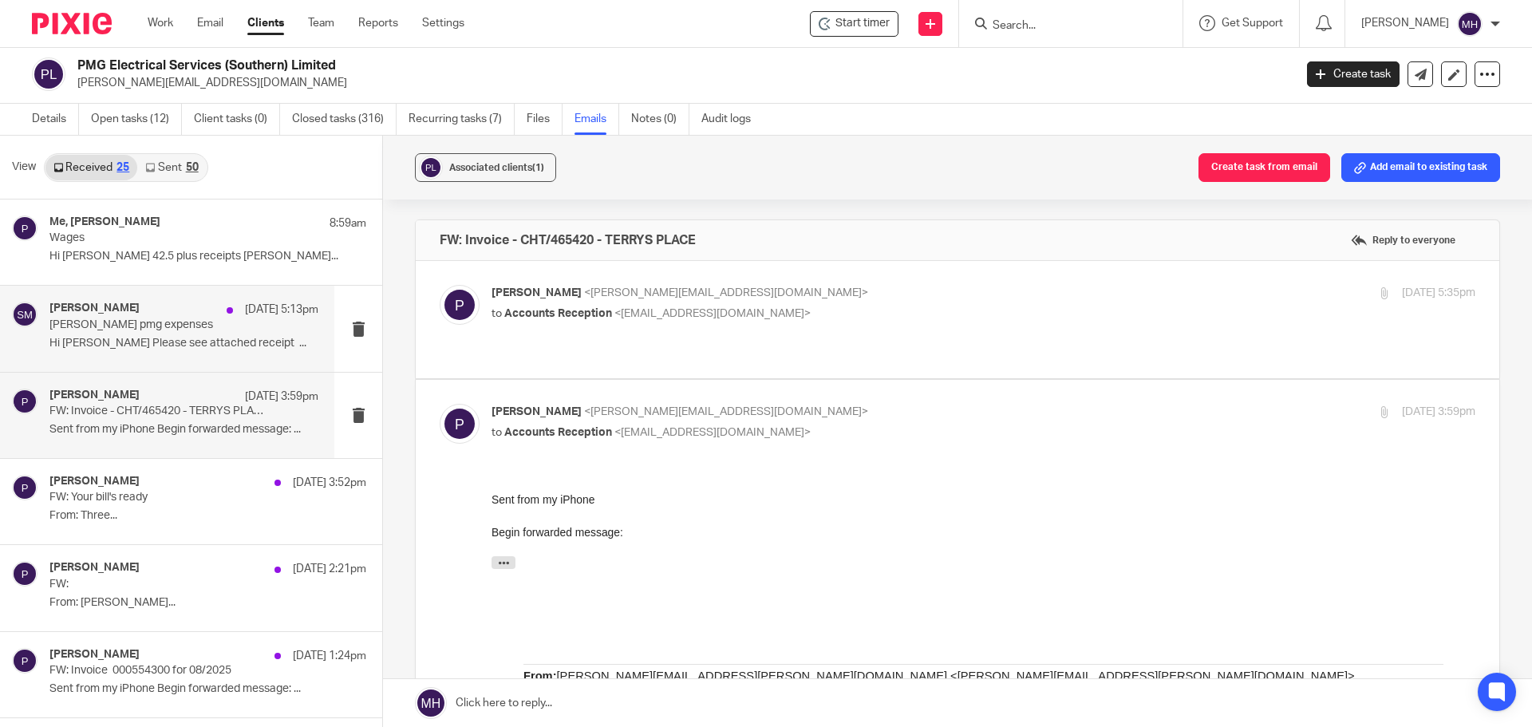
click at [175, 349] on div "[PERSON_NAME] [DATE] 5:13pm [PERSON_NAME] pmg expenses Hi [PERSON_NAME] Please …" at bounding box center [183, 328] width 269 height 53
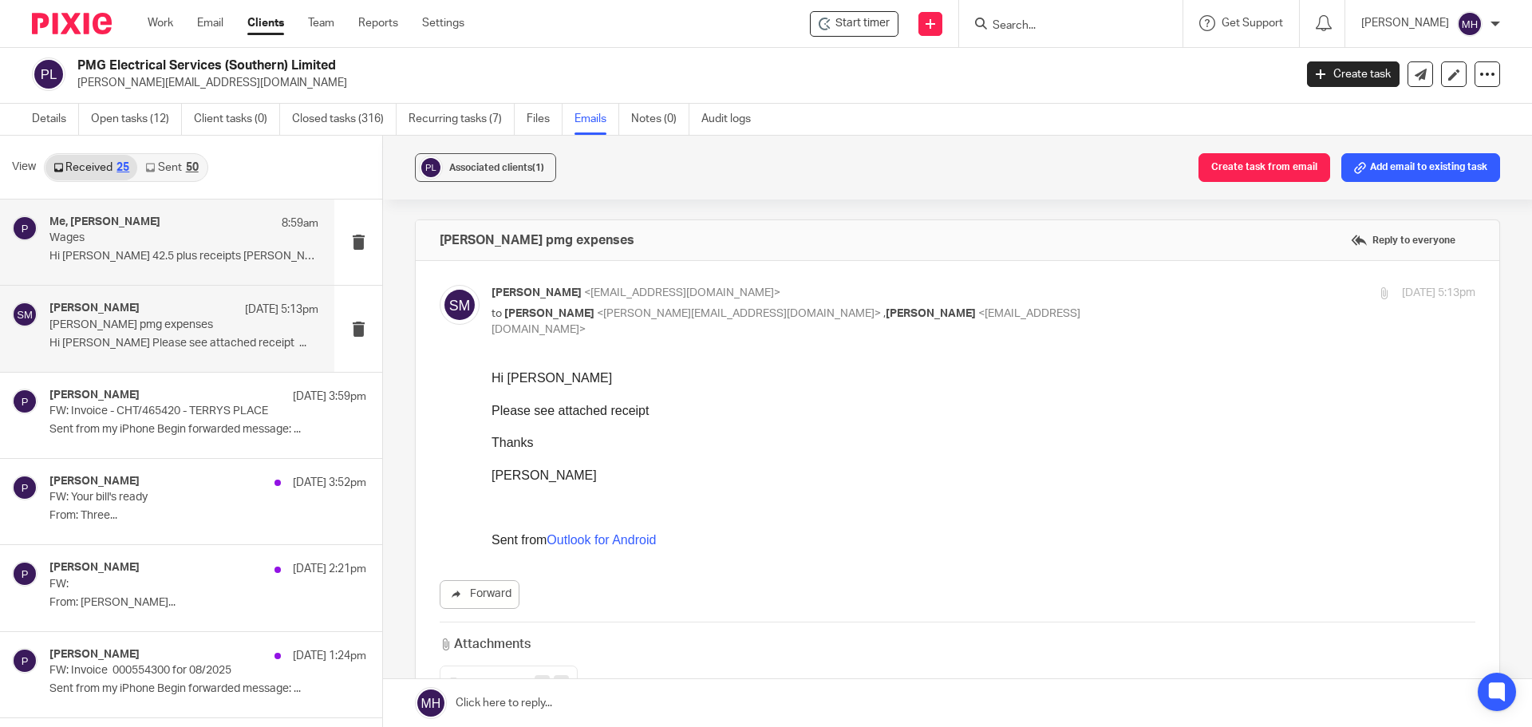
click at [157, 228] on div "Me, [PERSON_NAME] 8:59am" at bounding box center [183, 223] width 269 height 16
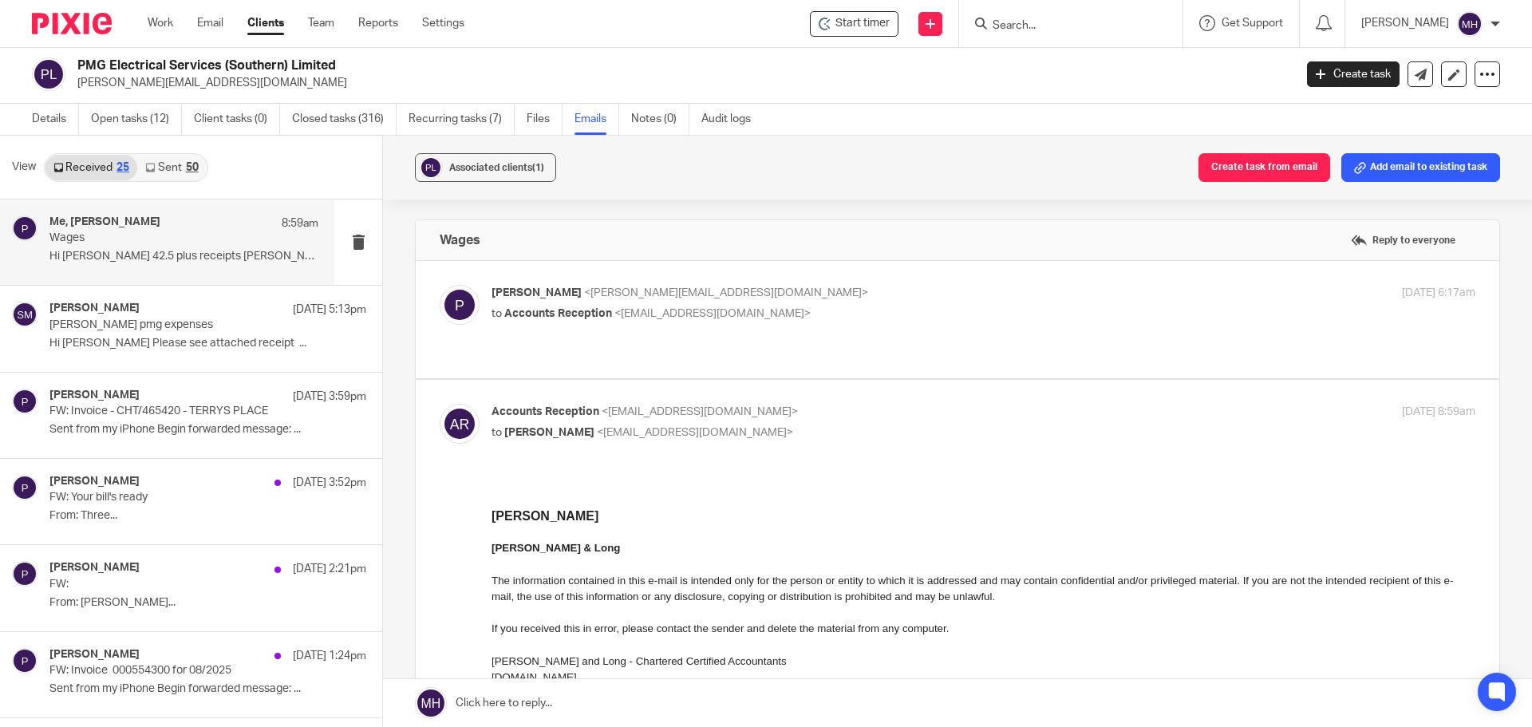
click at [877, 298] on p "[PERSON_NAME] <[PERSON_NAME][EMAIL_ADDRESS][DOMAIN_NAME]>" at bounding box center [819, 293] width 656 height 17
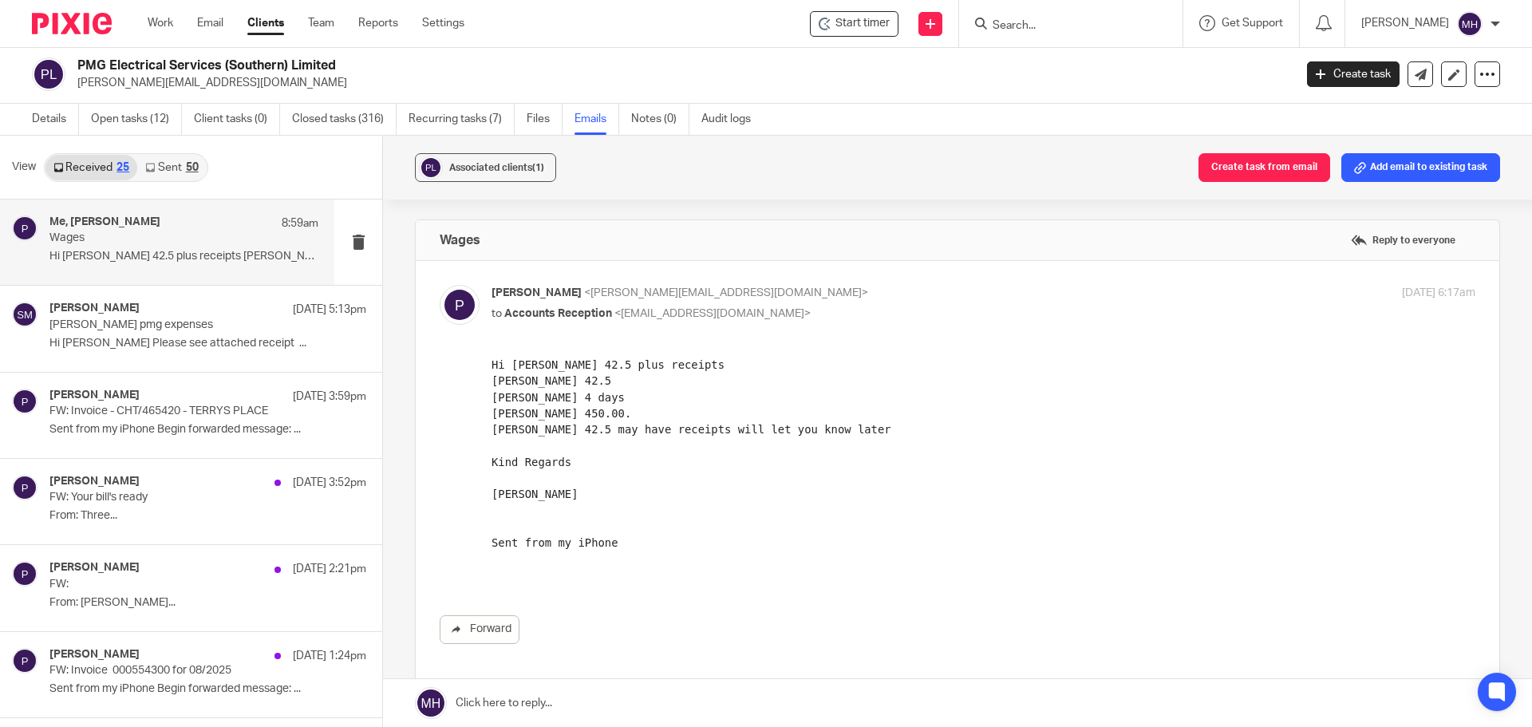
click at [884, 294] on p "[PERSON_NAME] <[PERSON_NAME][EMAIL_ADDRESS][DOMAIN_NAME]>" at bounding box center [819, 293] width 656 height 17
checkbox input "false"
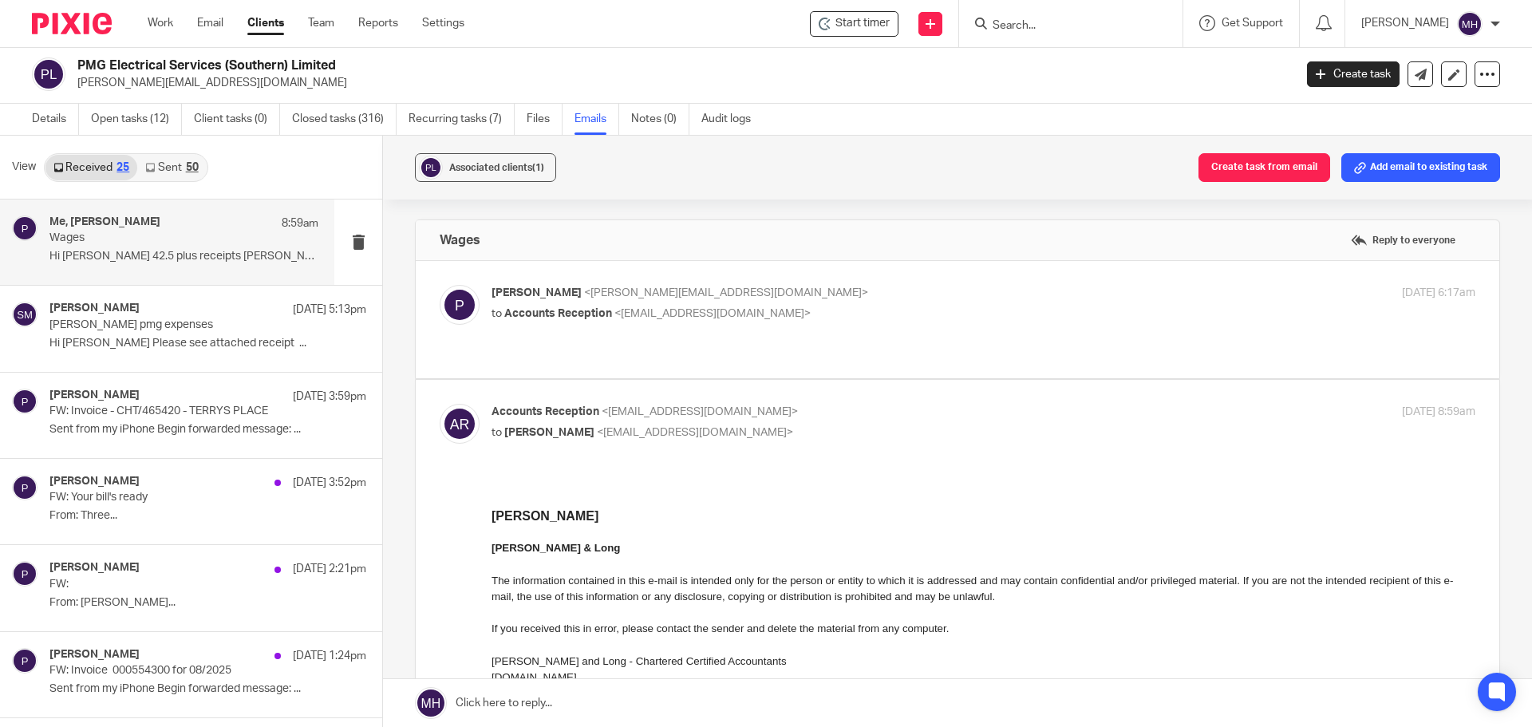
drag, startPoint x: 881, startPoint y: 398, endPoint x: 877, endPoint y: 391, distance: 8.2
click at [881, 404] on p "Accounts Reception <[EMAIL_ADDRESS][DOMAIN_NAME]>" at bounding box center [819, 412] width 656 height 17
checkbox input "false"
